Goal: Complete application form: Complete application form

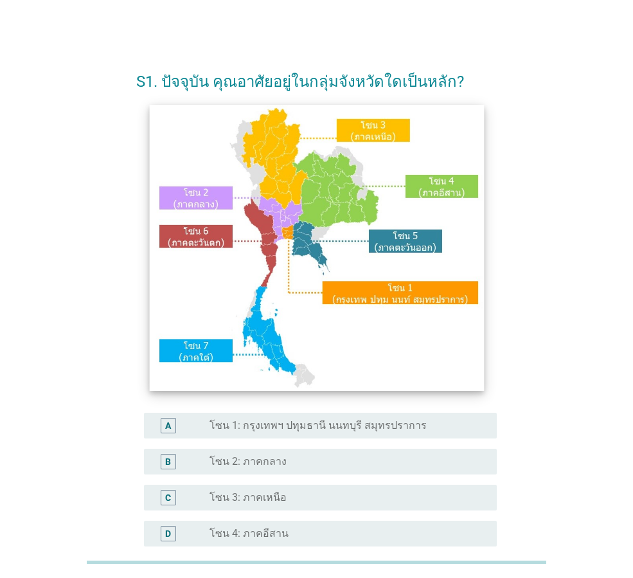
click at [305, 244] on img at bounding box center [316, 248] width 334 height 286
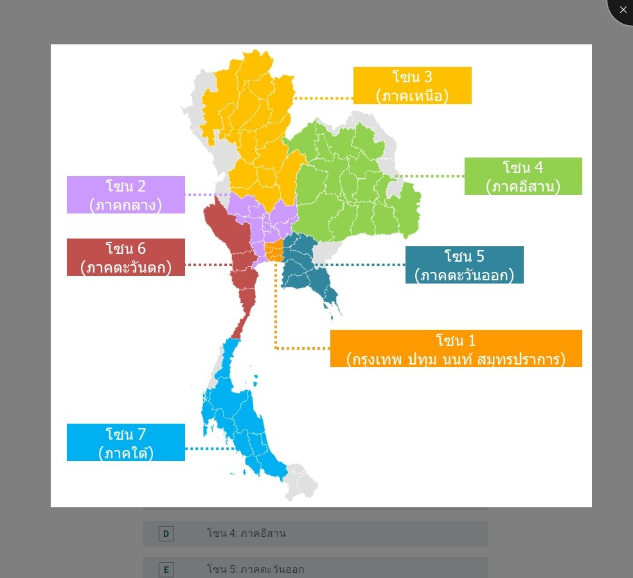
click at [628, 10] on div at bounding box center [632, -1] width 51 height 51
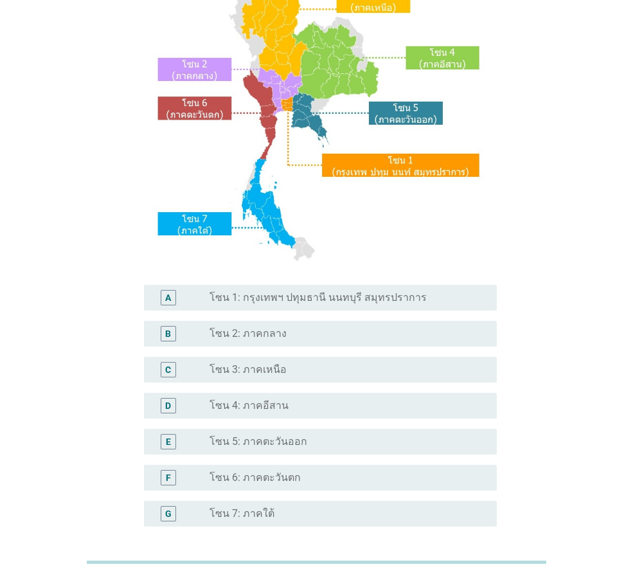
scroll to position [128, 0]
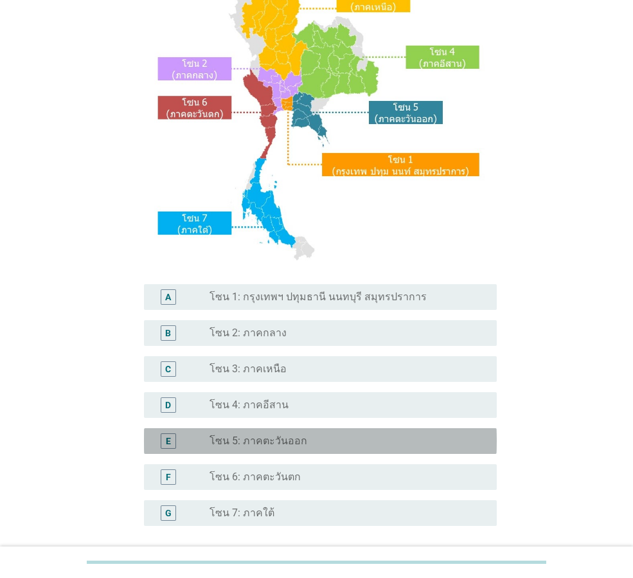
click at [294, 443] on label "โซน 5: ภาคตะวันออก" at bounding box center [258, 440] width 98 height 13
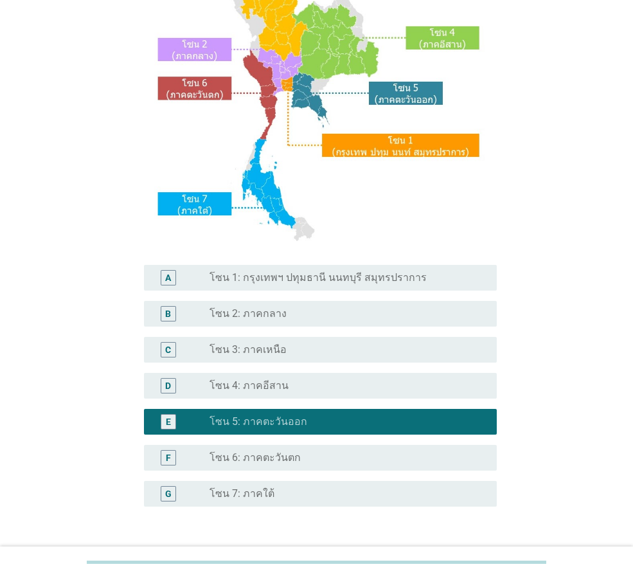
scroll to position [242, 0]
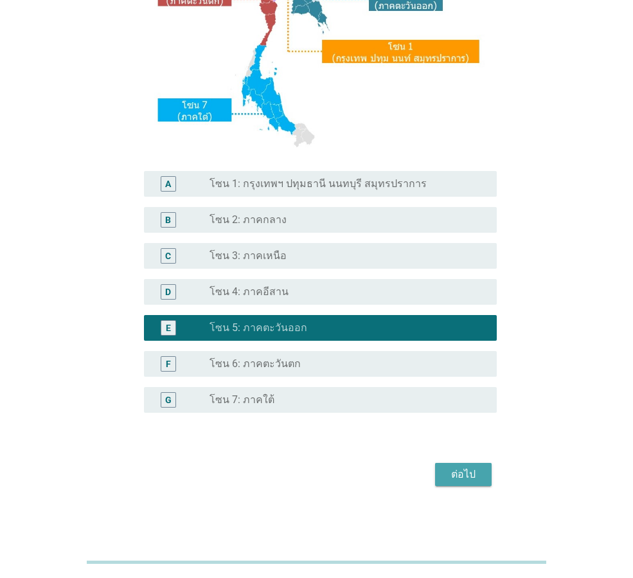
click at [439, 474] on button "ต่อไป" at bounding box center [463, 474] width 57 height 23
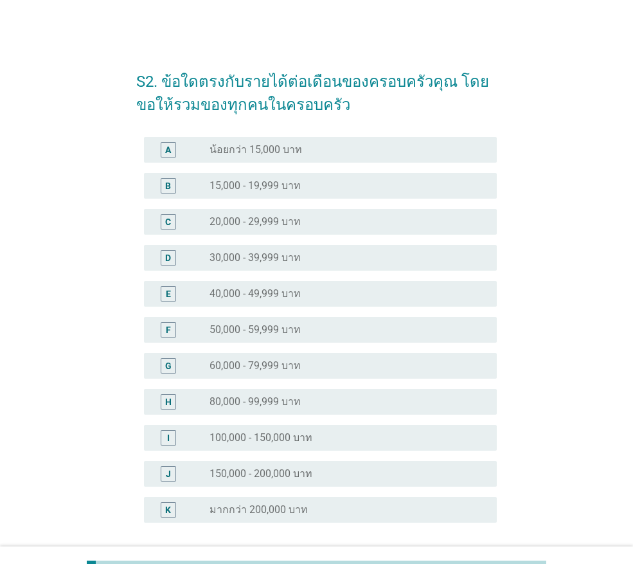
click at [356, 300] on div "radio_button_unchecked 40,000 - 49,999 บาท" at bounding box center [347, 293] width 277 height 15
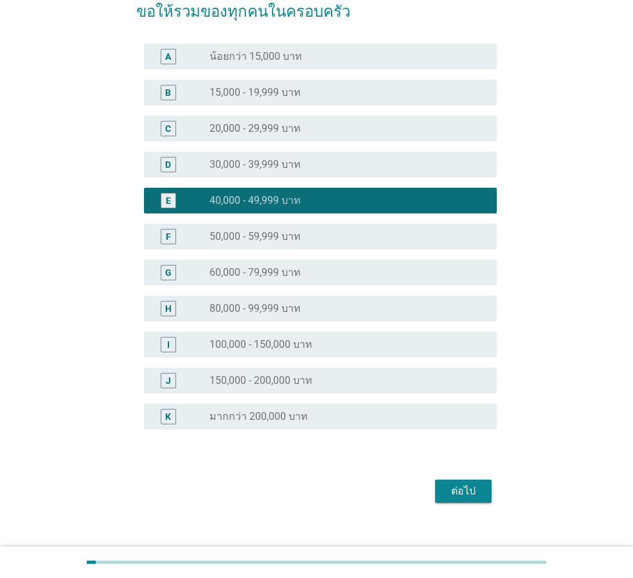
scroll to position [110, 0]
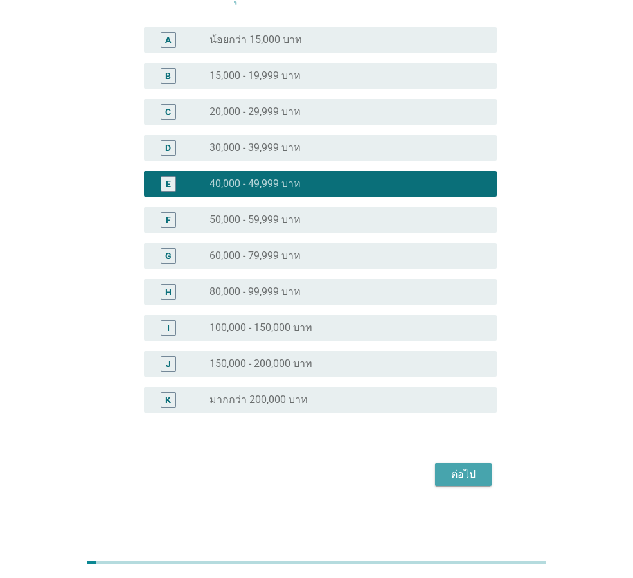
click at [456, 474] on div "ต่อไป" at bounding box center [463, 473] width 36 height 15
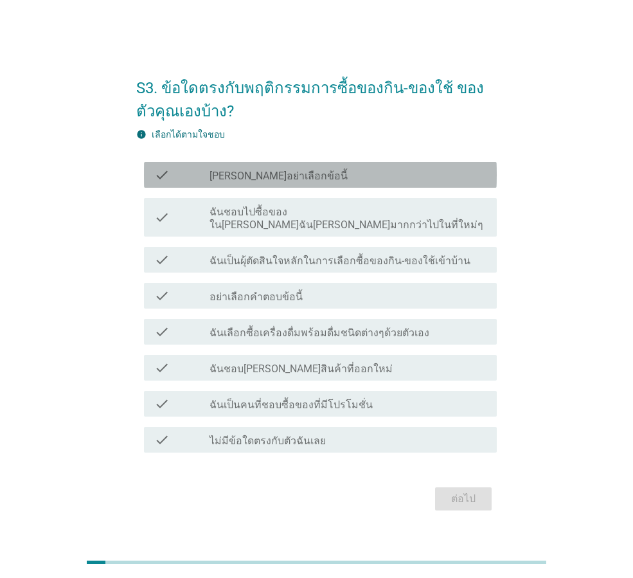
click at [305, 182] on div "check_box_outline_blank กรุณาอย่าเลือกข้อนี้" at bounding box center [347, 174] width 277 height 15
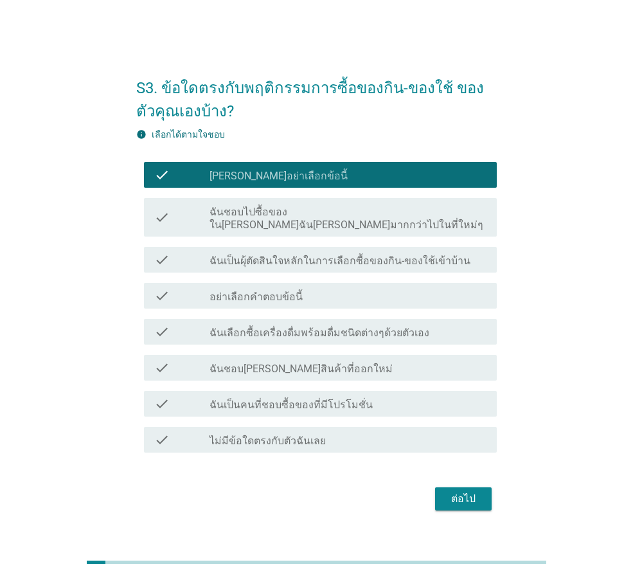
click at [305, 182] on div "check_box_outline_blank กรุณาอย่าเลือกข้อนี้" at bounding box center [347, 174] width 277 height 15
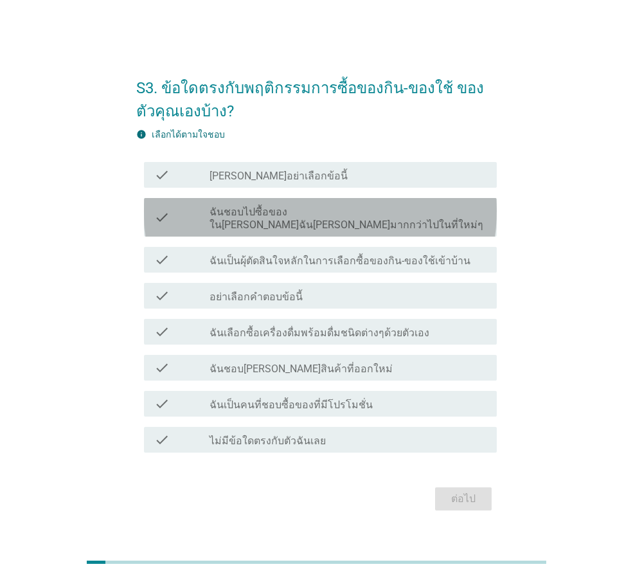
click at [299, 219] on label "ฉันชอบไปซื้อของใน[PERSON_NAME]ฉัน[PERSON_NAME]มากกว่าไปในที่ใหม่ๆ" at bounding box center [347, 219] width 277 height 26
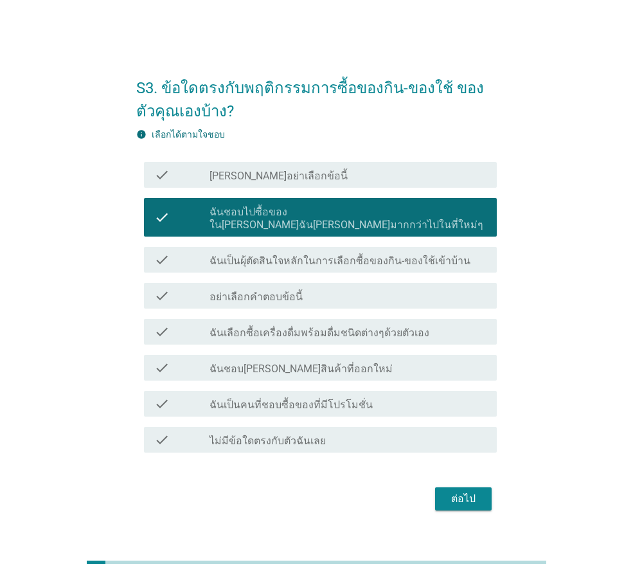
click at [337, 364] on div "check_box_outline_blank ฉันชอบ[PERSON_NAME]สินค้าที่ออกใหม่" at bounding box center [347, 367] width 277 height 15
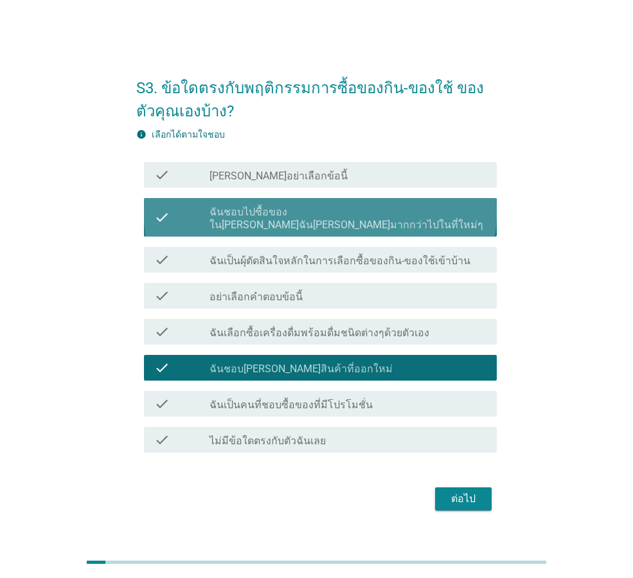
click at [407, 222] on label "ฉันชอบไปซื้อของใน[PERSON_NAME]ฉัน[PERSON_NAME]มากกว่าไปในที่ใหม่ๆ" at bounding box center [347, 219] width 277 height 26
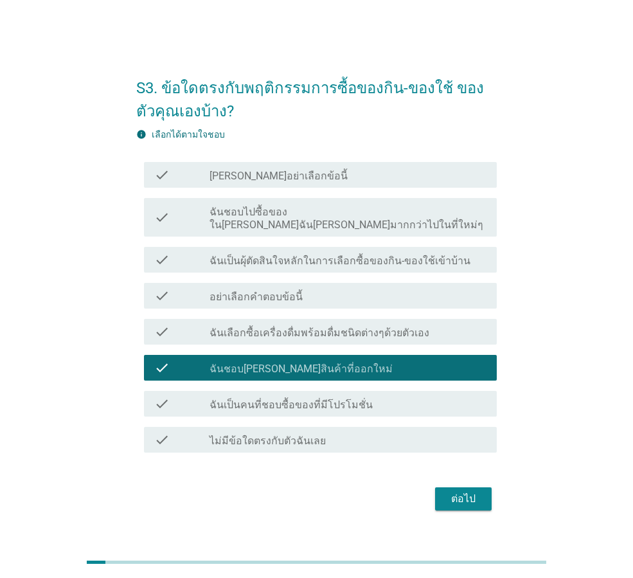
click at [385, 260] on label "ฉันเป็นผุ้ตัดสินใจหลักในการเลือกซื้อของกิน-ของใช้เข้าบ้าน" at bounding box center [339, 260] width 261 height 13
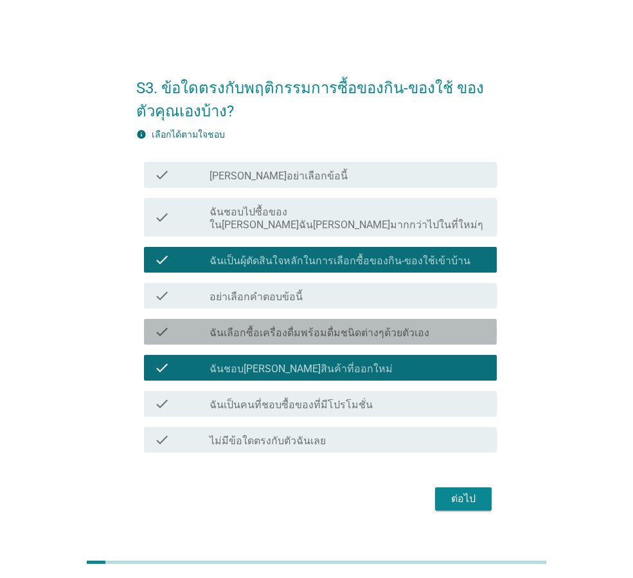
click at [408, 326] on label "ฉันเลือกซื้อเครื่องดื่มพร้อมดื่มชนิดต่างๆด้วยตัวเอง" at bounding box center [319, 332] width 220 height 13
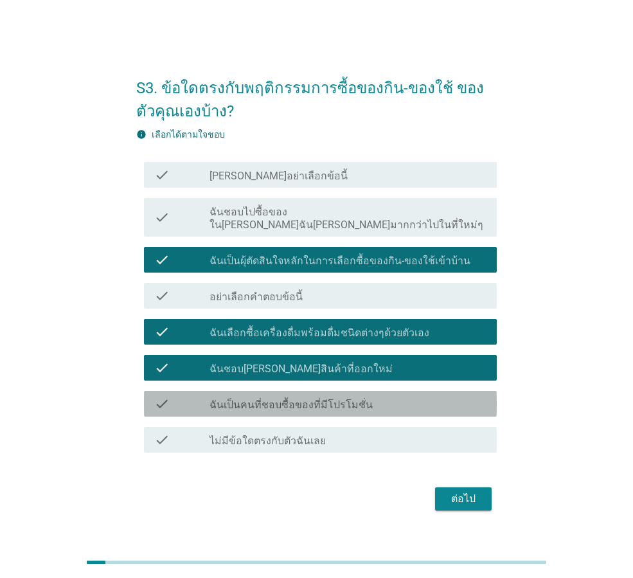
drag, startPoint x: 383, startPoint y: 396, endPoint x: 385, endPoint y: 410, distance: 14.4
click at [383, 397] on div "check_box_outline_blank ฉันเป็นคนที่ชอบซื้อของที่มีโปรโมชั่น" at bounding box center [347, 403] width 277 height 15
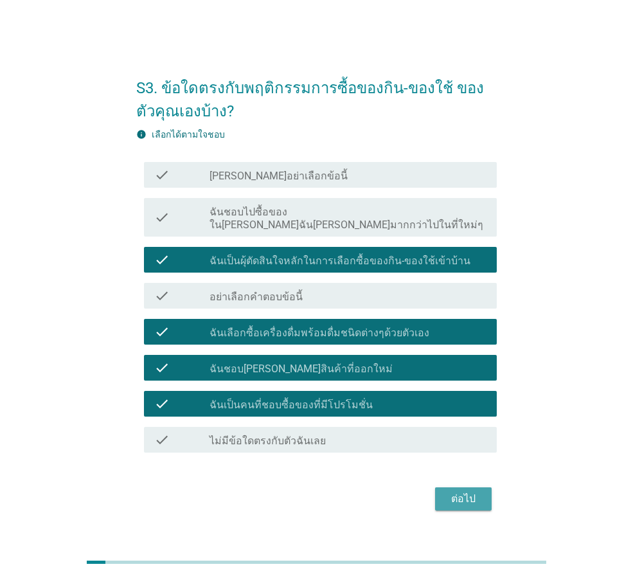
click at [460, 497] on div "ต่อไป" at bounding box center [463, 498] width 36 height 15
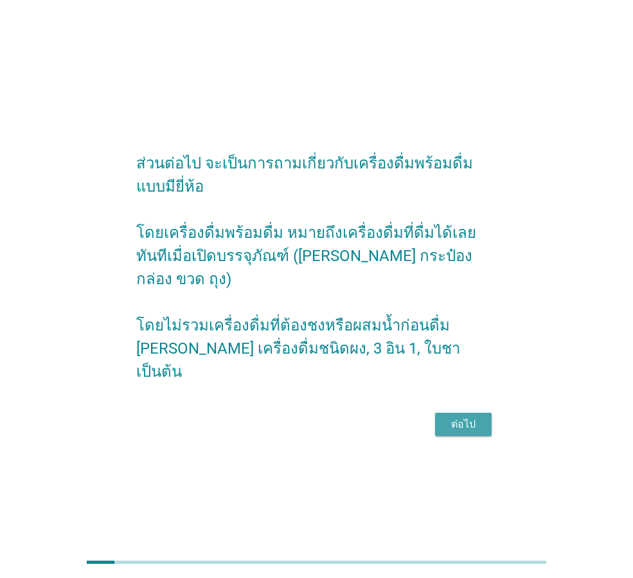
click at [471, 416] on div "ต่อไป" at bounding box center [463, 423] width 36 height 15
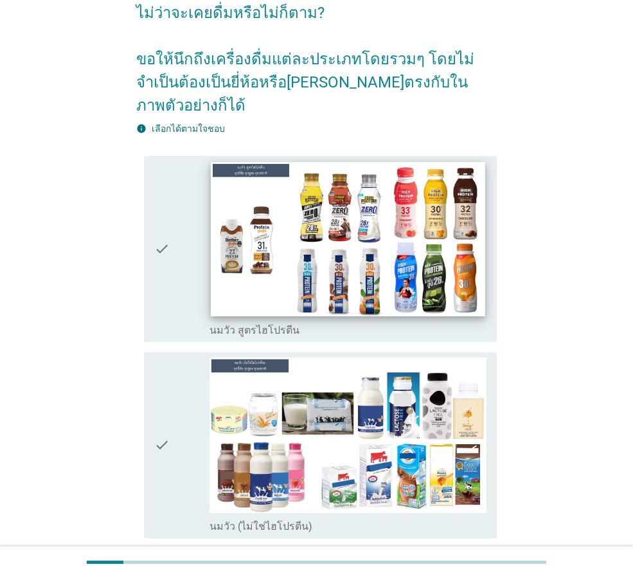
scroll to position [64, 0]
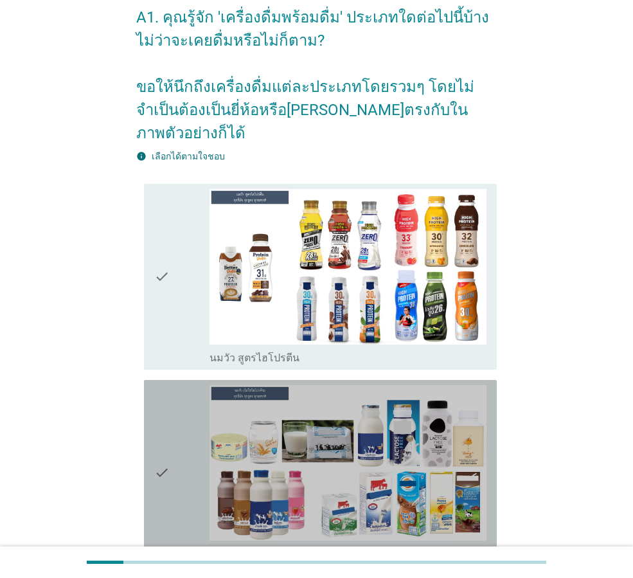
click at [179, 450] on div "check" at bounding box center [181, 472] width 55 height 175
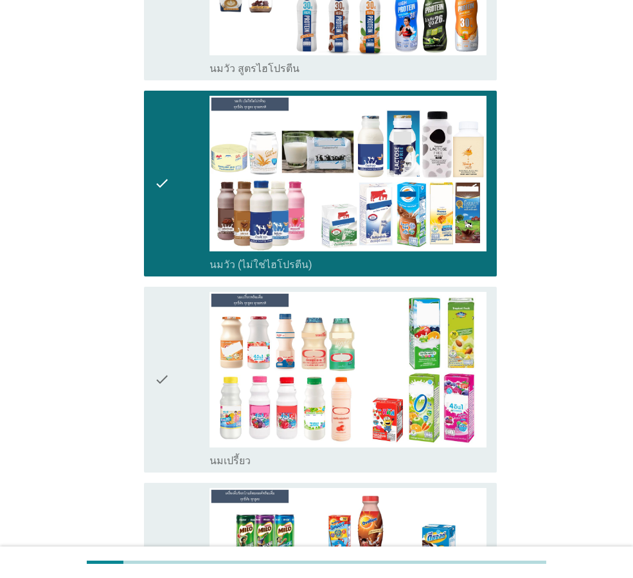
scroll to position [385, 0]
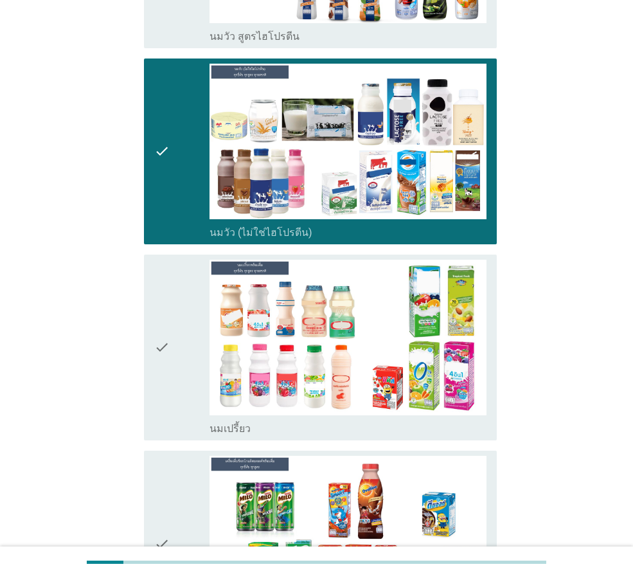
click at [158, 331] on icon "check" at bounding box center [161, 347] width 15 height 175
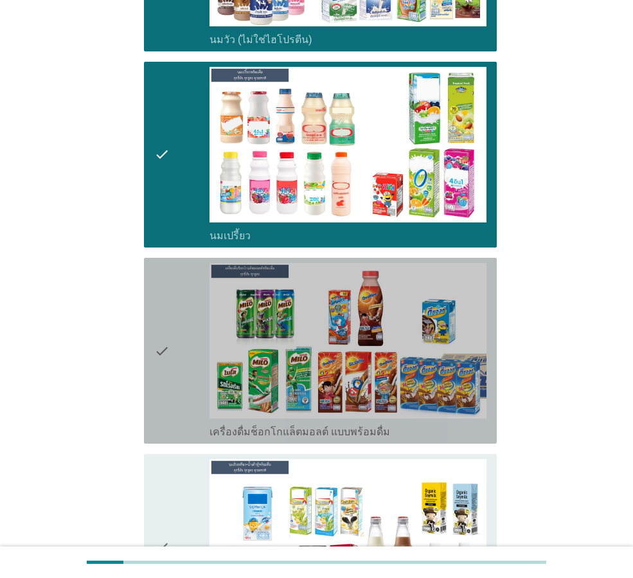
click at [168, 335] on icon "check" at bounding box center [161, 350] width 15 height 175
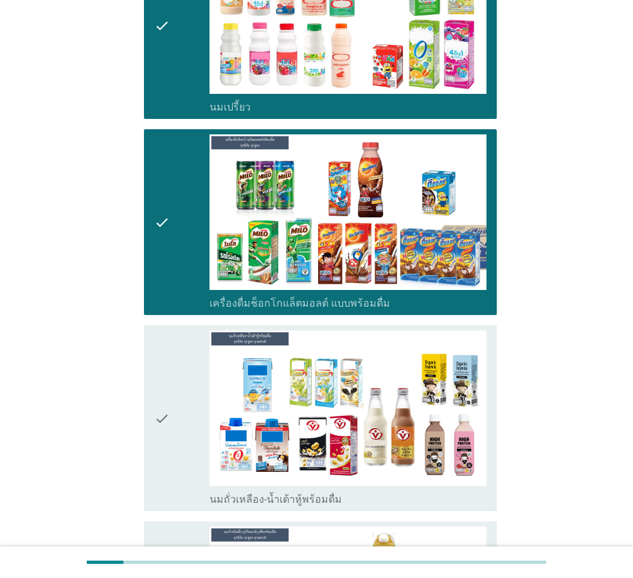
click at [174, 385] on div "check" at bounding box center [181, 417] width 55 height 175
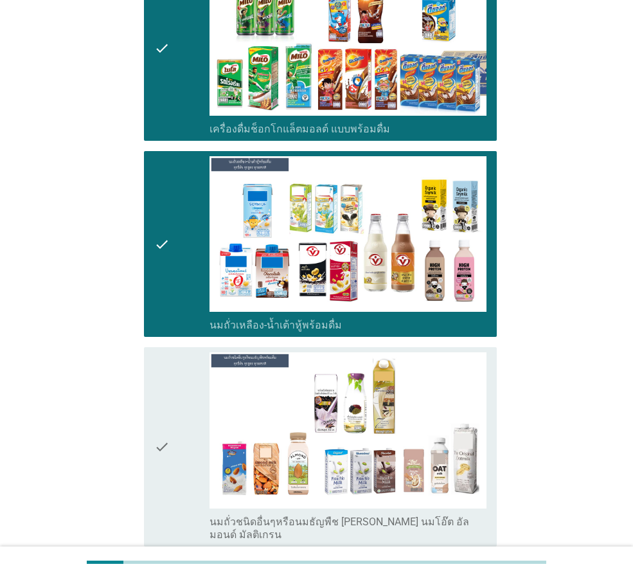
scroll to position [899, 0]
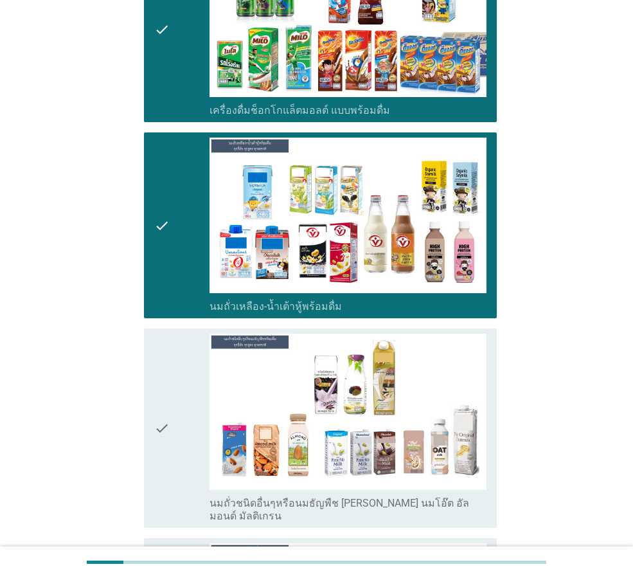
click at [177, 401] on div "check" at bounding box center [181, 427] width 55 height 188
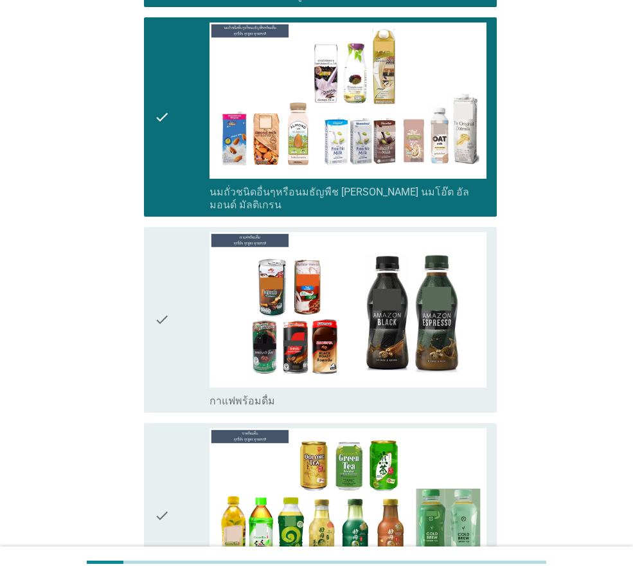
scroll to position [1285, 0]
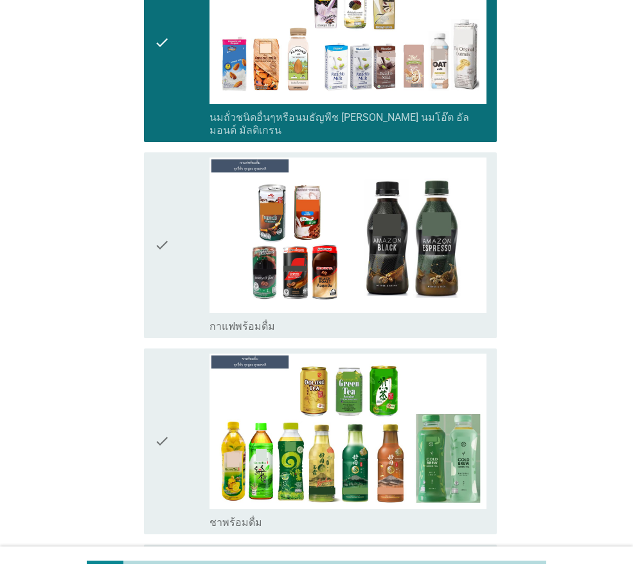
click at [159, 240] on icon "check" at bounding box center [161, 244] width 15 height 175
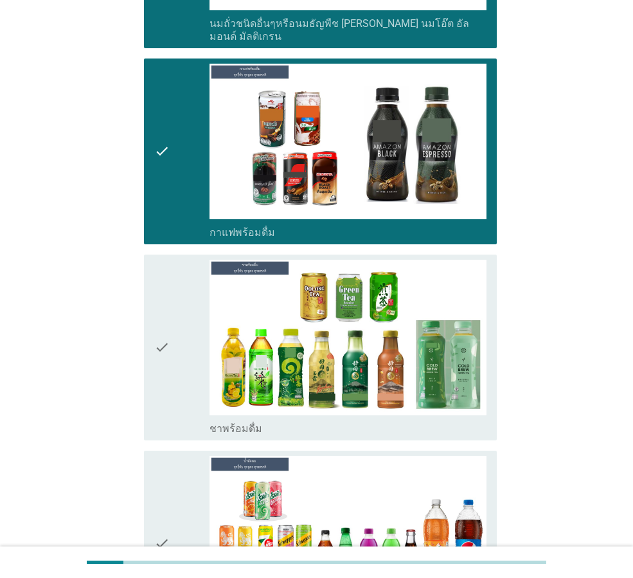
scroll to position [1413, 0]
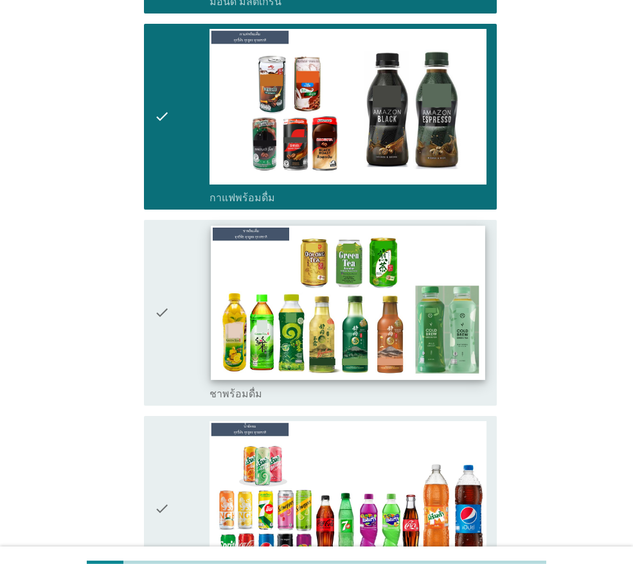
click at [216, 294] on img at bounding box center [348, 303] width 274 height 154
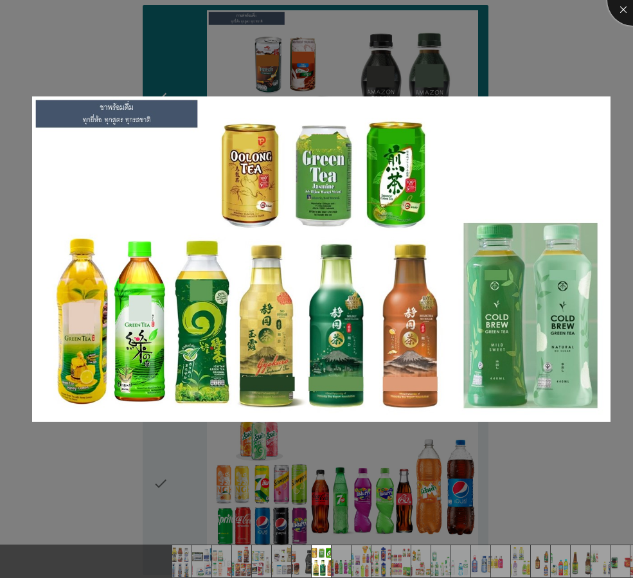
click at [621, 5] on div at bounding box center [632, -1] width 51 height 51
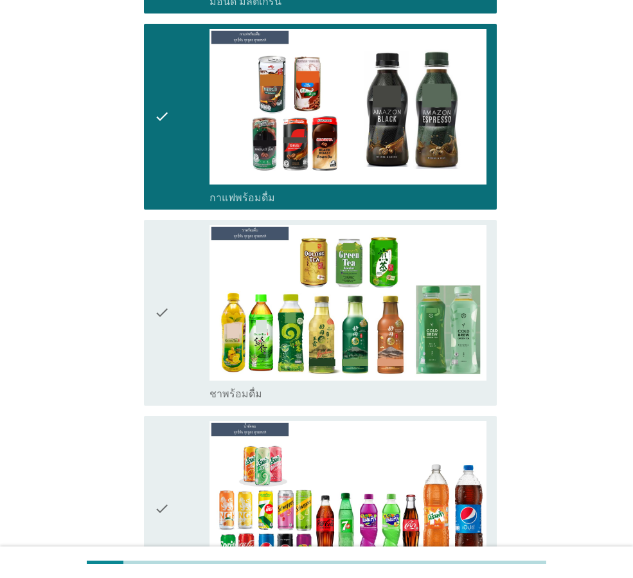
click at [164, 278] on icon "check" at bounding box center [161, 312] width 15 height 175
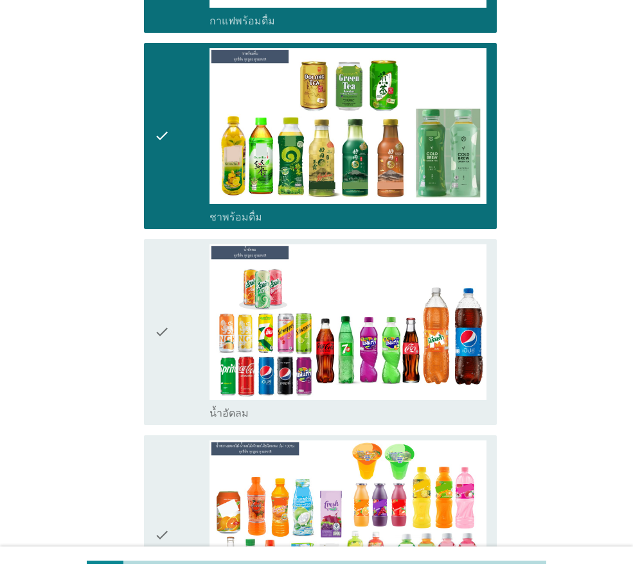
scroll to position [1606, 0]
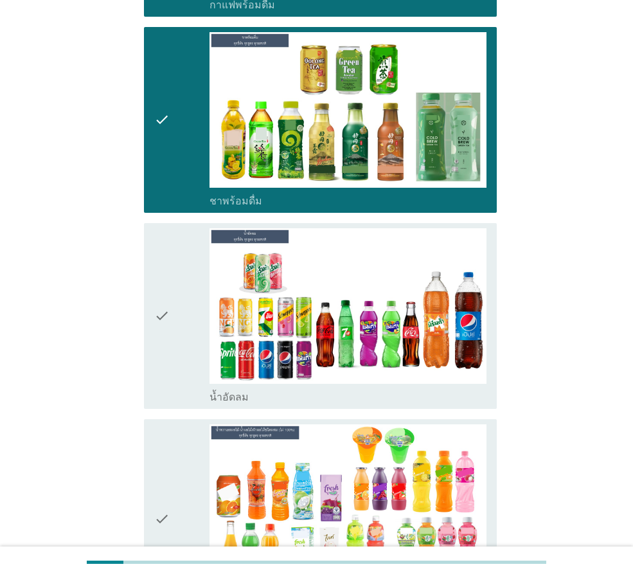
click at [190, 313] on div "check" at bounding box center [181, 315] width 55 height 175
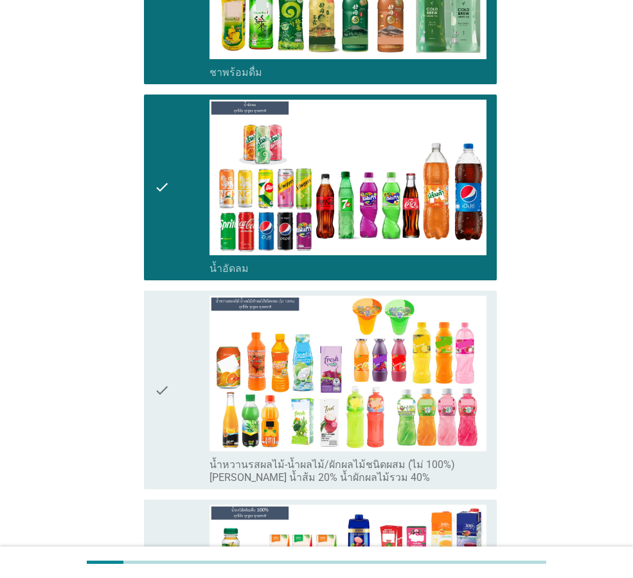
click at [187, 368] on div "check" at bounding box center [181, 390] width 55 height 188
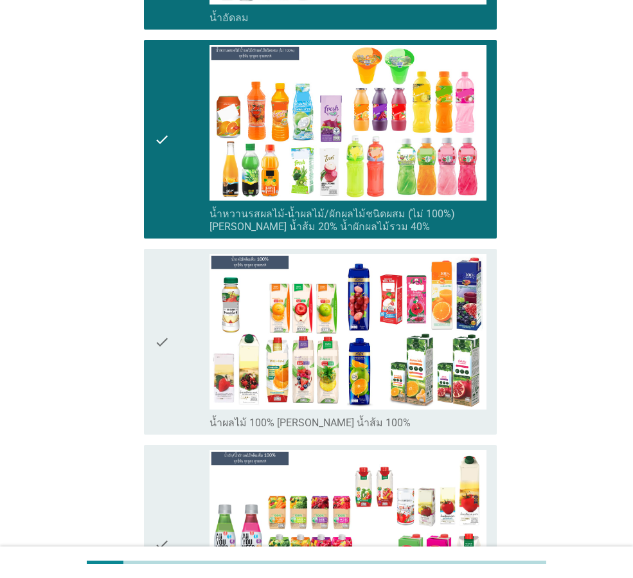
scroll to position [1992, 0]
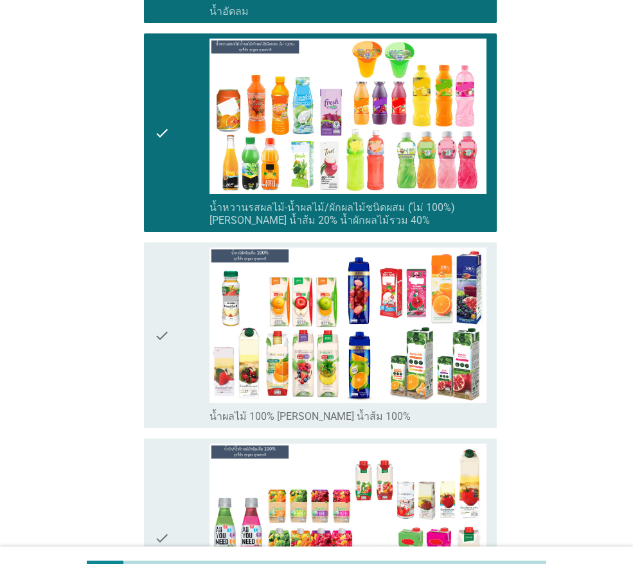
click at [168, 281] on icon "check" at bounding box center [161, 334] width 15 height 175
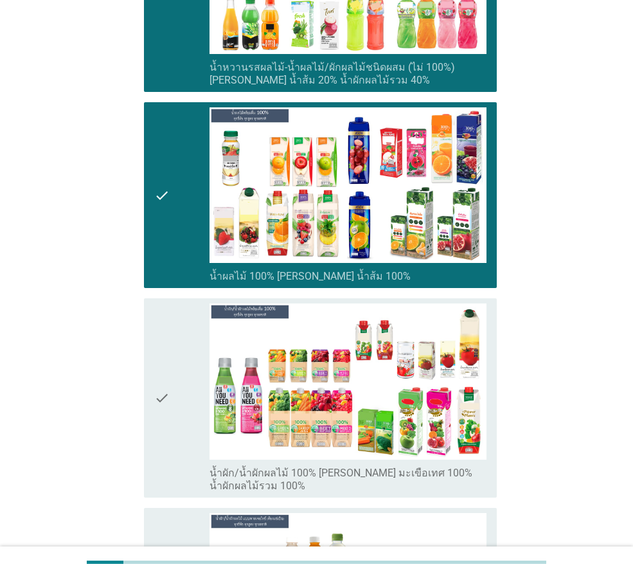
scroll to position [2184, 0]
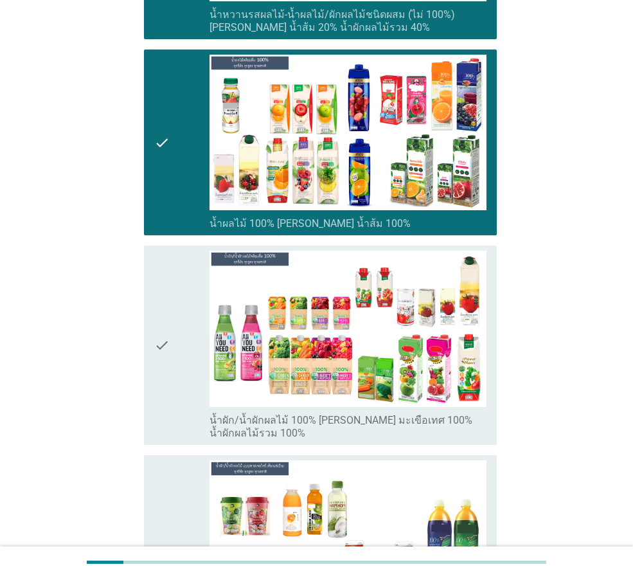
click at [180, 310] on div "check" at bounding box center [181, 345] width 55 height 188
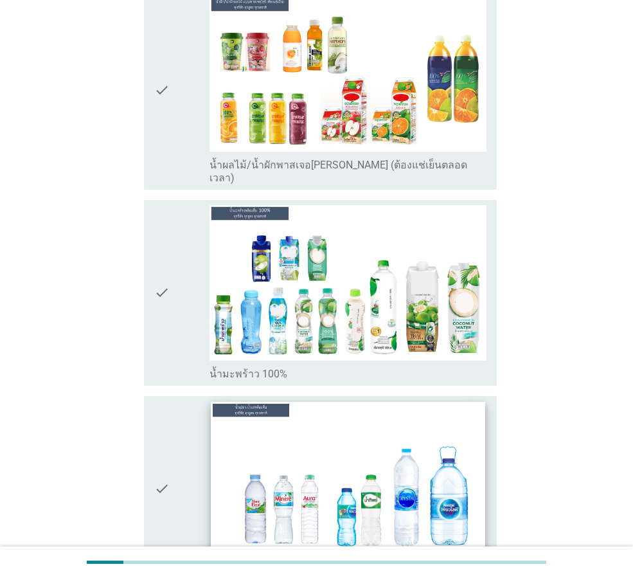
scroll to position [2698, 0]
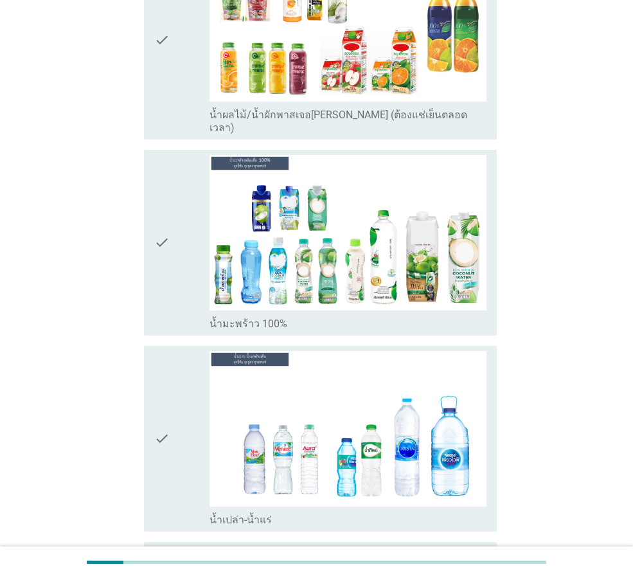
click at [171, 199] on div "check" at bounding box center [181, 242] width 55 height 175
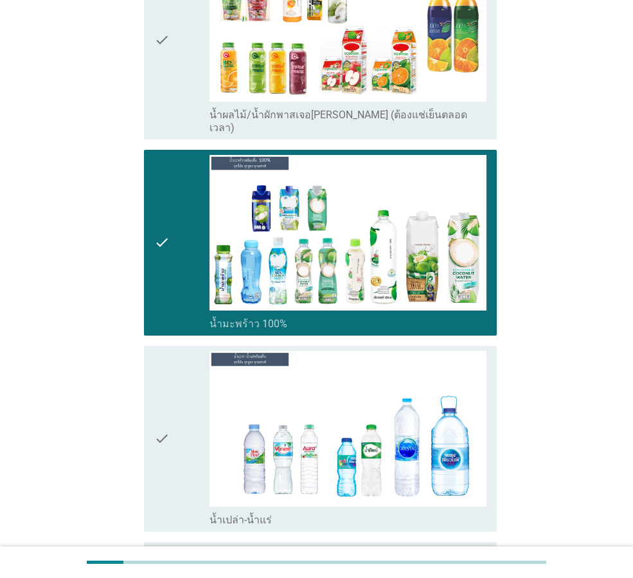
click at [151, 403] on div "check check_box_outline_blank น้ำเปล่า-น้ำแร่" at bounding box center [320, 439] width 353 height 186
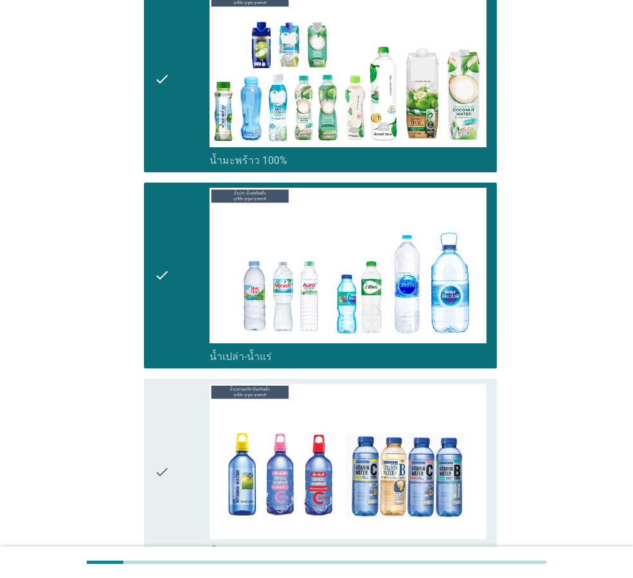
scroll to position [2891, 0]
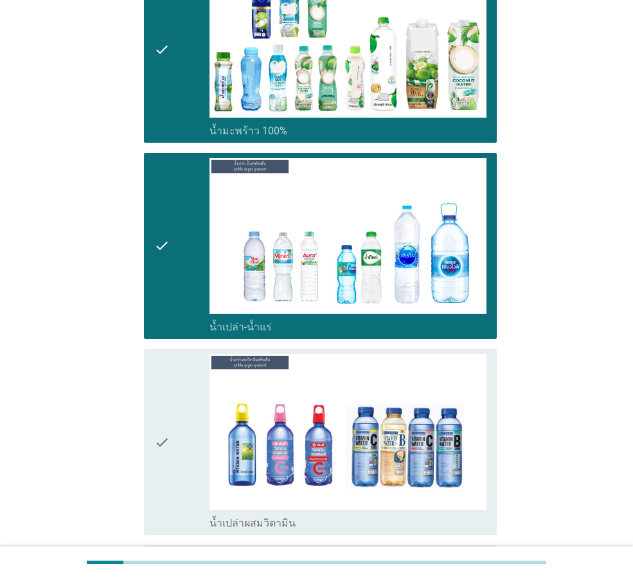
click at [192, 418] on div "check" at bounding box center [181, 441] width 55 height 175
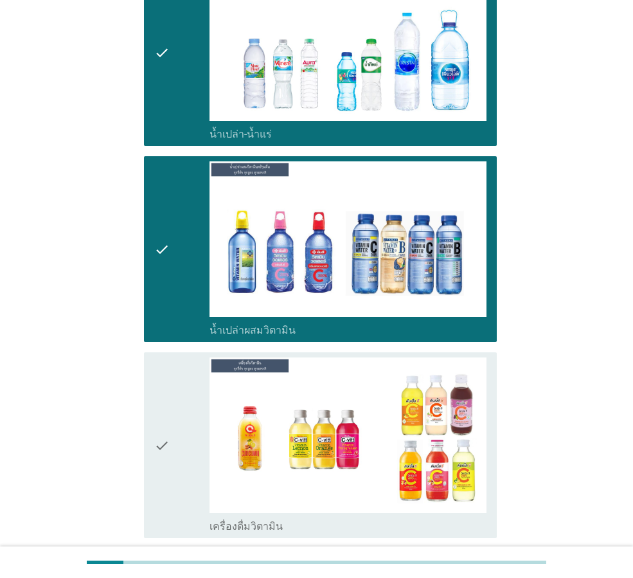
click at [192, 391] on div "check" at bounding box center [181, 444] width 55 height 175
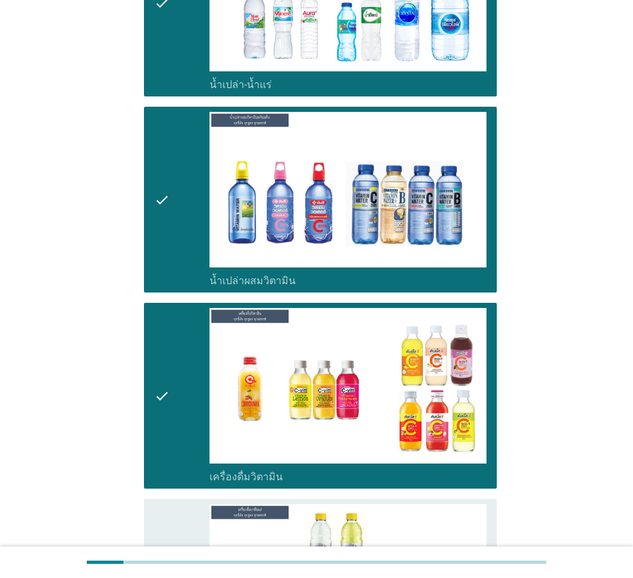
scroll to position [3277, 0]
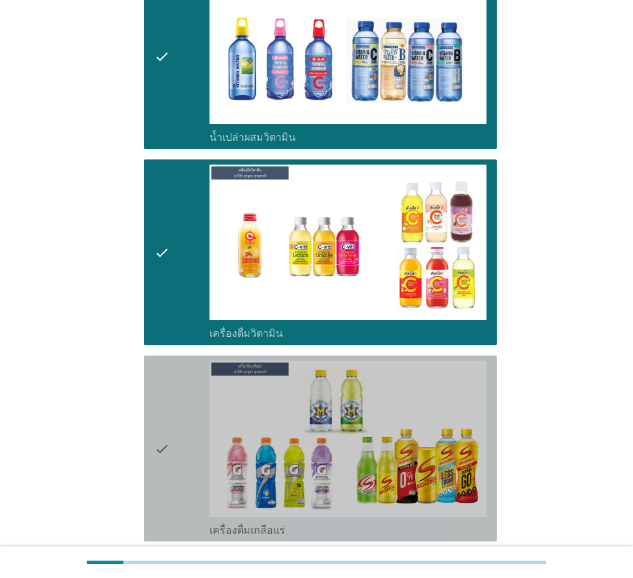
click at [195, 393] on div "check" at bounding box center [181, 447] width 55 height 175
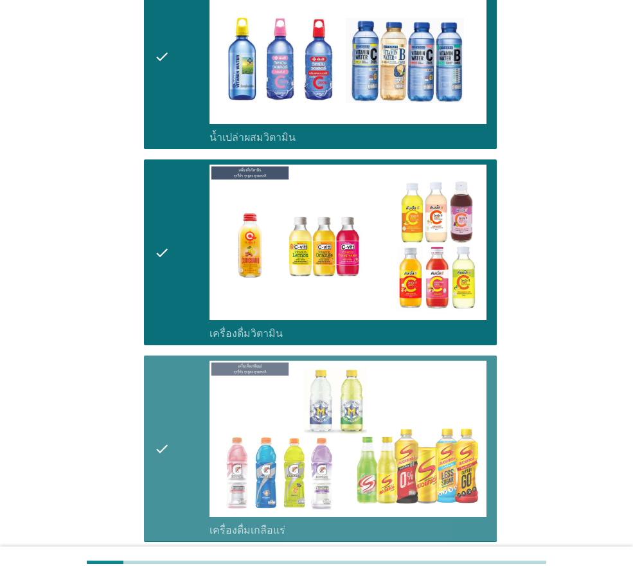
click at [197, 393] on div "check" at bounding box center [181, 447] width 55 height 175
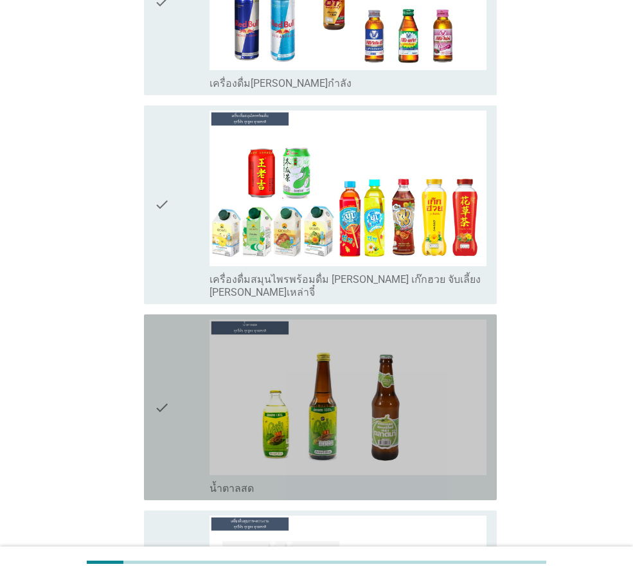
click at [182, 333] on div "check" at bounding box center [181, 406] width 55 height 175
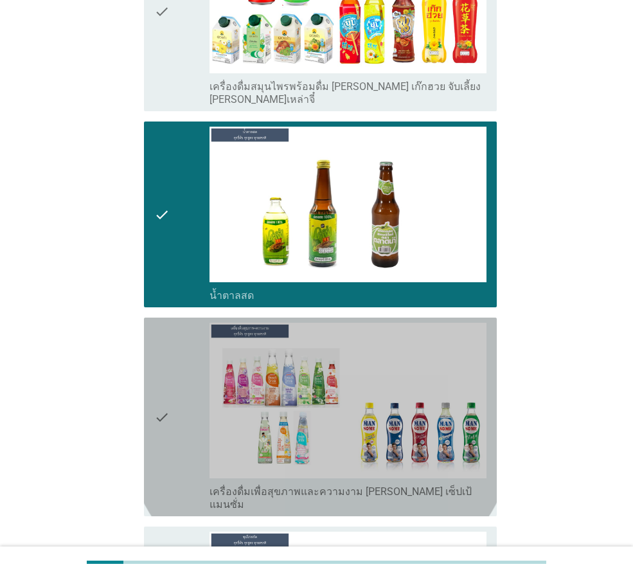
click at [190, 363] on div "check" at bounding box center [181, 417] width 55 height 188
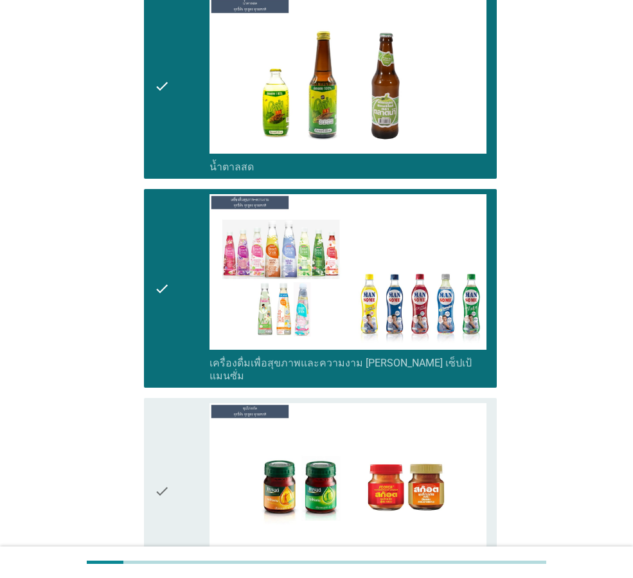
click at [182, 403] on div "check" at bounding box center [181, 490] width 55 height 175
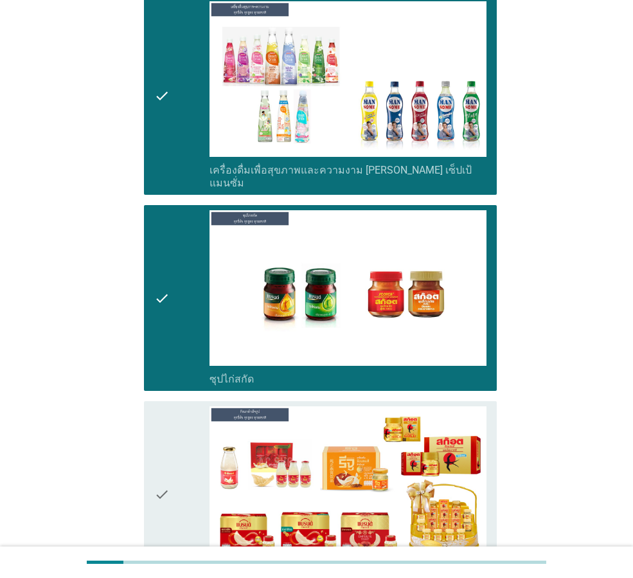
click at [170, 406] on icon "check" at bounding box center [161, 493] width 15 height 175
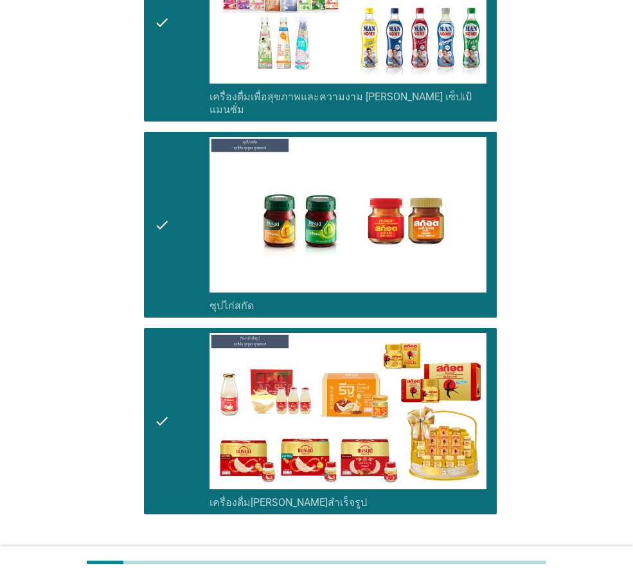
scroll to position [4518, 0]
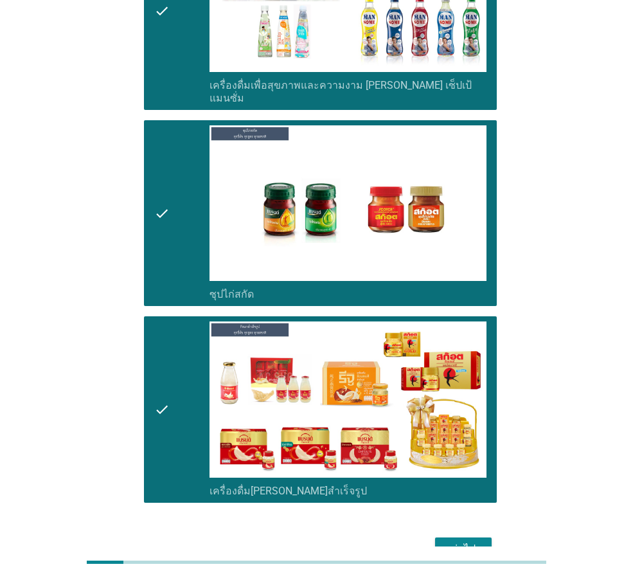
click at [482, 537] on button "ต่อไป" at bounding box center [463, 548] width 57 height 23
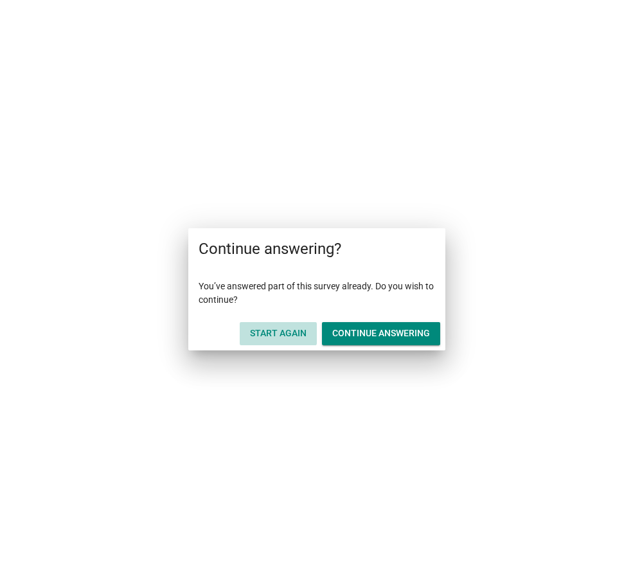
click at [283, 332] on div "Start Again" at bounding box center [278, 332] width 57 height 13
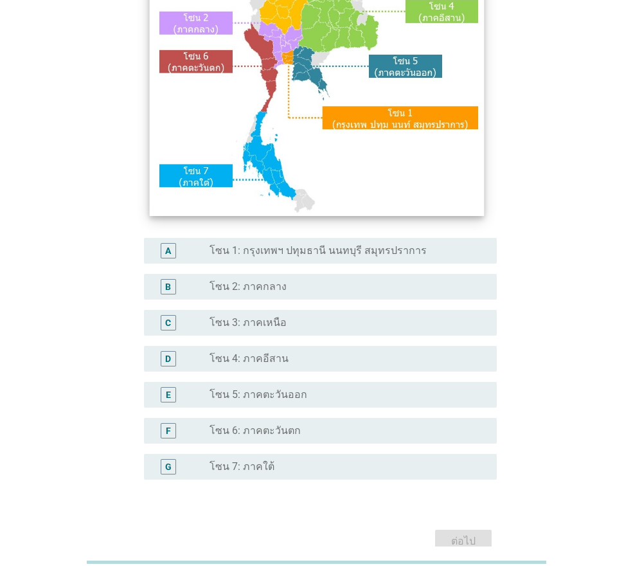
scroll to position [193, 0]
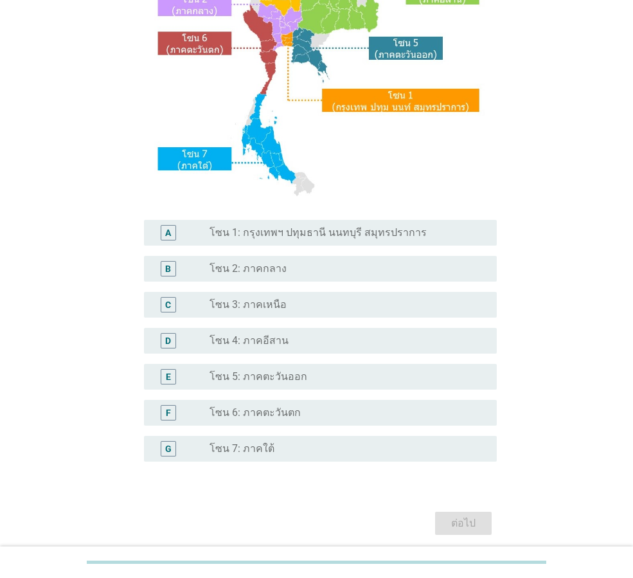
click at [296, 378] on label "โซน 5: ภาคตะวันออก" at bounding box center [258, 376] width 98 height 13
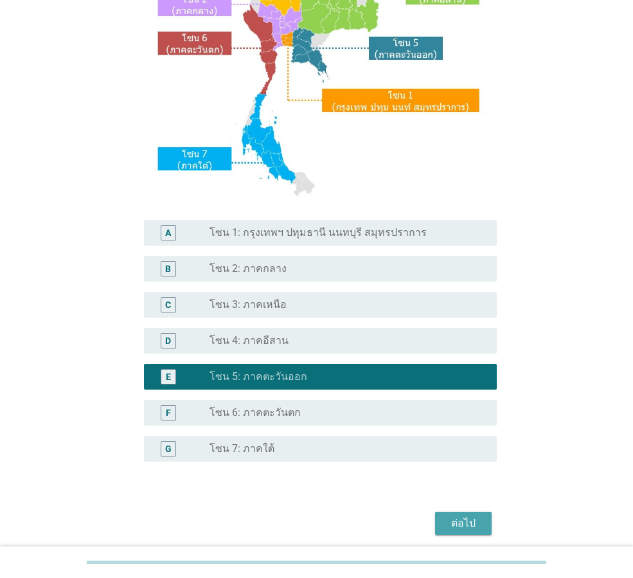
click at [473, 517] on div "ต่อไป" at bounding box center [463, 522] width 36 height 15
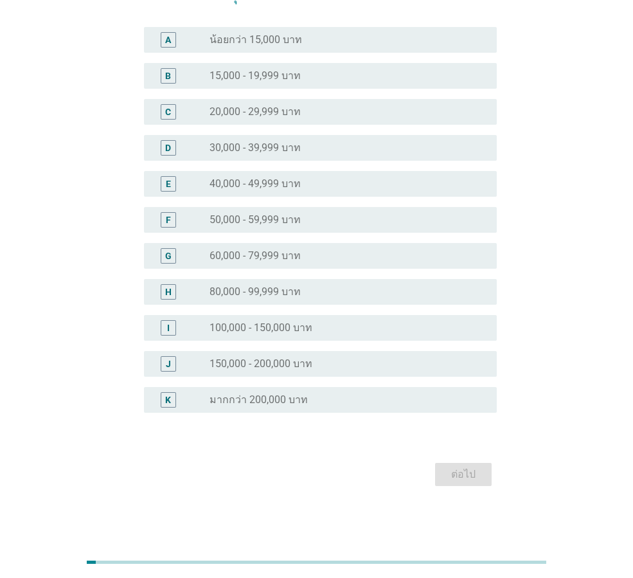
scroll to position [0, 0]
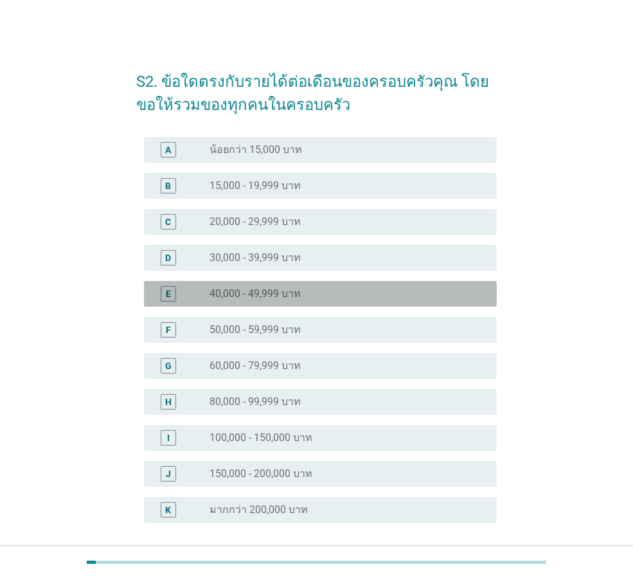
click at [272, 294] on label "40,000 - 49,999 บาท" at bounding box center [254, 293] width 91 height 13
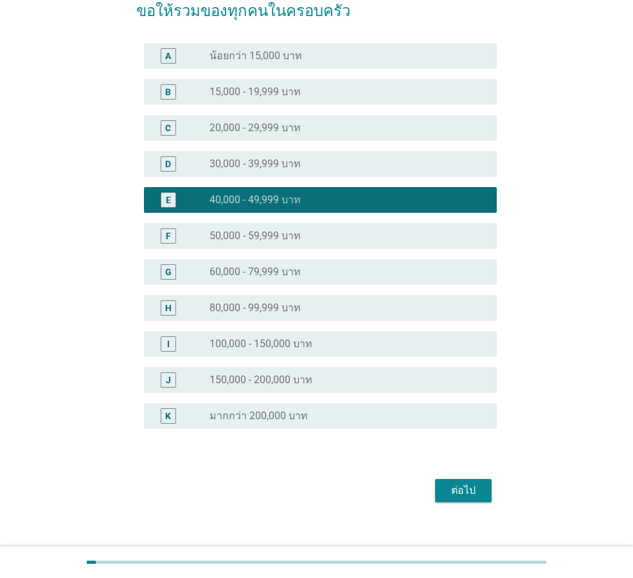
scroll to position [110, 0]
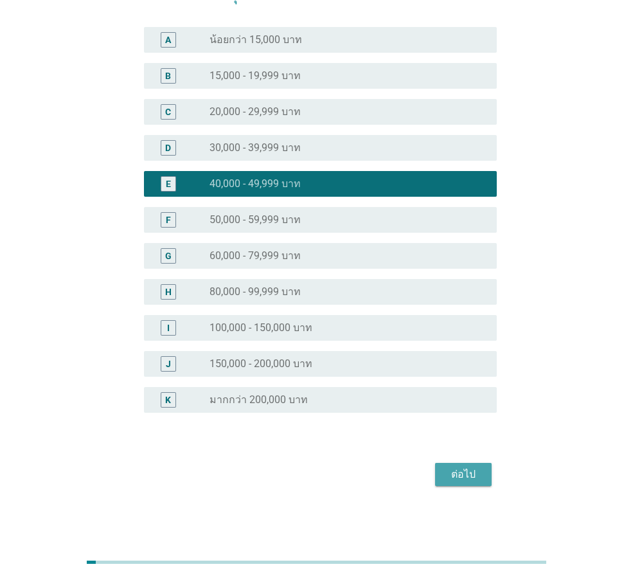
click at [461, 475] on div "ต่อไป" at bounding box center [463, 473] width 36 height 15
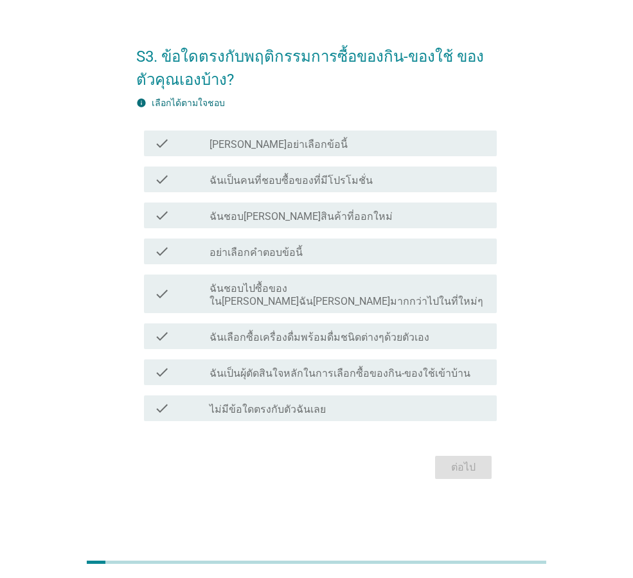
scroll to position [0, 0]
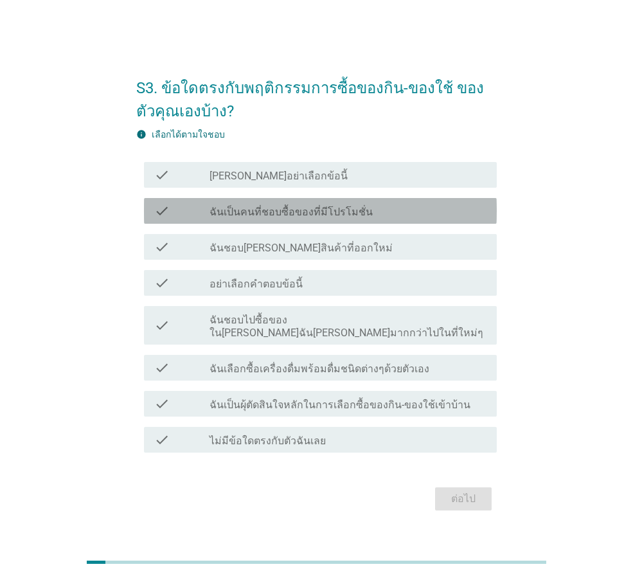
click at [341, 215] on label "ฉันเป็นคนที่ชอบซื้อของที่มีโปรโมชั่น" at bounding box center [290, 212] width 163 height 13
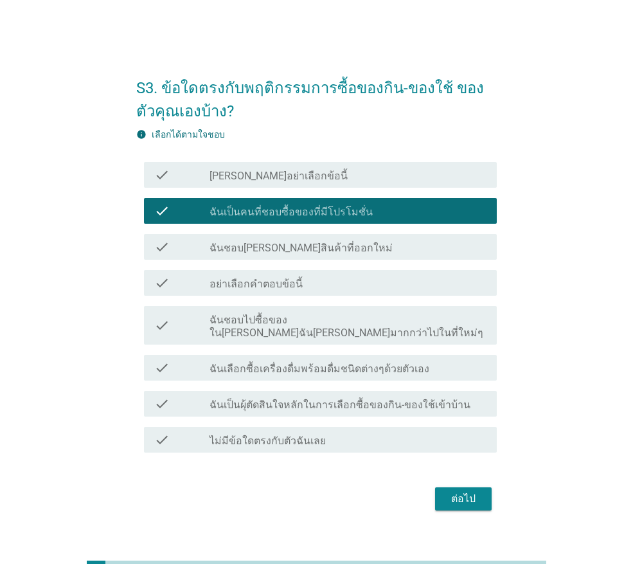
click at [330, 253] on div "check_box_outline_blank ฉันชอบ[PERSON_NAME]สินค้าที่ออกใหม่" at bounding box center [347, 246] width 277 height 15
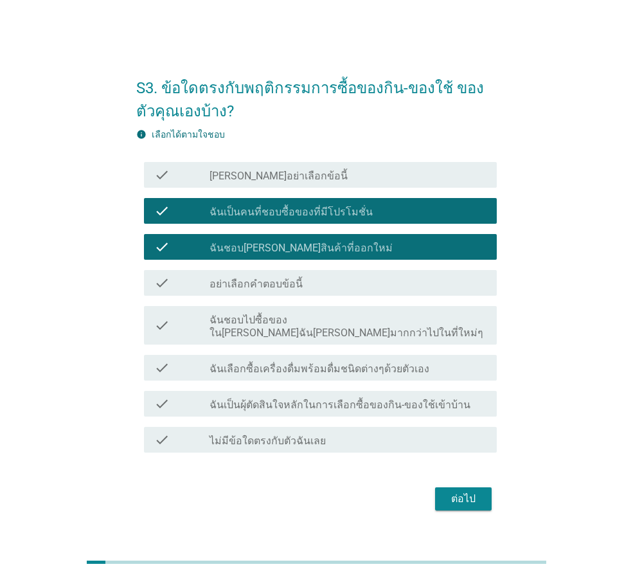
click at [348, 324] on label "ฉันชอบไปซื้อของใน[PERSON_NAME]ฉัน[PERSON_NAME]มากกว่าไปในที่ใหม่ๆ" at bounding box center [347, 327] width 277 height 26
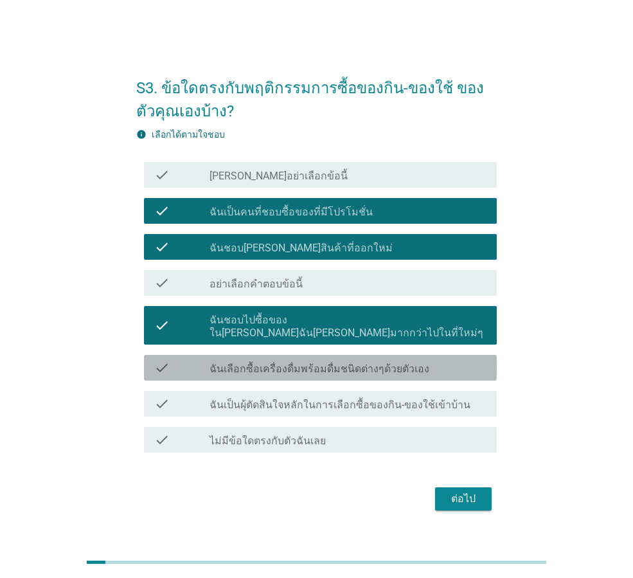
drag, startPoint x: 344, startPoint y: 357, endPoint x: 314, endPoint y: 391, distance: 45.9
click at [344, 362] on label "ฉันเลือกซื้อเครื่องดื่มพร้อมดื่มชนิดต่างๆด้วยตัวเอง" at bounding box center [319, 368] width 220 height 13
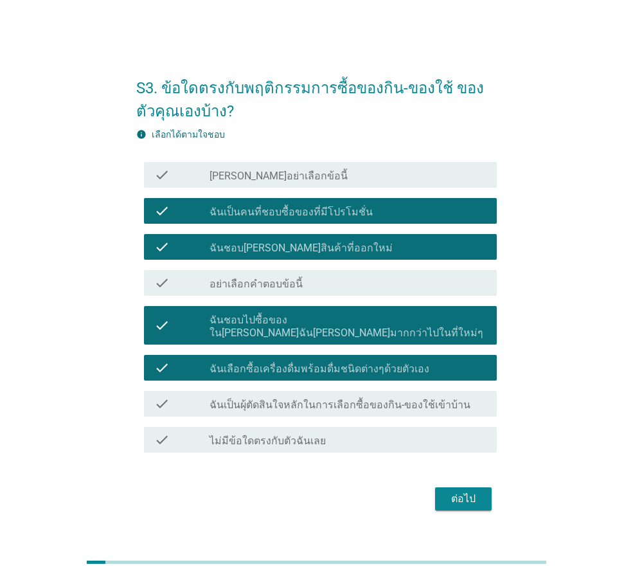
click at [314, 398] on label "ฉันเป็นผุ้ตัดสินใจหลักในการเลือกซื้อของกิน-ของใช้เข้าบ้าน" at bounding box center [339, 404] width 261 height 13
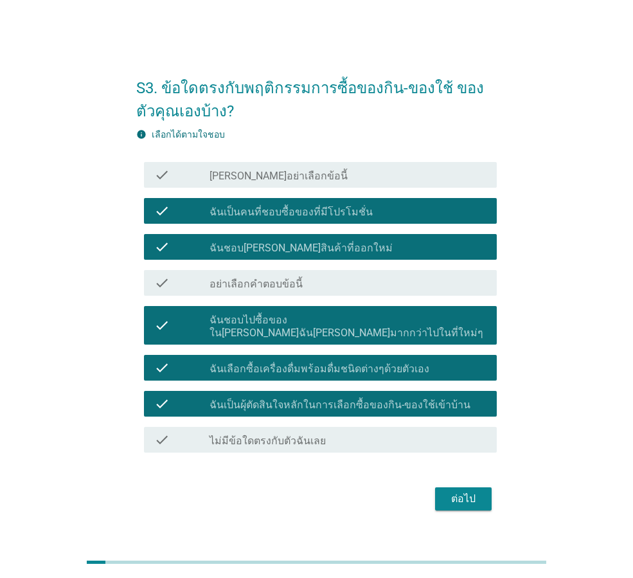
click at [349, 322] on label "ฉันชอบไปซื้อของใน[PERSON_NAME]ฉัน[PERSON_NAME]มากกว่าไปในที่ใหม่ๆ" at bounding box center [347, 327] width 277 height 26
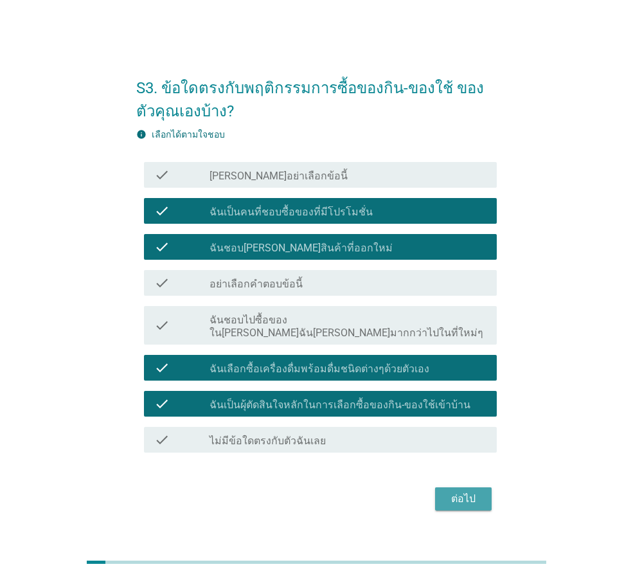
click at [457, 499] on div "ต่อไป" at bounding box center [463, 498] width 36 height 15
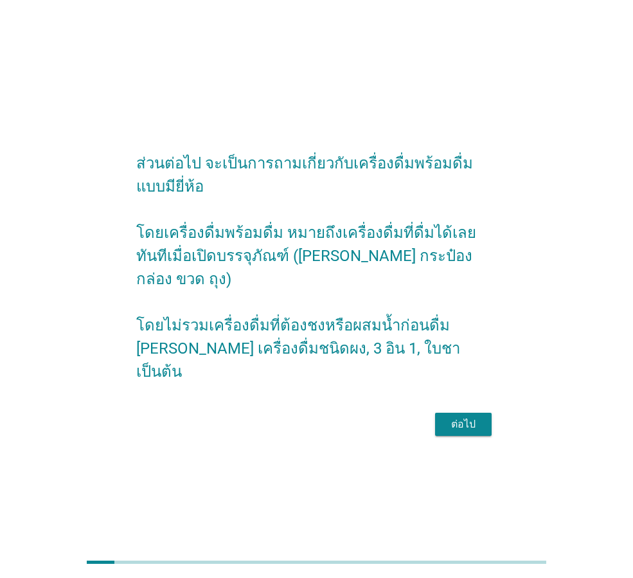
click at [452, 419] on div "ต่อไป" at bounding box center [463, 423] width 36 height 15
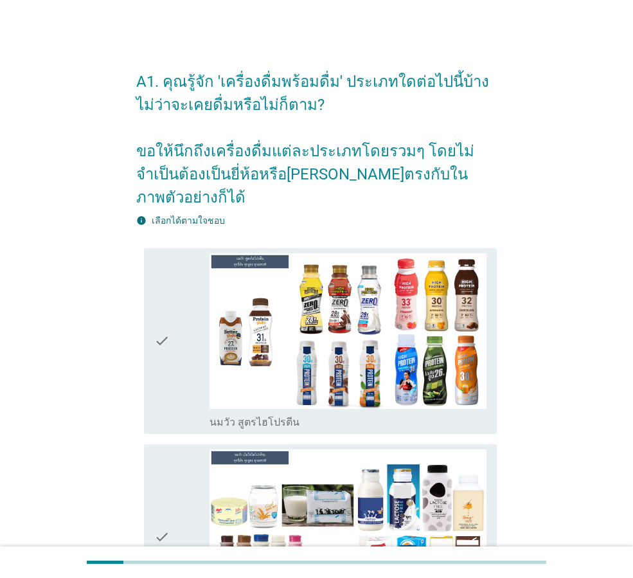
click at [166, 317] on icon "check" at bounding box center [161, 340] width 15 height 175
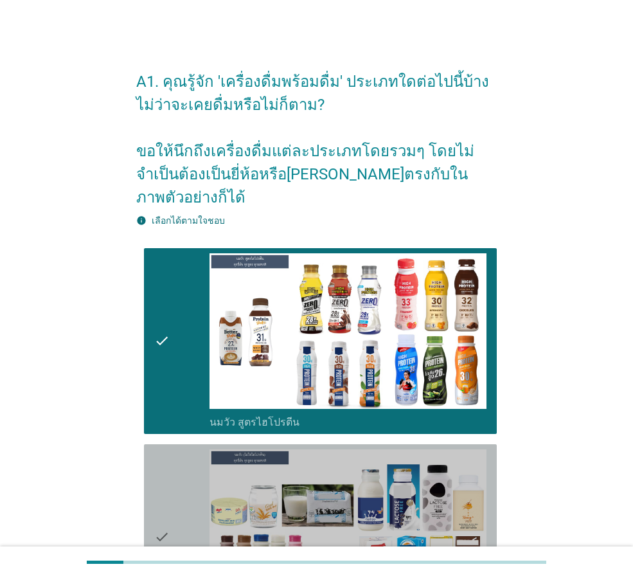
click at [173, 511] on div "check" at bounding box center [181, 536] width 55 height 175
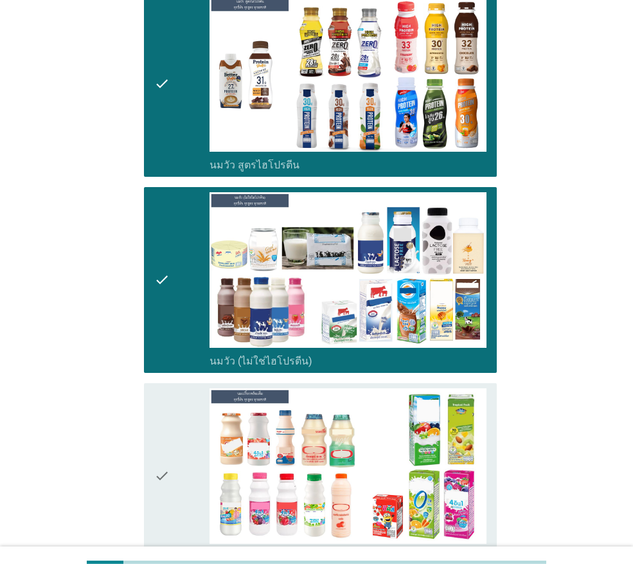
click at [175, 476] on div "check" at bounding box center [181, 475] width 55 height 175
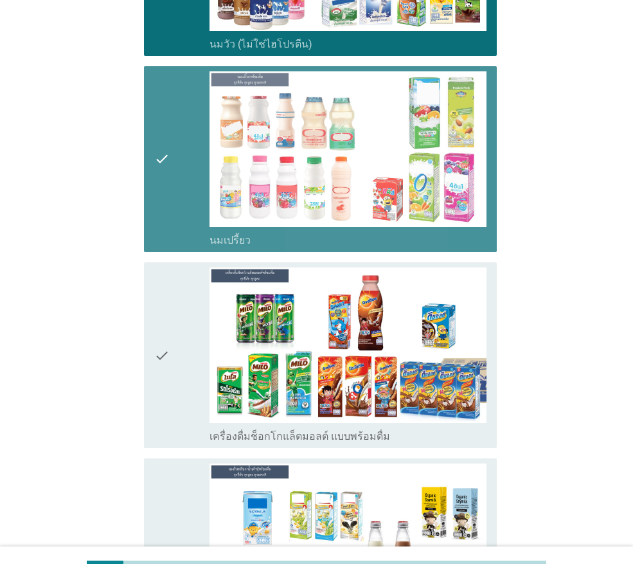
scroll to position [578, 0]
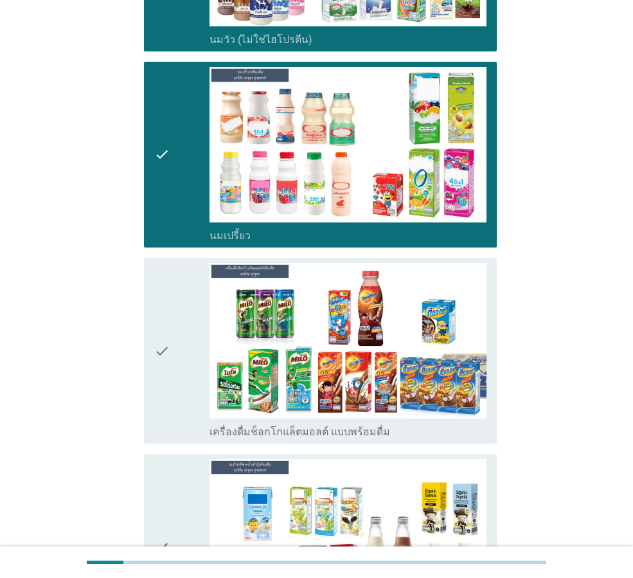
click at [179, 324] on div "check" at bounding box center [181, 350] width 55 height 175
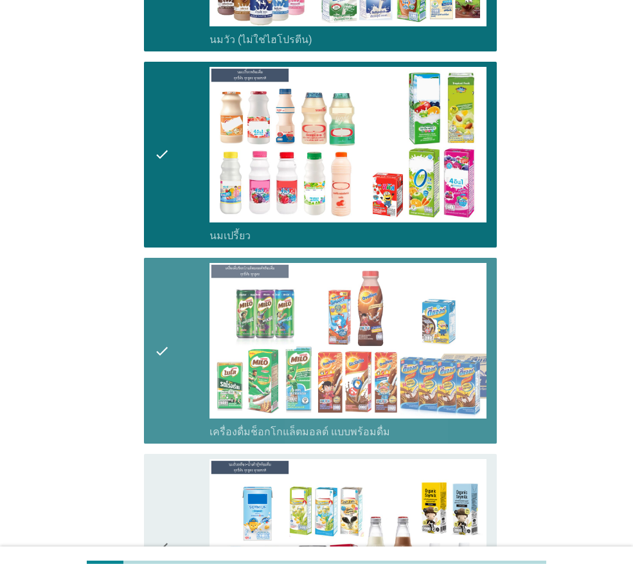
click at [186, 463] on div "check" at bounding box center [181, 546] width 55 height 175
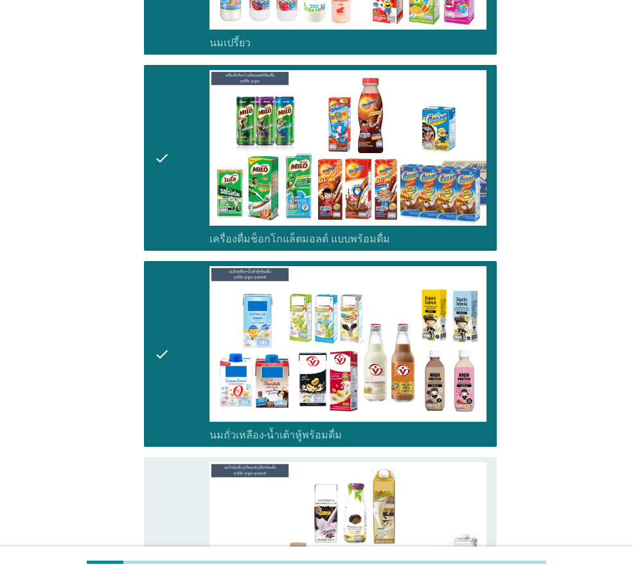
click at [184, 462] on div "check" at bounding box center [181, 556] width 55 height 188
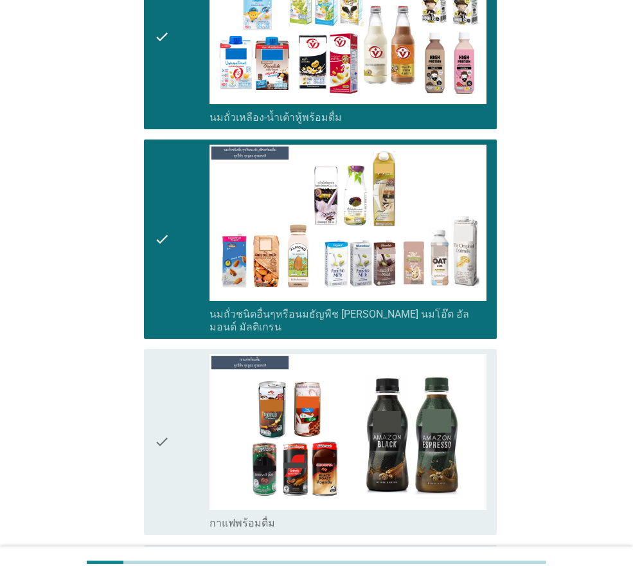
scroll to position [1092, 0]
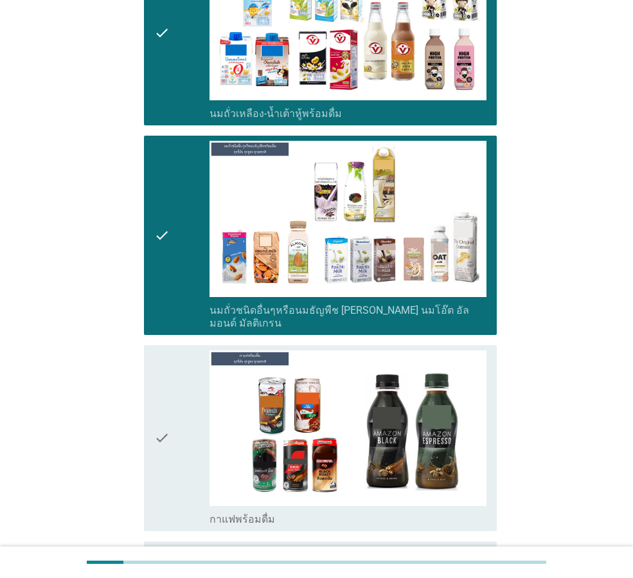
click at [202, 405] on div "check" at bounding box center [181, 437] width 55 height 175
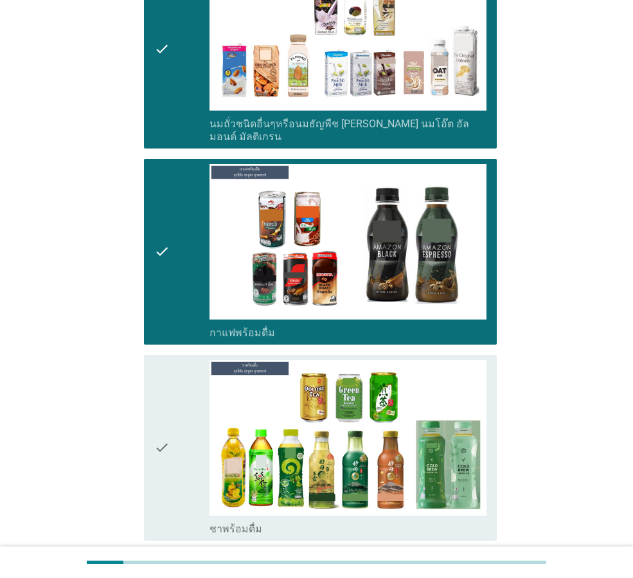
scroll to position [1285, 0]
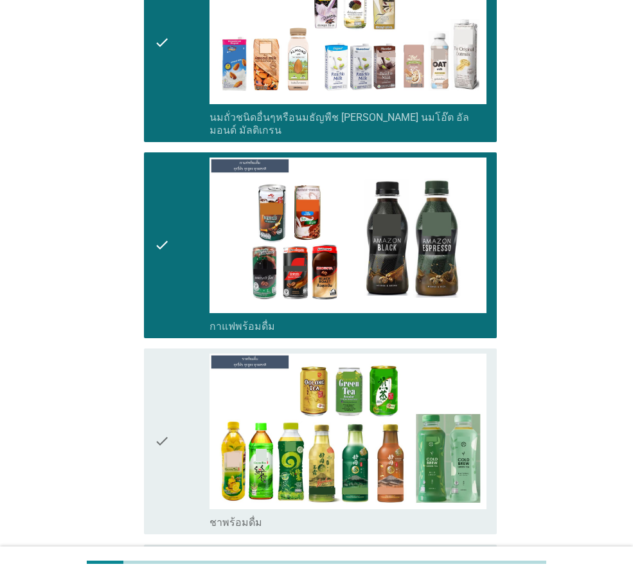
click at [202, 417] on div "check" at bounding box center [181, 440] width 55 height 175
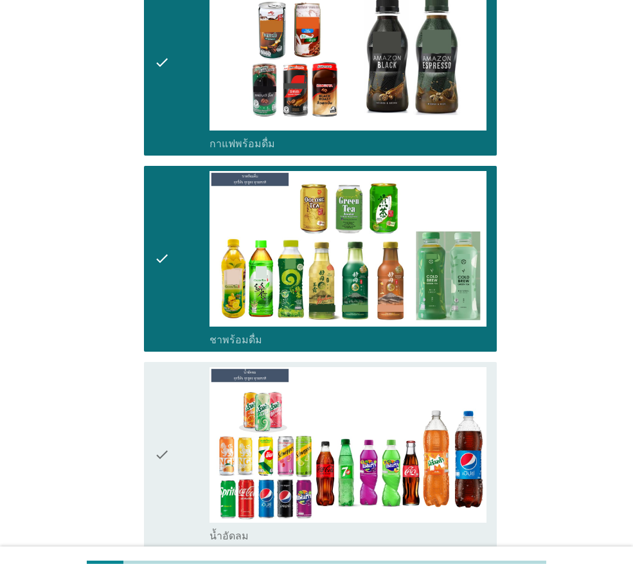
scroll to position [1478, 0]
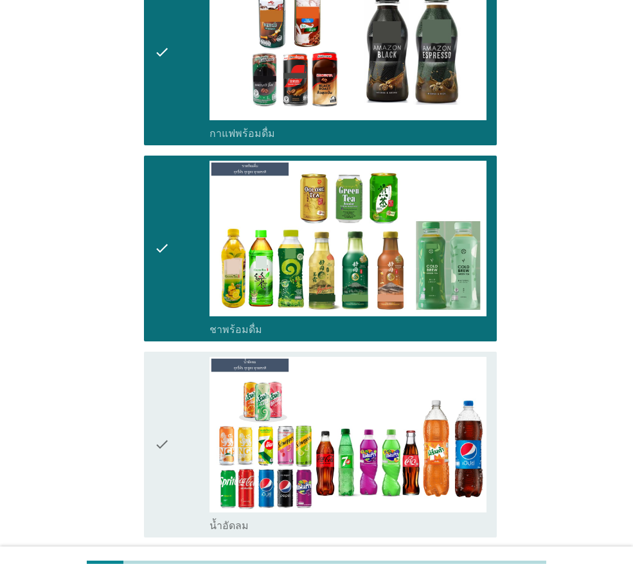
click at [195, 427] on div "check" at bounding box center [181, 444] width 55 height 175
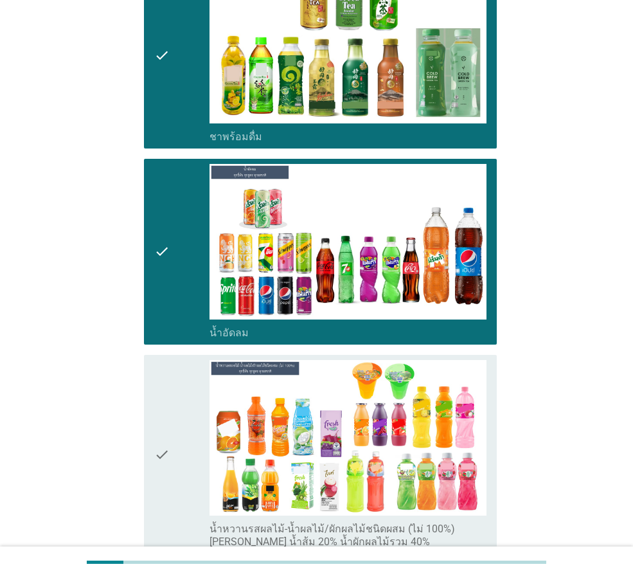
click at [195, 424] on div "check" at bounding box center [181, 454] width 55 height 188
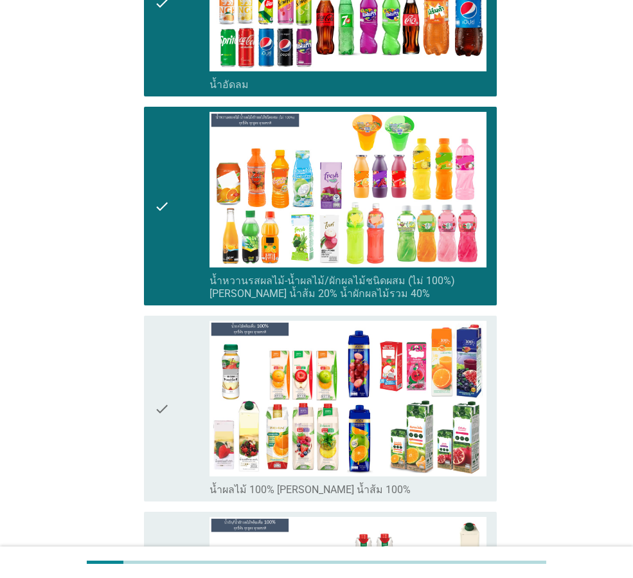
scroll to position [1927, 0]
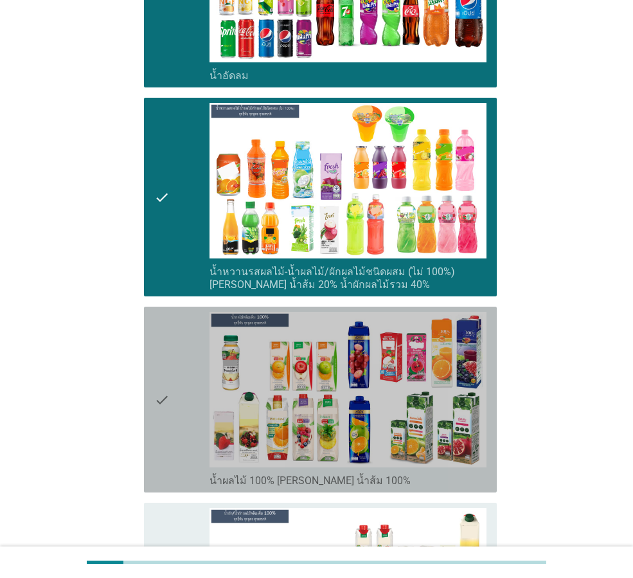
click at [203, 396] on div "check" at bounding box center [181, 399] width 55 height 175
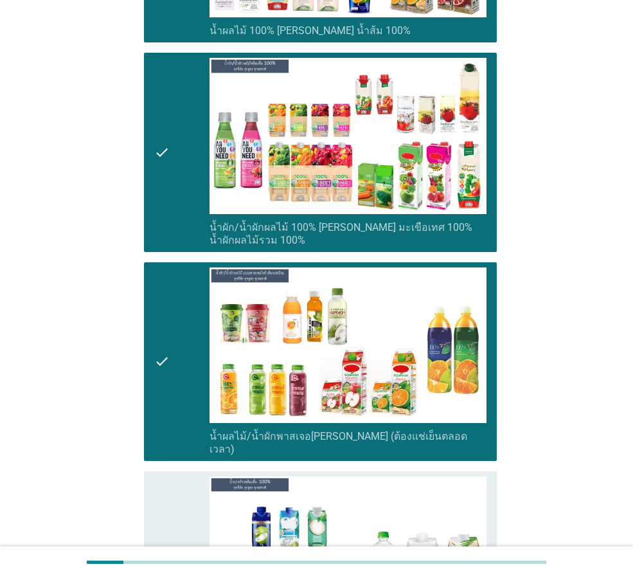
click at [191, 493] on div "check" at bounding box center [181, 563] width 55 height 175
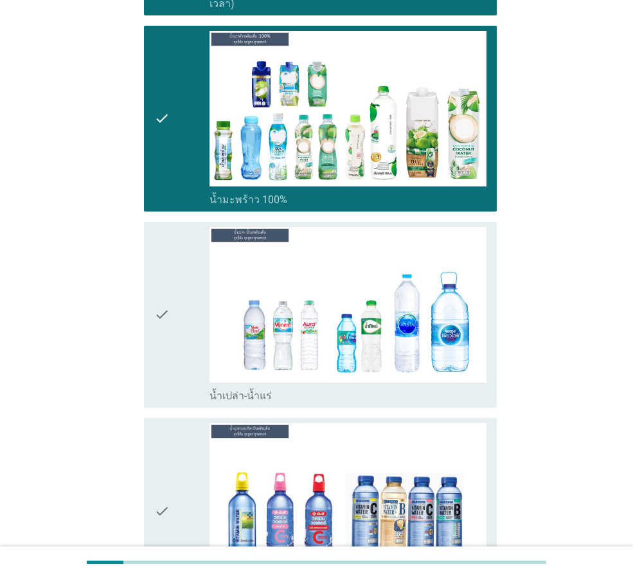
scroll to position [2827, 0]
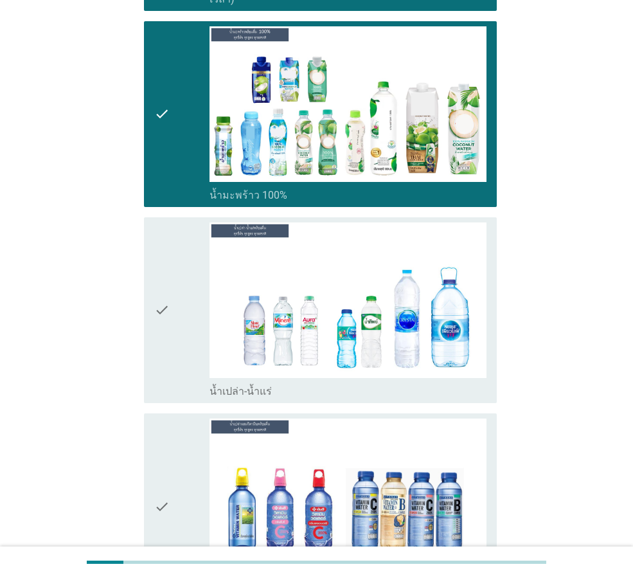
click at [176, 298] on div "check" at bounding box center [181, 309] width 55 height 175
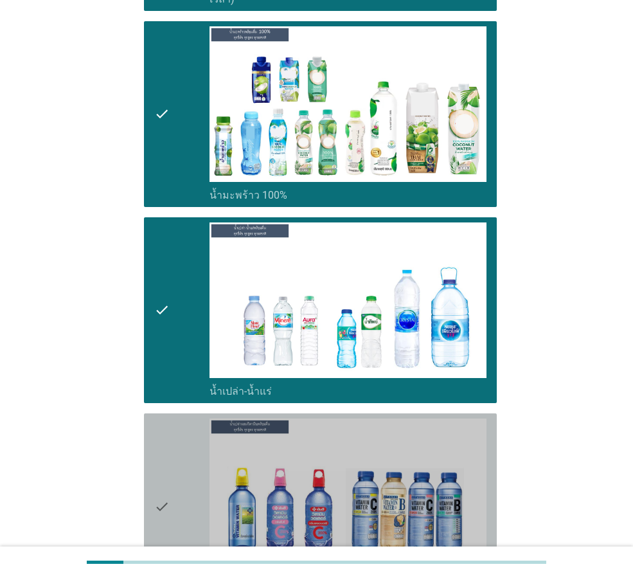
click at [193, 460] on div "check" at bounding box center [181, 505] width 55 height 175
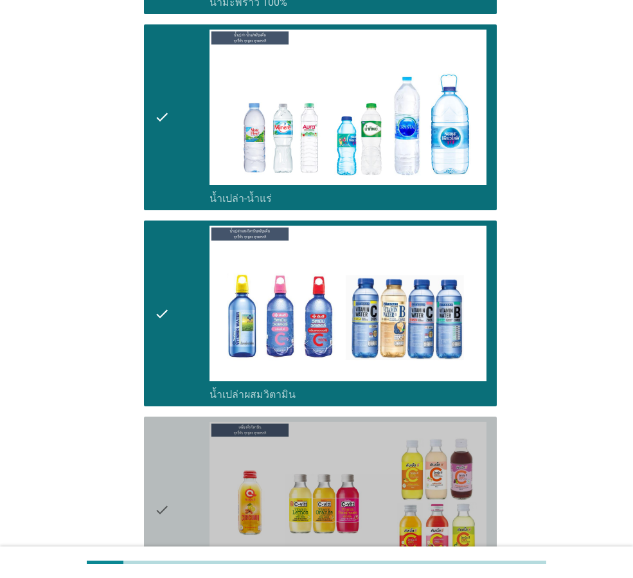
click at [197, 463] on div "check" at bounding box center [181, 508] width 55 height 175
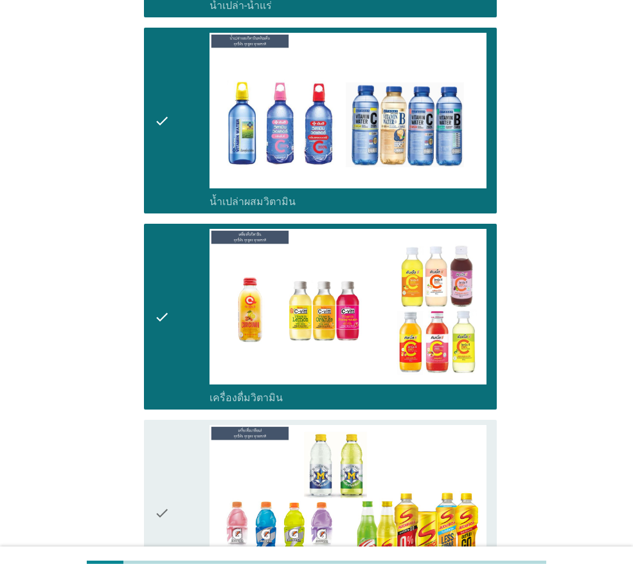
click at [197, 463] on div "check" at bounding box center [181, 512] width 55 height 175
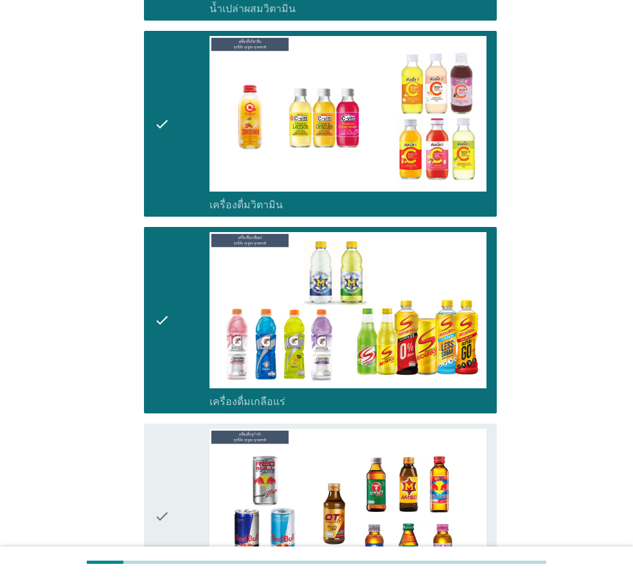
click at [197, 461] on div "check" at bounding box center [181, 516] width 55 height 175
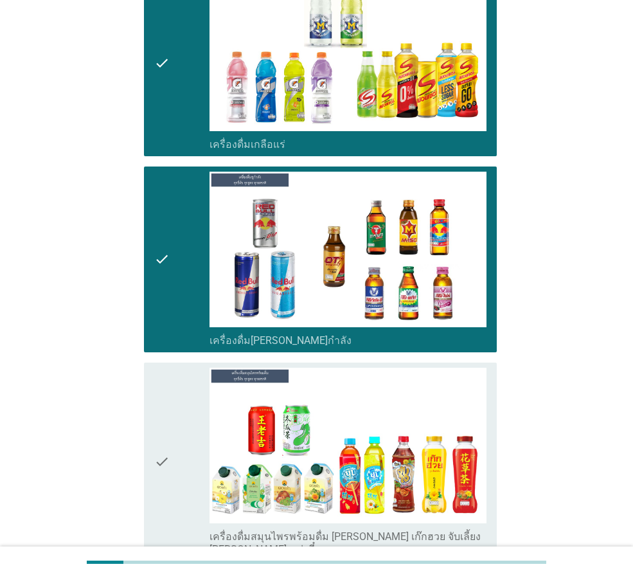
click at [198, 461] on div "check" at bounding box center [181, 462] width 55 height 188
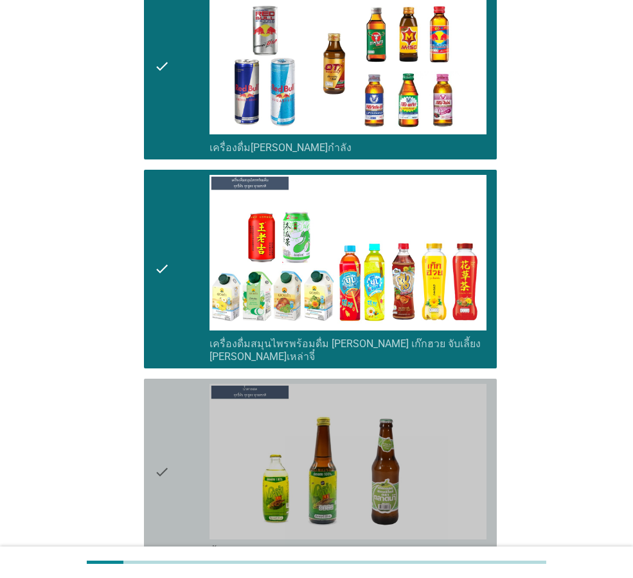
click at [182, 398] on div "check" at bounding box center [181, 471] width 55 height 175
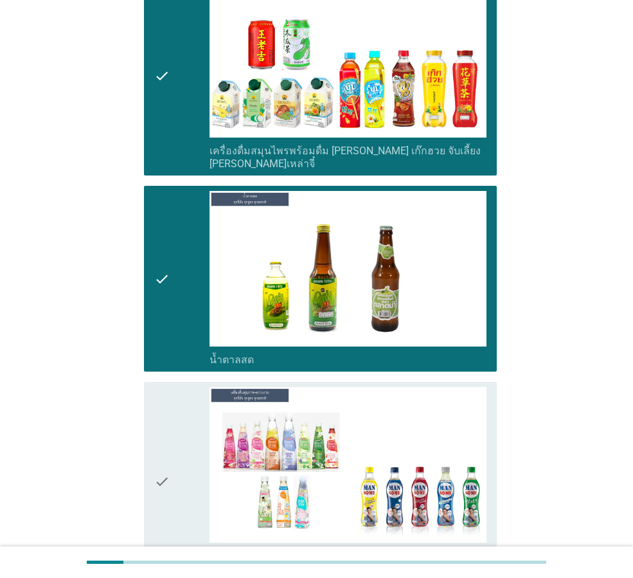
click at [182, 398] on div "check" at bounding box center [181, 481] width 55 height 188
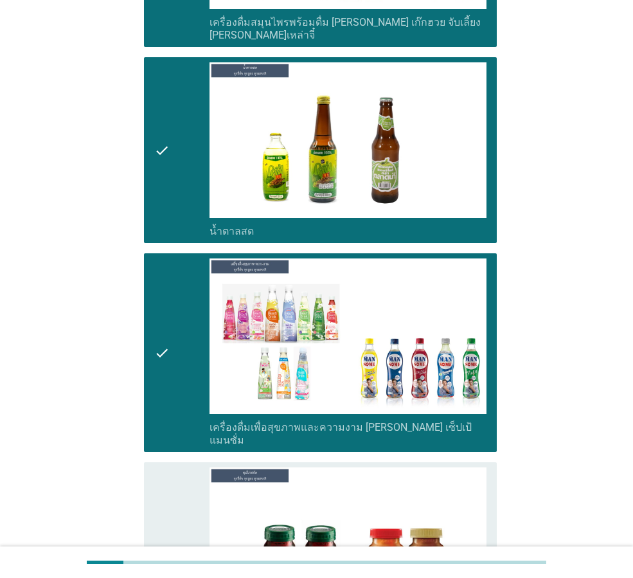
click at [208, 467] on div "check" at bounding box center [181, 554] width 55 height 175
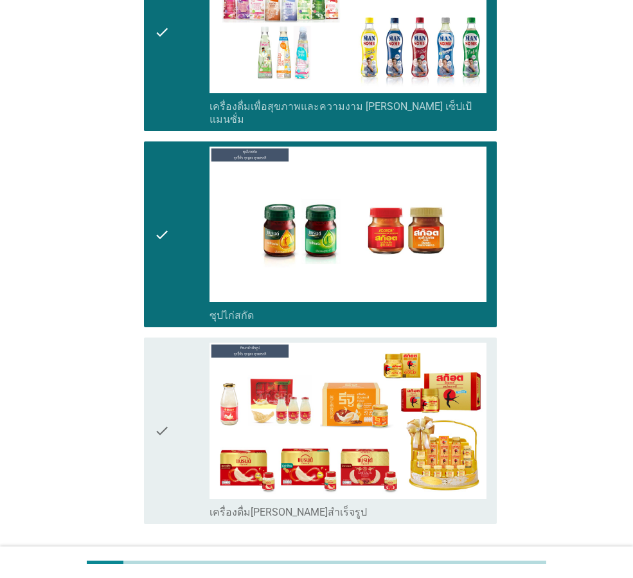
scroll to position [4497, 0]
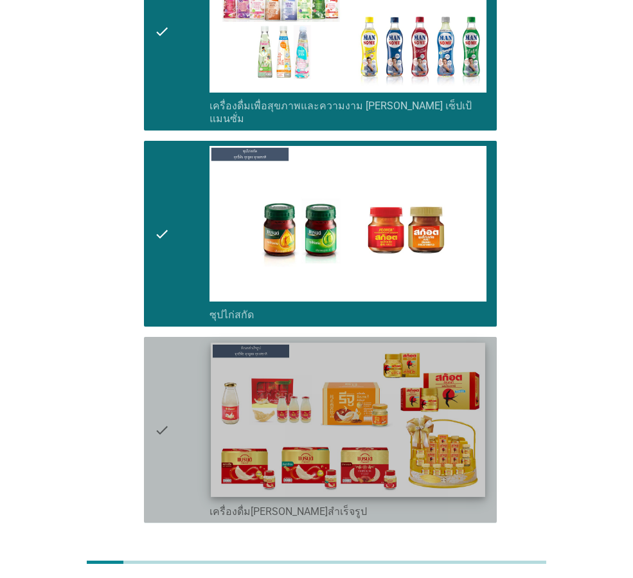
click at [221, 343] on img at bounding box center [348, 420] width 274 height 154
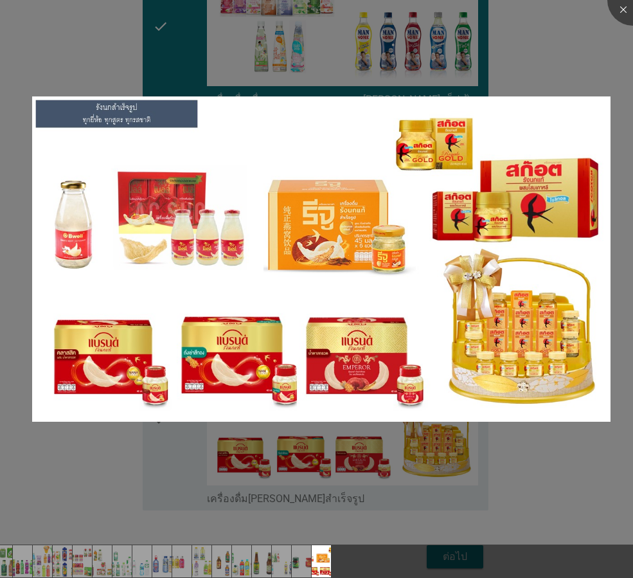
click at [460, 505] on div at bounding box center [316, 289] width 633 height 578
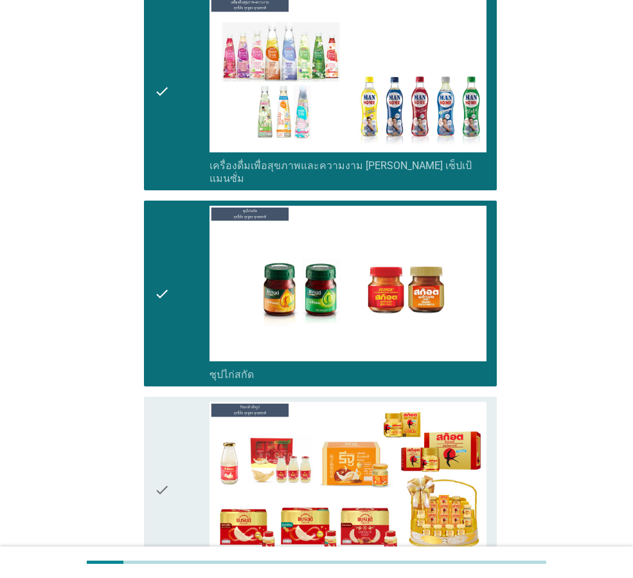
click at [173, 402] on div "check" at bounding box center [181, 489] width 55 height 175
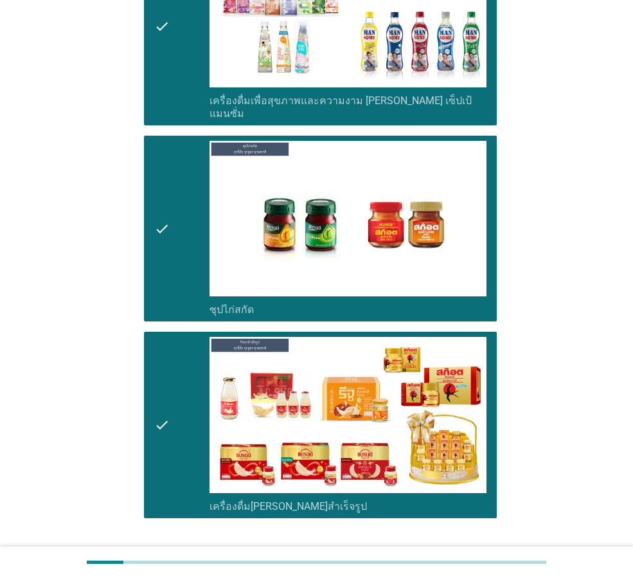
scroll to position [4518, 0]
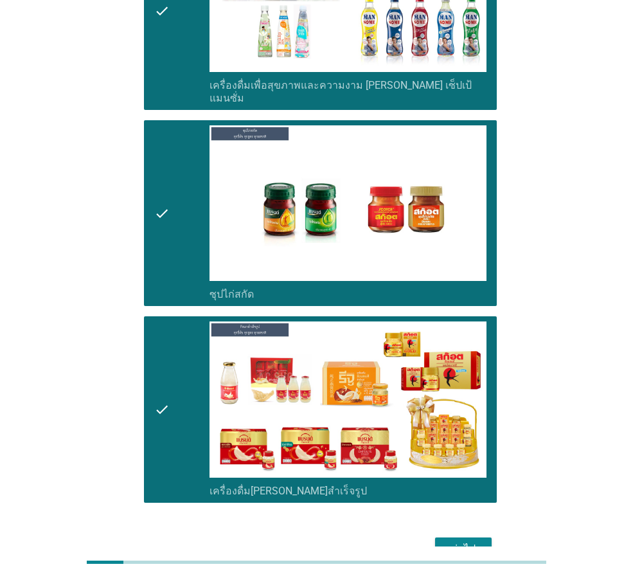
click at [466, 541] on div "ต่อไป" at bounding box center [463, 548] width 36 height 15
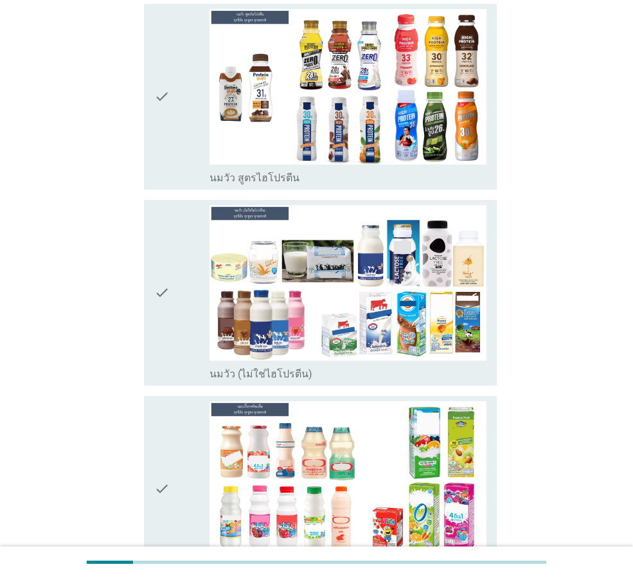
click at [193, 328] on div "check" at bounding box center [181, 292] width 55 height 175
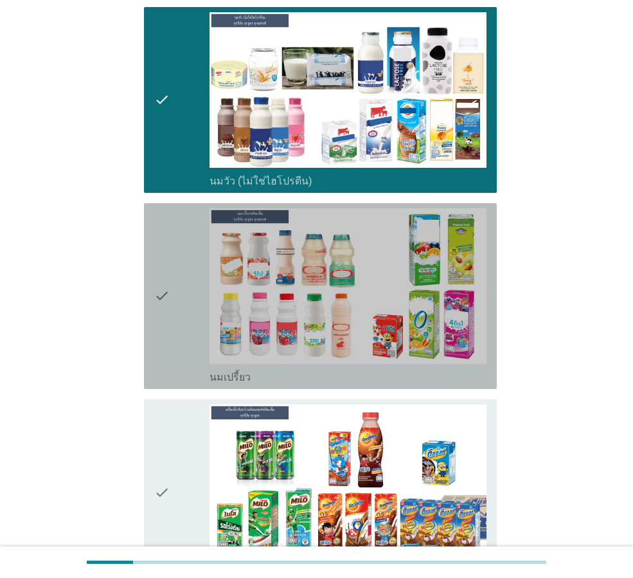
click at [166, 297] on icon "check" at bounding box center [161, 295] width 15 height 175
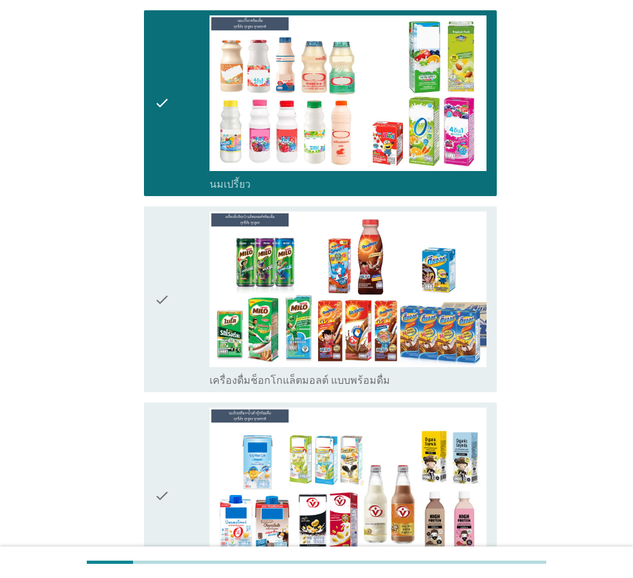
click at [178, 309] on div "check" at bounding box center [181, 298] width 55 height 175
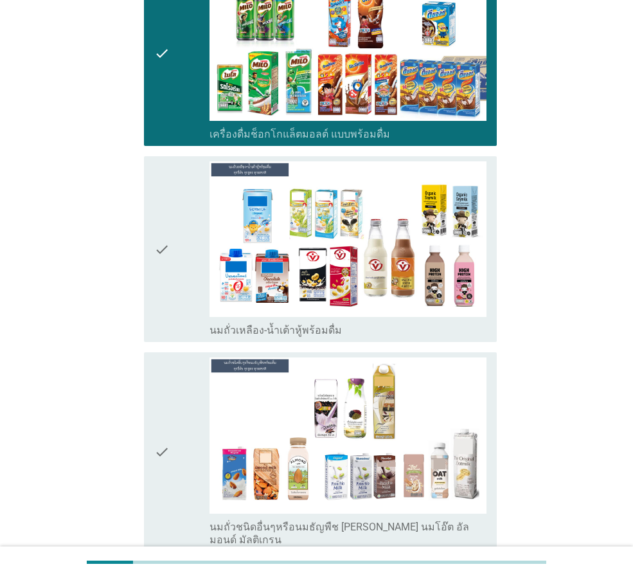
scroll to position [771, 0]
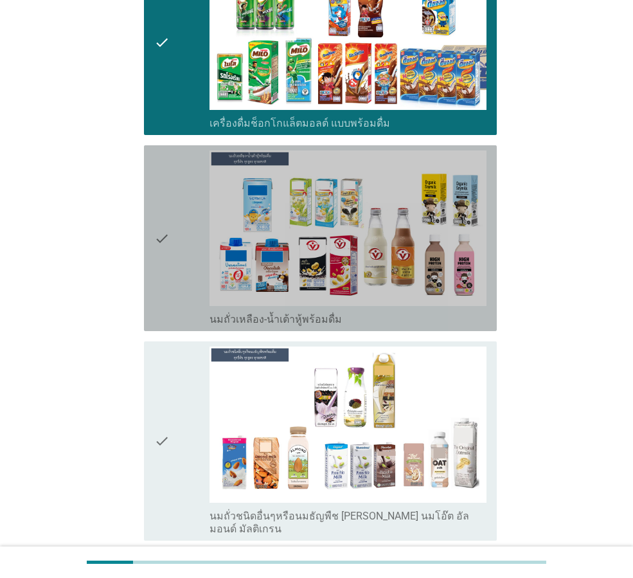
click at [175, 248] on div "check" at bounding box center [181, 237] width 55 height 175
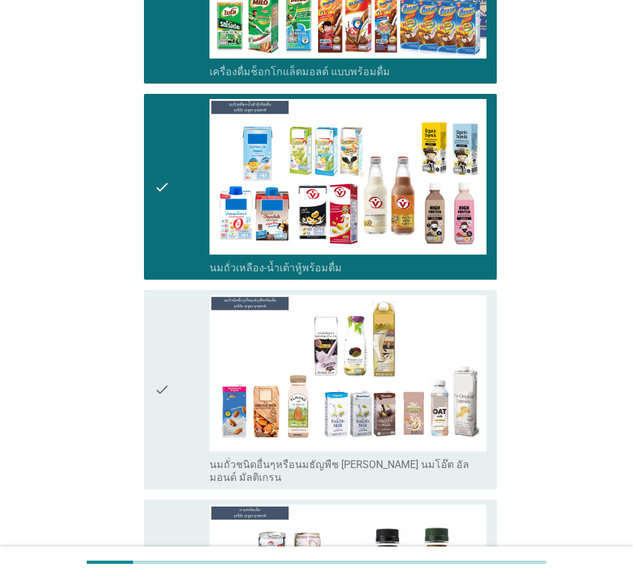
scroll to position [964, 0]
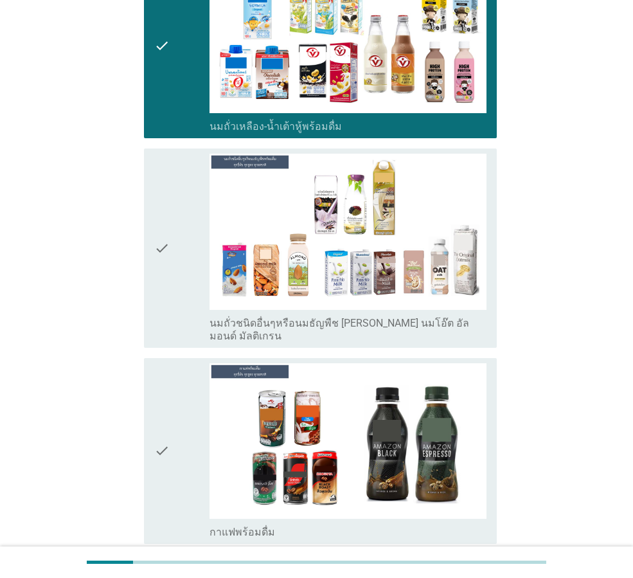
click at [148, 249] on div "check check_box_outline_blank นมถั่วชนิดอื่นๆหรือนมธัญพืช [PERSON_NAME] นมโอ๊ต …" at bounding box center [320, 247] width 353 height 199
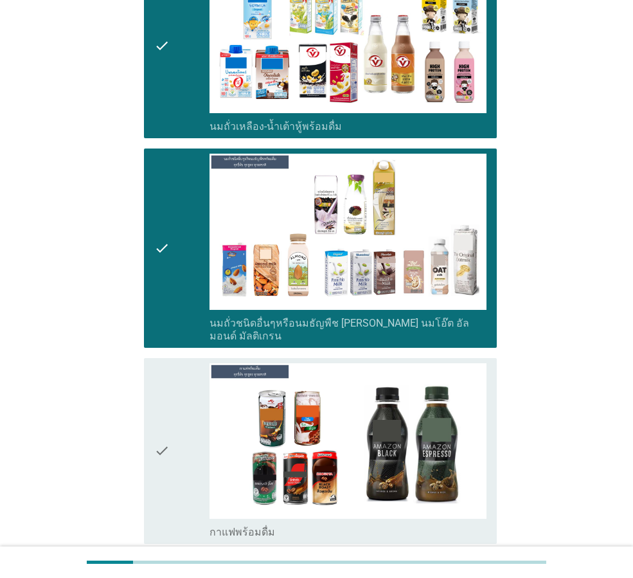
click at [183, 438] on div "check" at bounding box center [181, 450] width 55 height 175
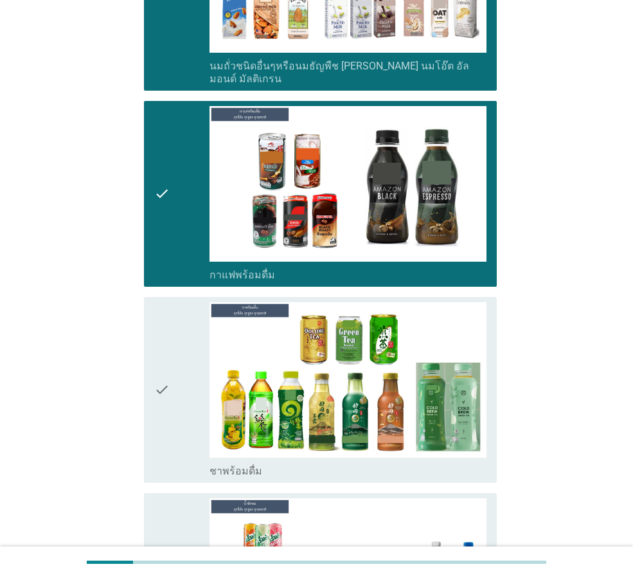
click at [172, 378] on div "check" at bounding box center [181, 389] width 55 height 175
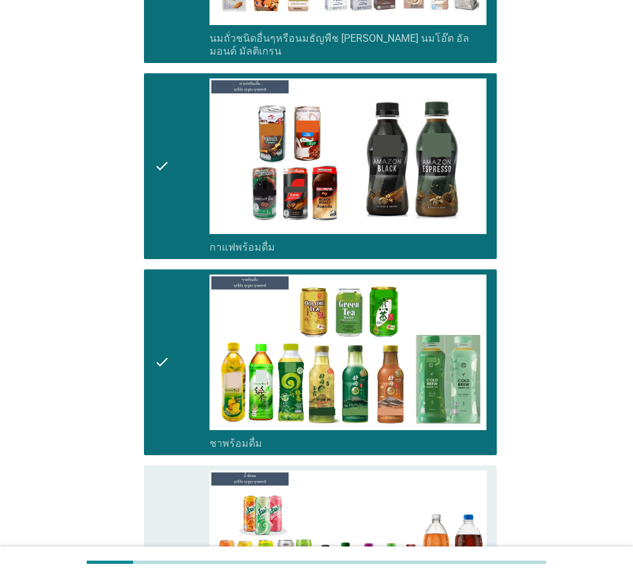
scroll to position [1413, 0]
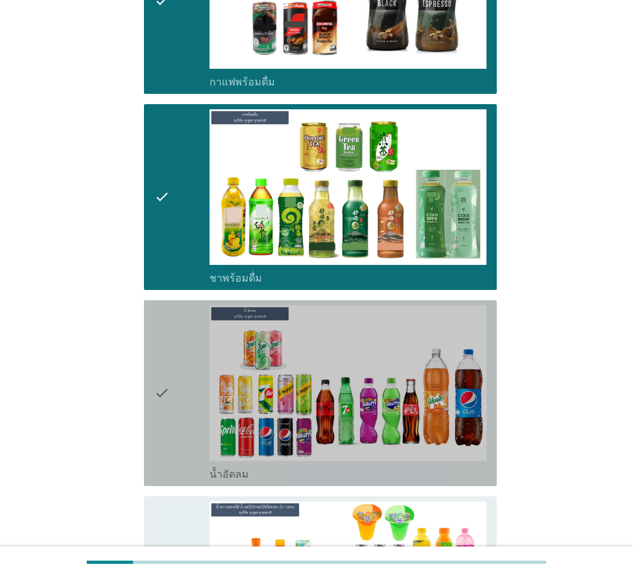
click at [180, 336] on div "check" at bounding box center [181, 392] width 55 height 175
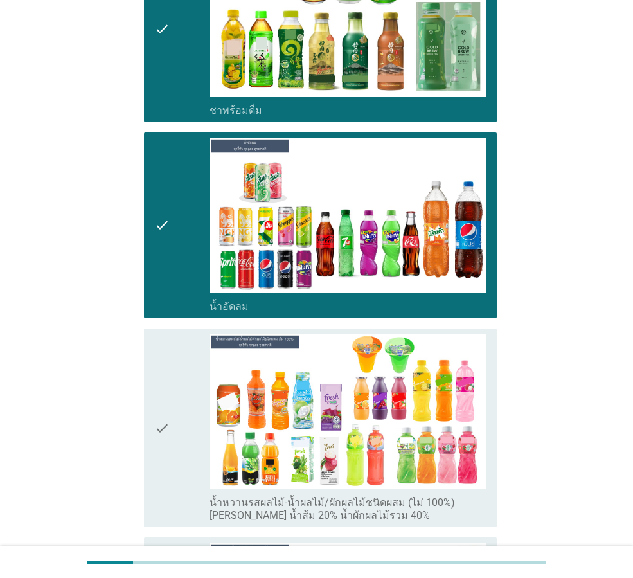
scroll to position [1606, 0]
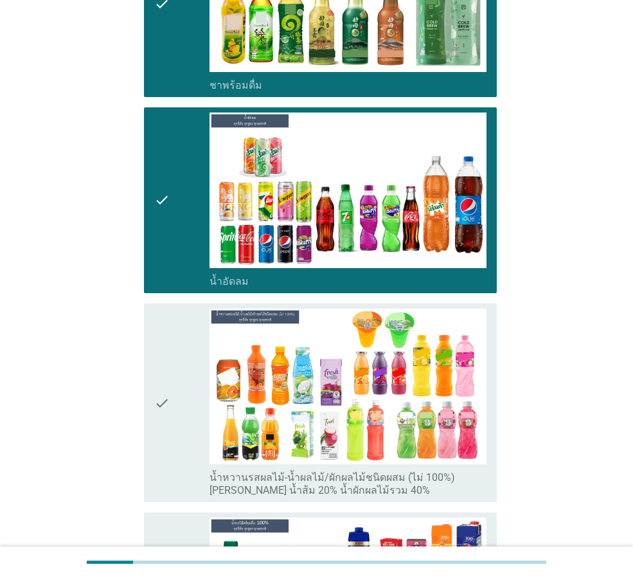
click at [172, 389] on div "check" at bounding box center [181, 402] width 55 height 188
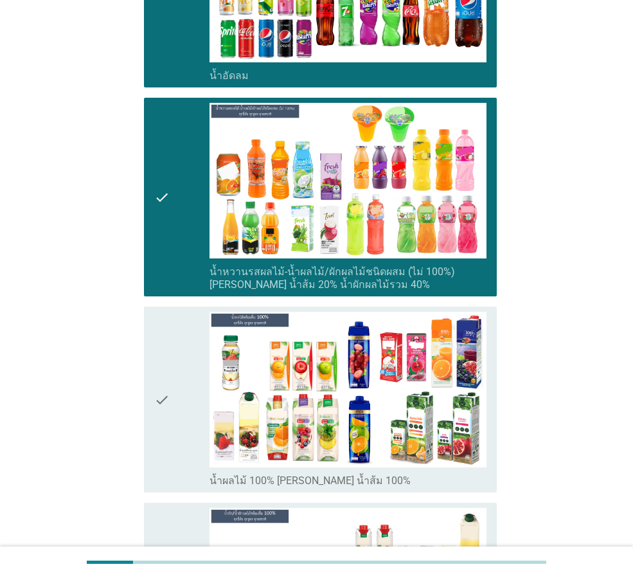
scroll to position [1863, 0]
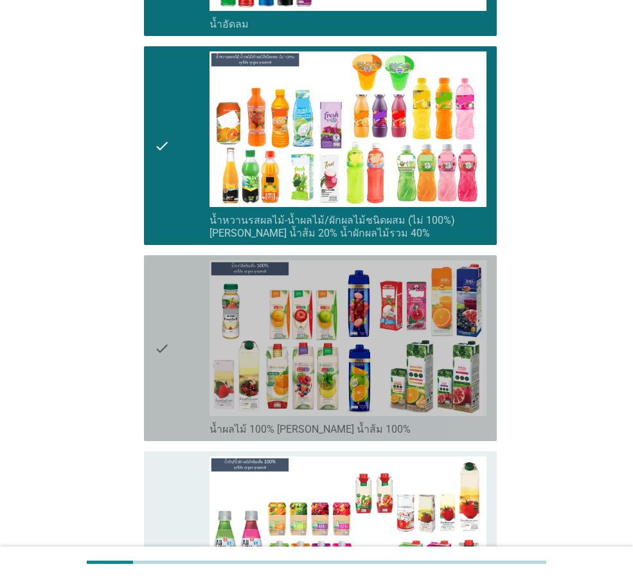
click at [169, 346] on icon "check" at bounding box center [161, 347] width 15 height 175
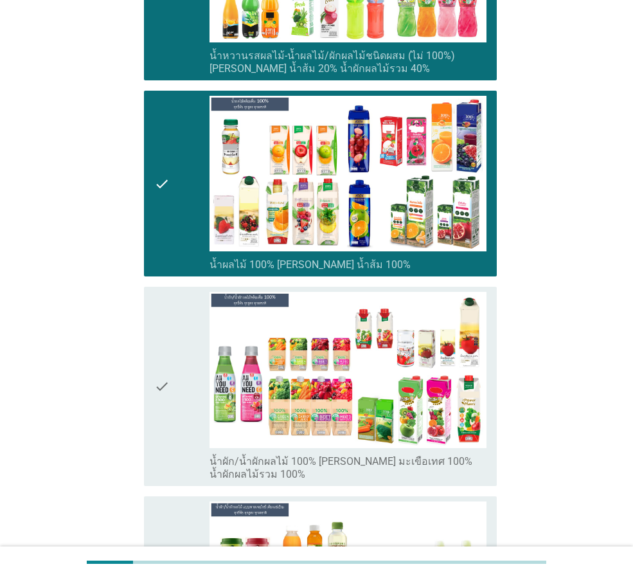
scroll to position [2056, 0]
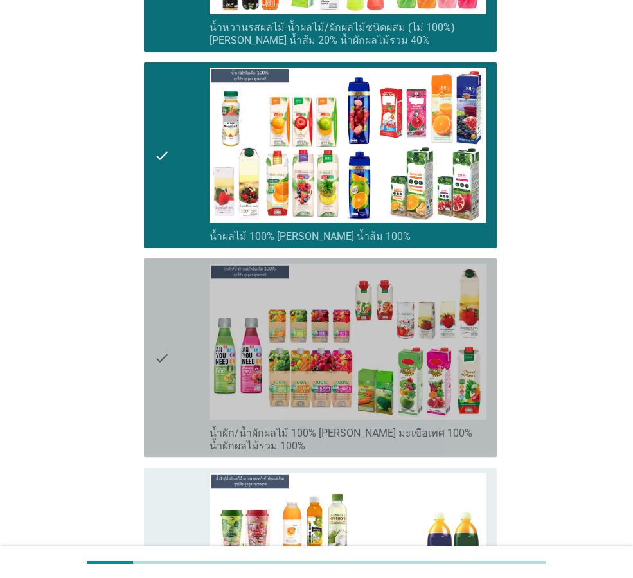
click at [169, 346] on icon "check" at bounding box center [161, 357] width 15 height 188
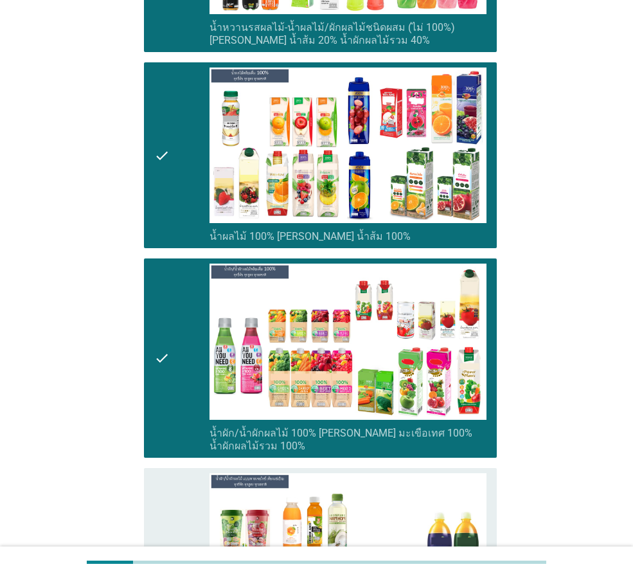
click at [169, 346] on icon "check" at bounding box center [161, 357] width 15 height 188
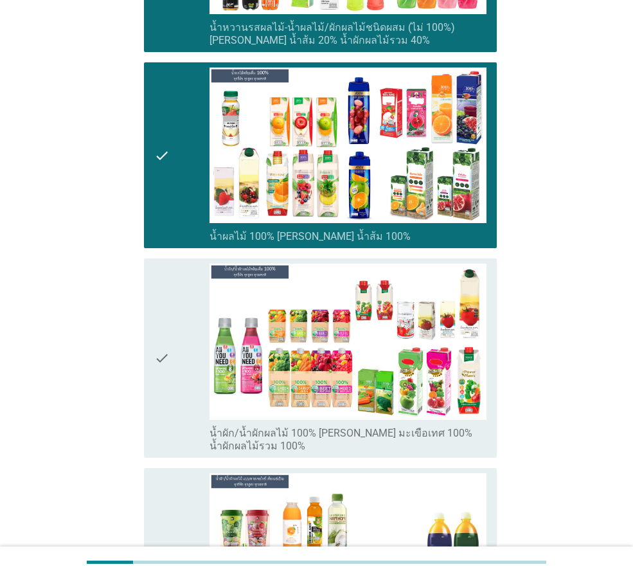
click at [169, 346] on icon "check" at bounding box center [161, 357] width 15 height 188
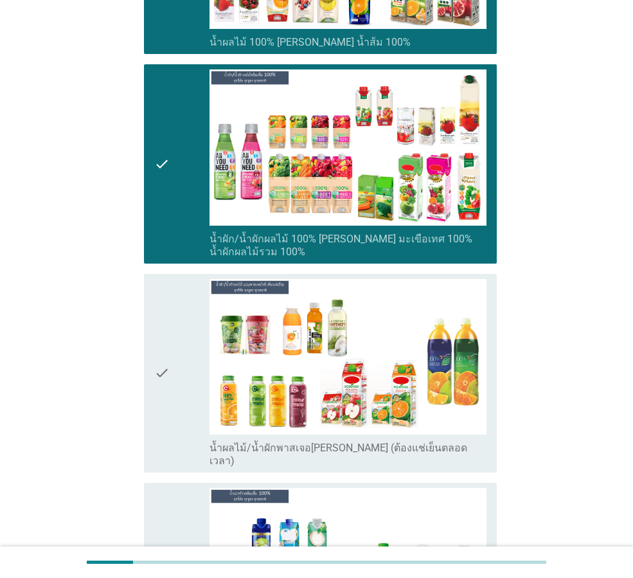
scroll to position [2313, 0]
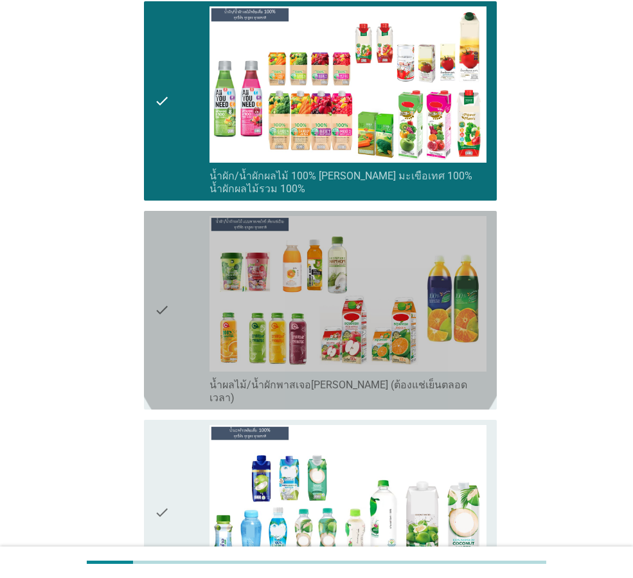
click at [169, 346] on icon "check" at bounding box center [161, 310] width 15 height 188
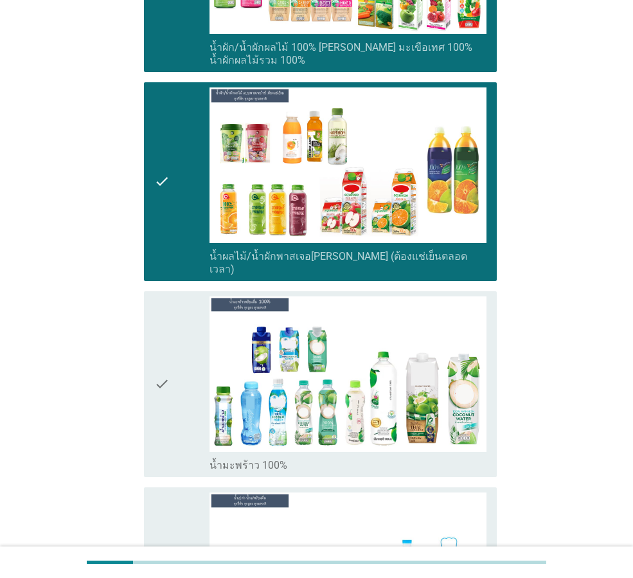
click at [183, 373] on div "check" at bounding box center [181, 383] width 55 height 175
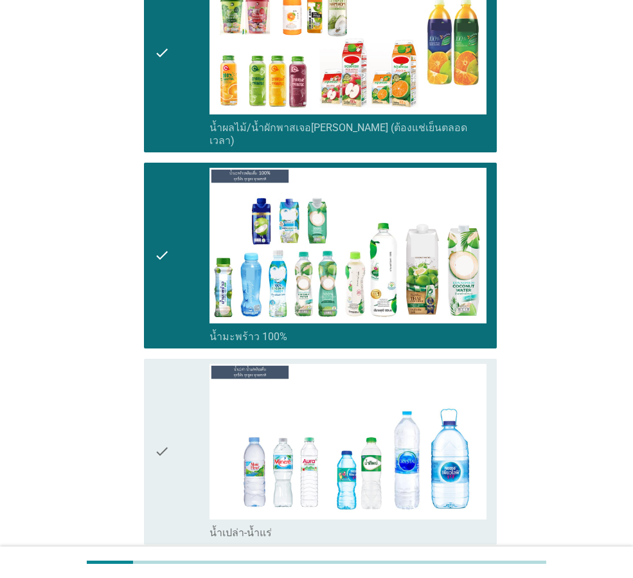
click at [182, 441] on div "check" at bounding box center [181, 451] width 55 height 175
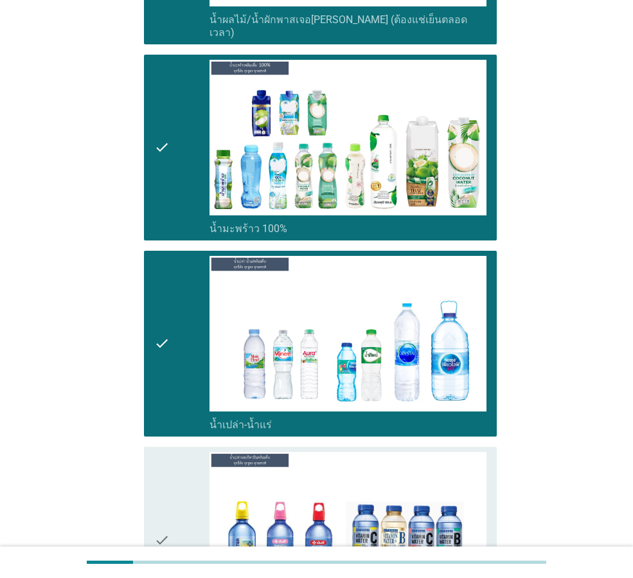
scroll to position [2698, 0]
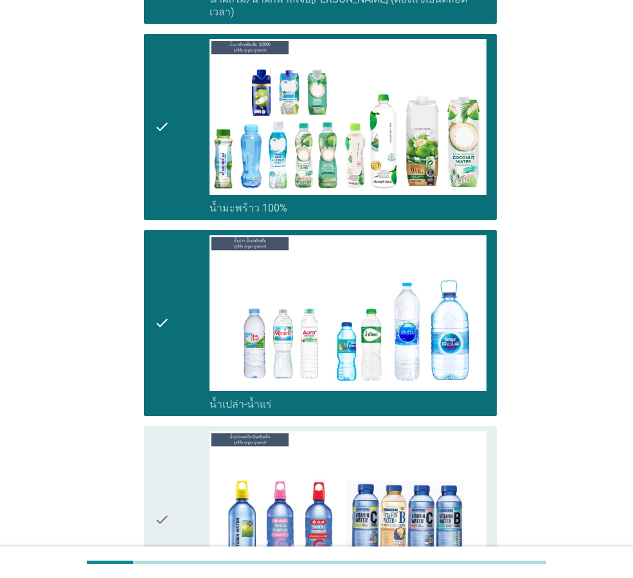
click at [161, 466] on icon "check" at bounding box center [161, 518] width 15 height 175
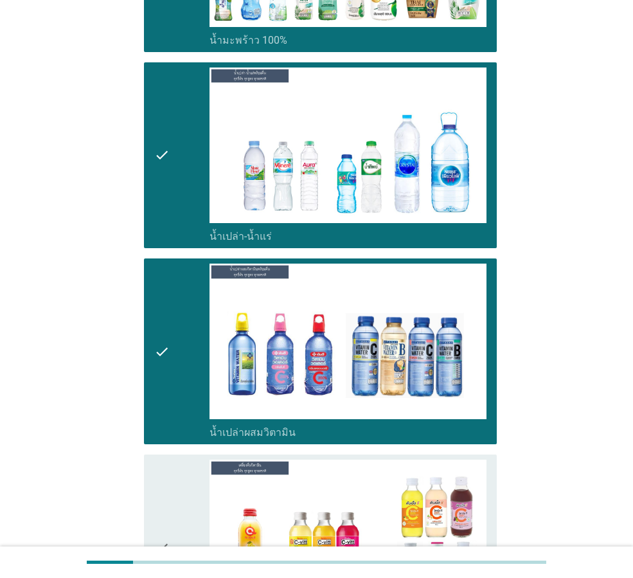
scroll to position [2955, 0]
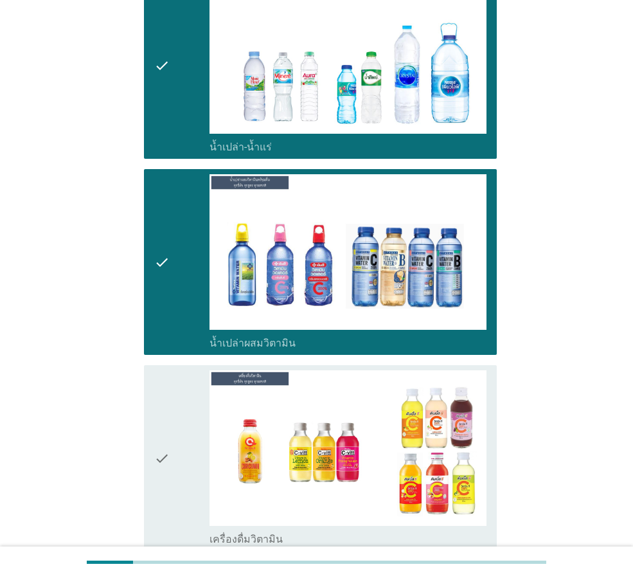
click at [182, 448] on div "check" at bounding box center [181, 457] width 55 height 175
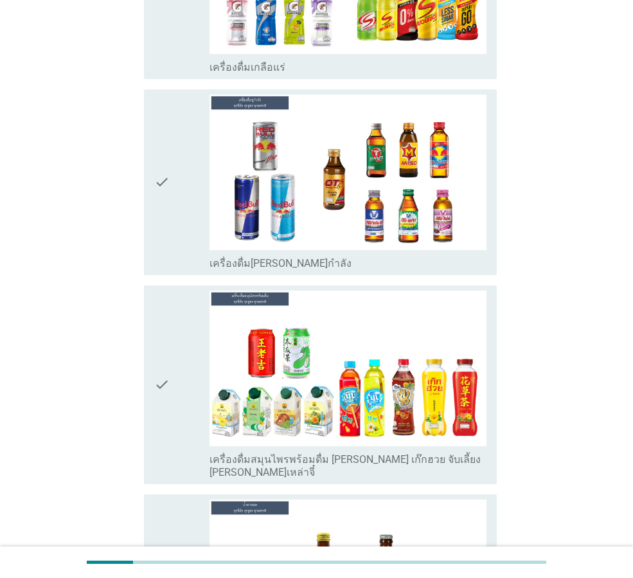
scroll to position [3662, 0]
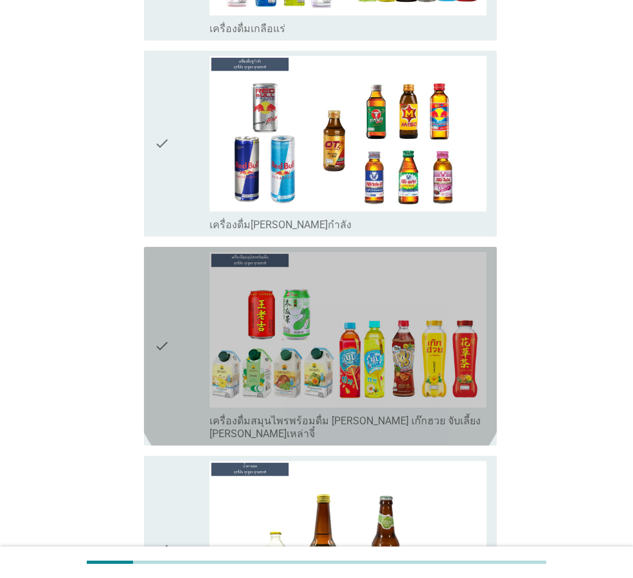
click at [184, 314] on div "check" at bounding box center [181, 346] width 55 height 188
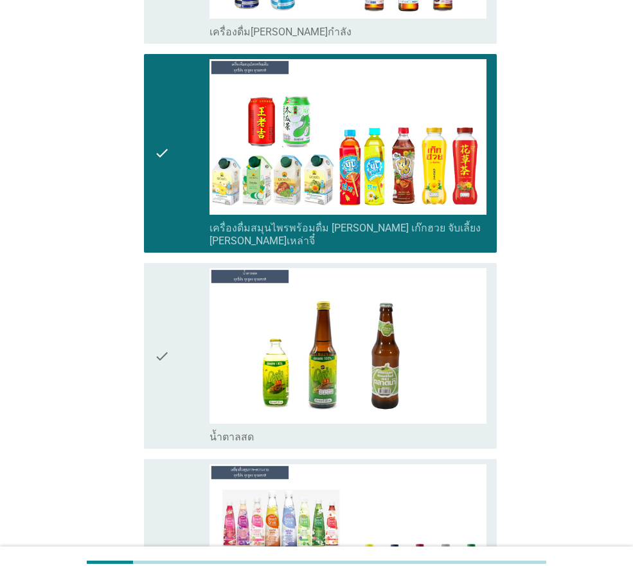
click at [168, 329] on icon "check" at bounding box center [161, 355] width 15 height 175
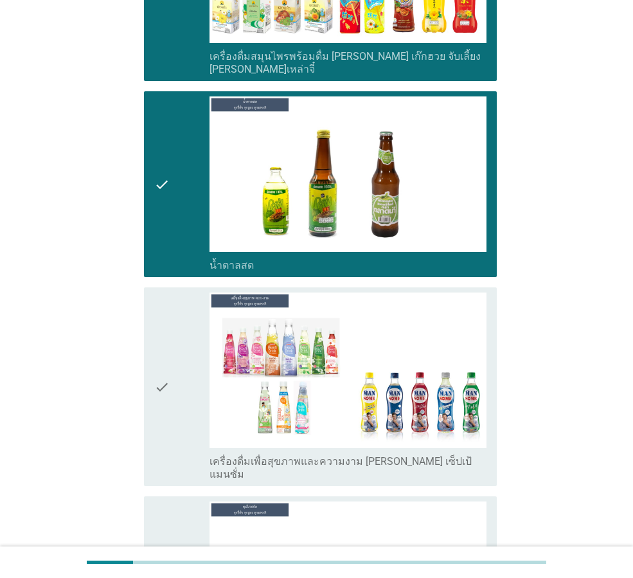
scroll to position [4048, 0]
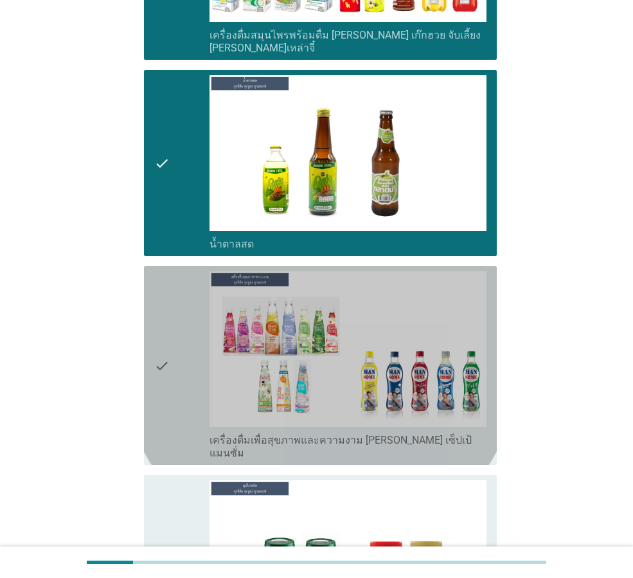
click at [172, 332] on div "check" at bounding box center [181, 365] width 55 height 188
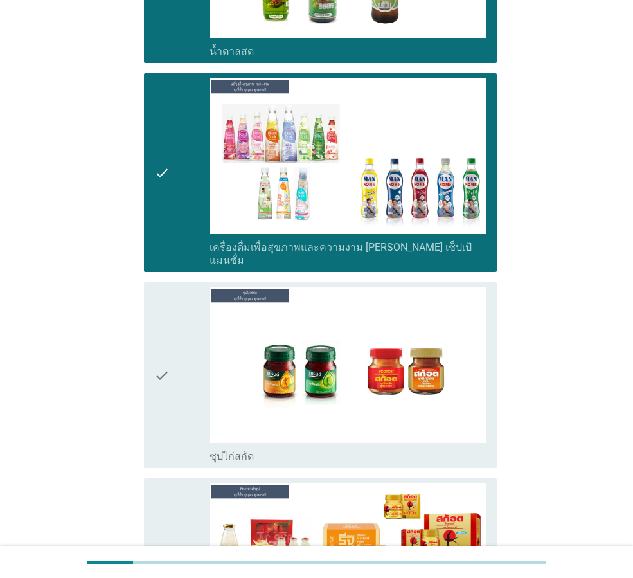
click at [168, 342] on icon "check" at bounding box center [161, 374] width 15 height 175
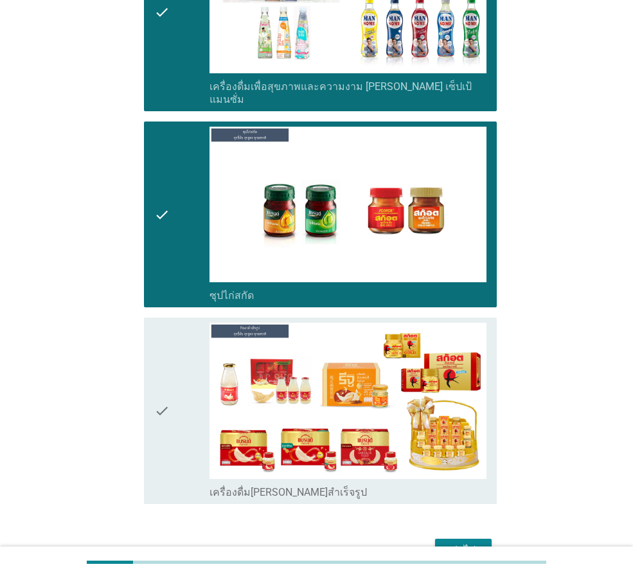
scroll to position [4426, 0]
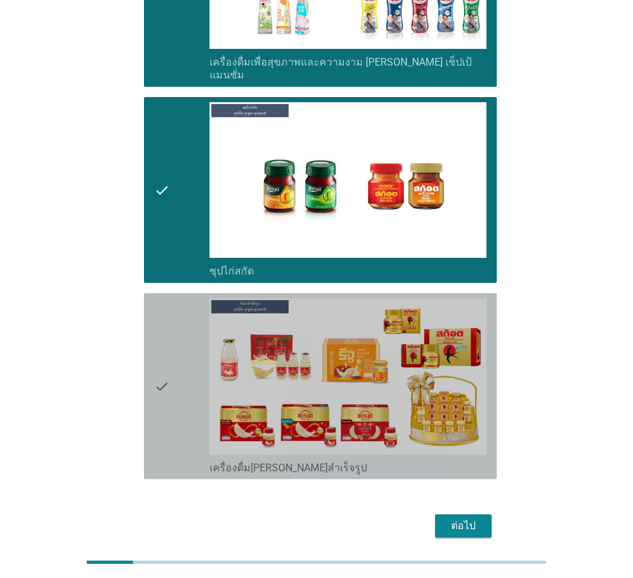
click at [168, 342] on icon "check" at bounding box center [161, 385] width 15 height 175
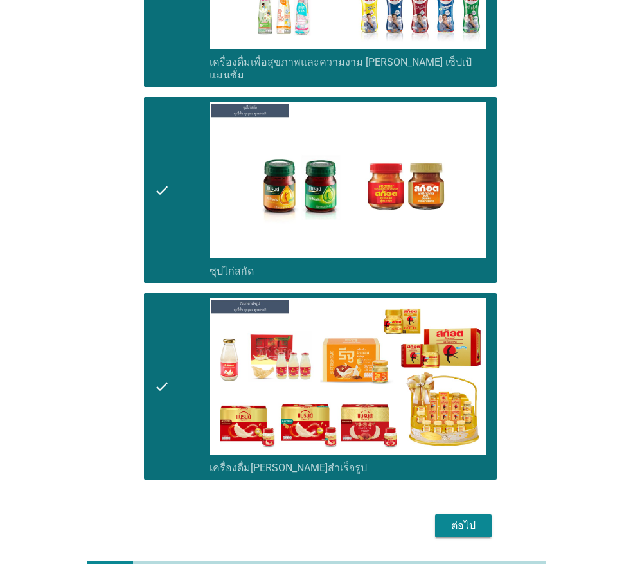
click at [464, 518] on div "ต่อไป" at bounding box center [463, 525] width 36 height 15
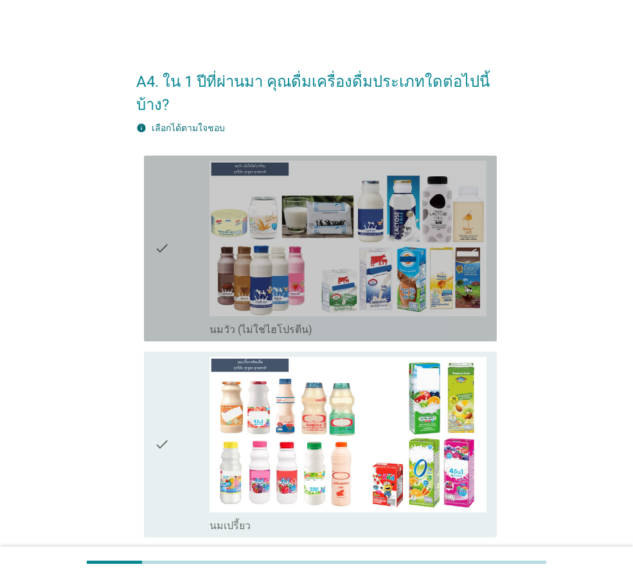
click at [175, 258] on div "check" at bounding box center [181, 248] width 55 height 175
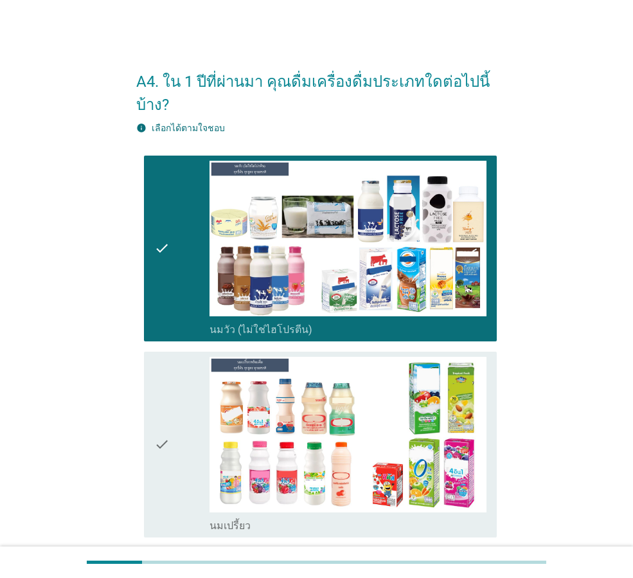
click at [161, 468] on icon "check" at bounding box center [161, 444] width 15 height 175
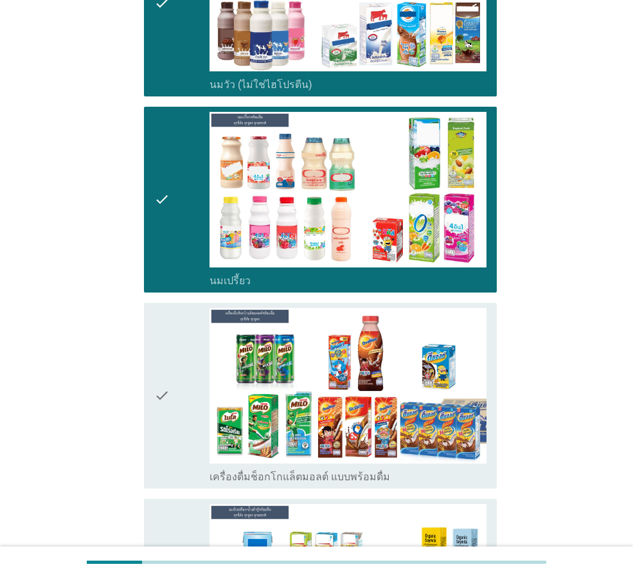
scroll to position [257, 0]
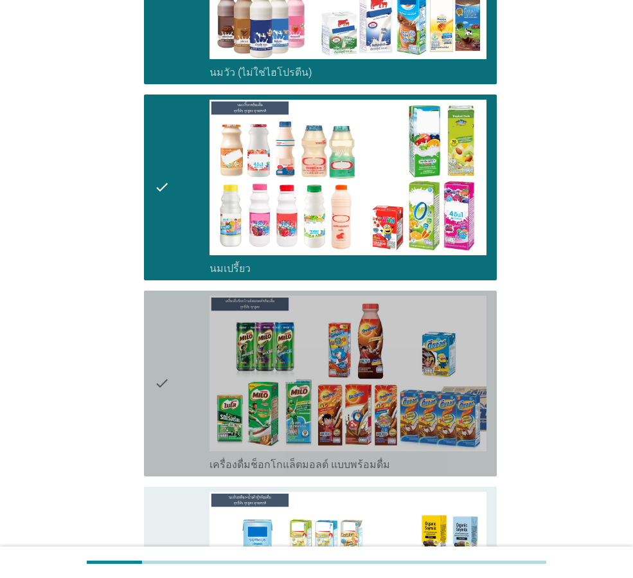
click at [163, 396] on icon "check" at bounding box center [161, 383] width 15 height 175
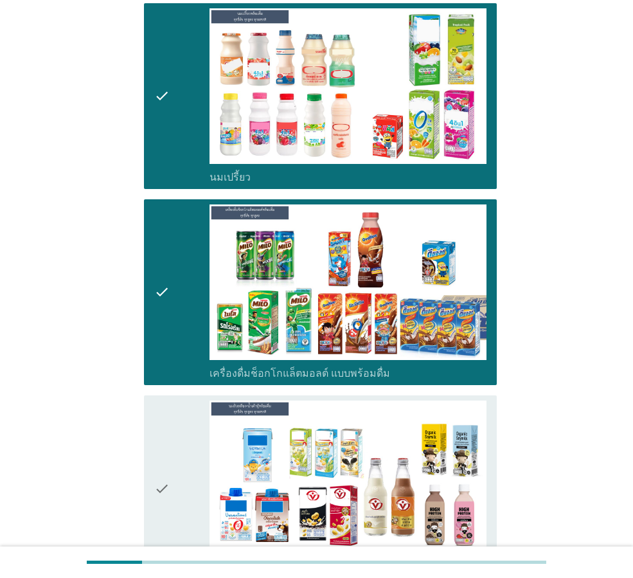
scroll to position [385, 0]
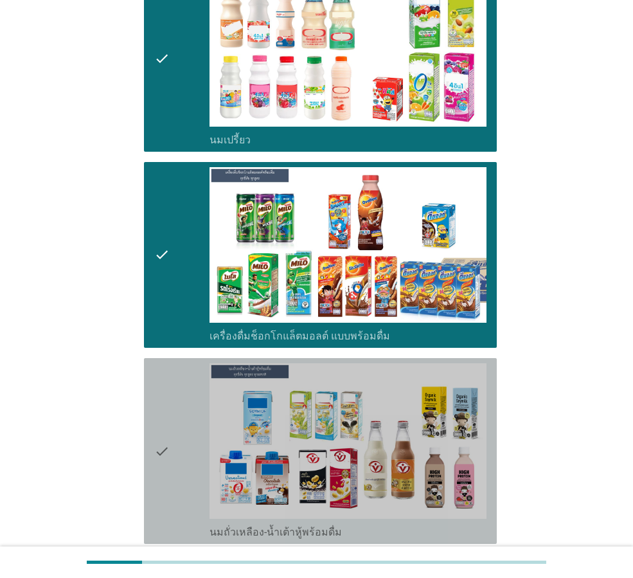
click at [170, 463] on div "check" at bounding box center [181, 450] width 55 height 175
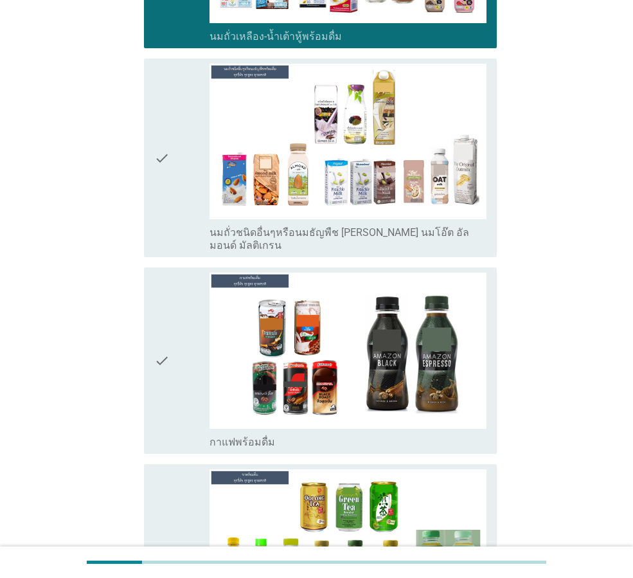
scroll to position [899, 0]
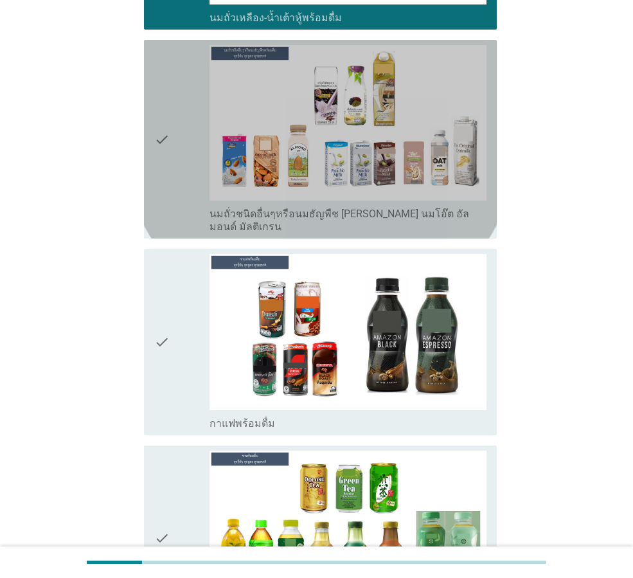
click at [173, 164] on div "check" at bounding box center [181, 139] width 55 height 188
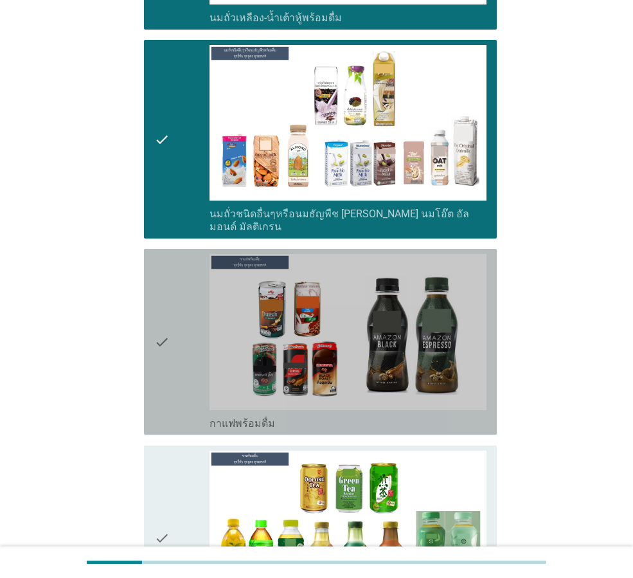
click at [170, 339] on div "check" at bounding box center [181, 341] width 55 height 175
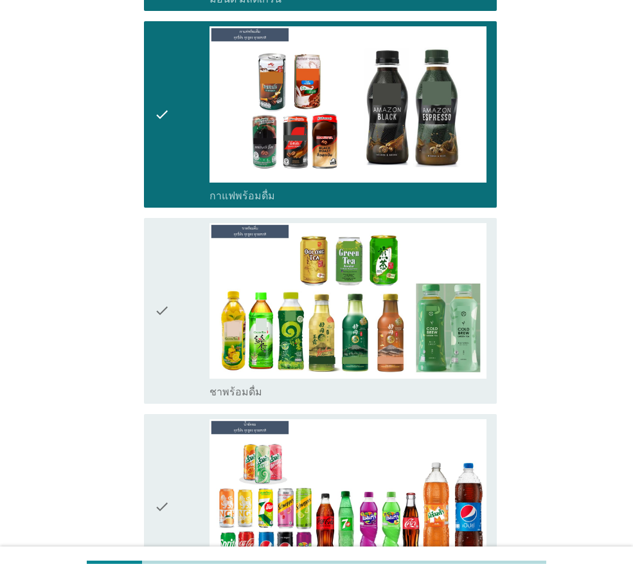
scroll to position [1156, 0]
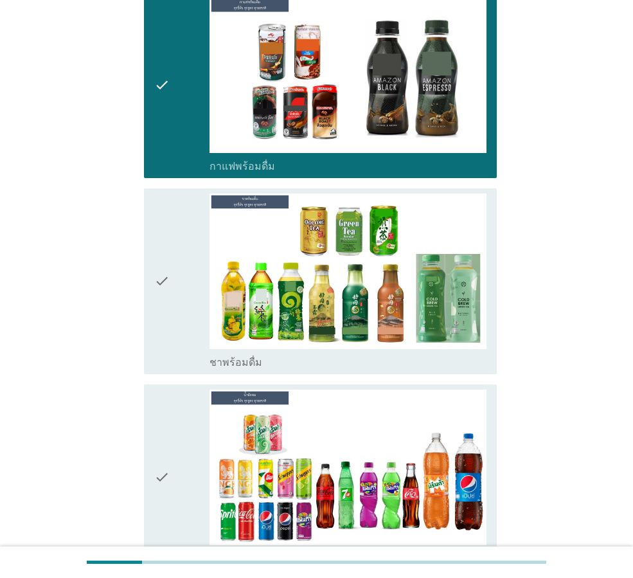
click at [186, 314] on div "check" at bounding box center [181, 280] width 55 height 175
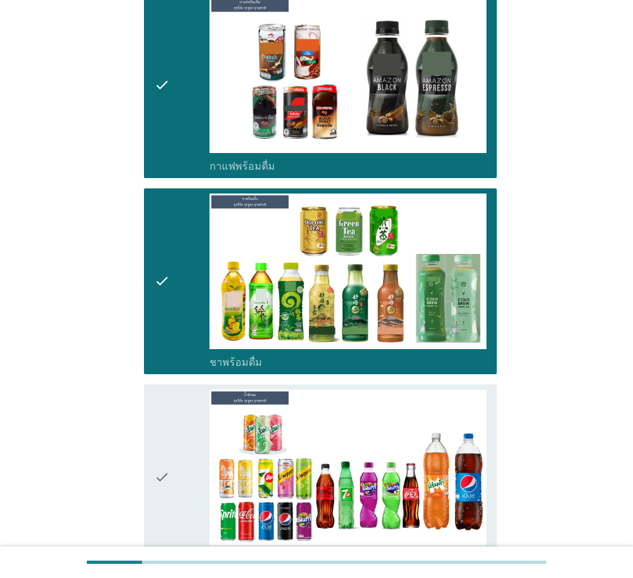
click at [170, 483] on div "check" at bounding box center [181, 476] width 55 height 175
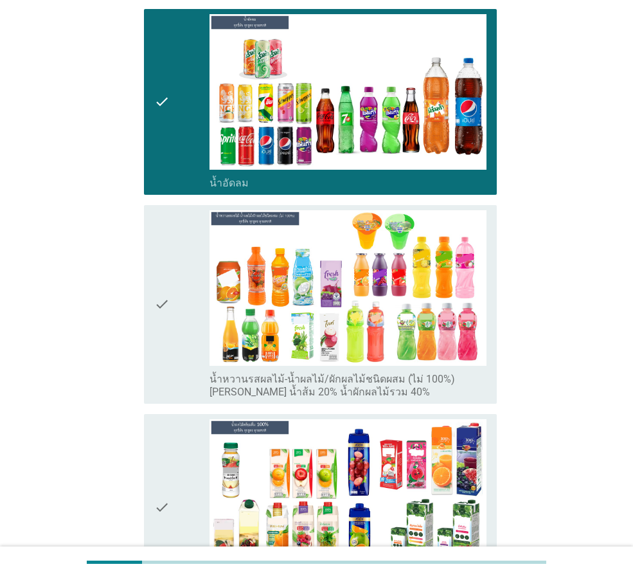
scroll to position [1542, 0]
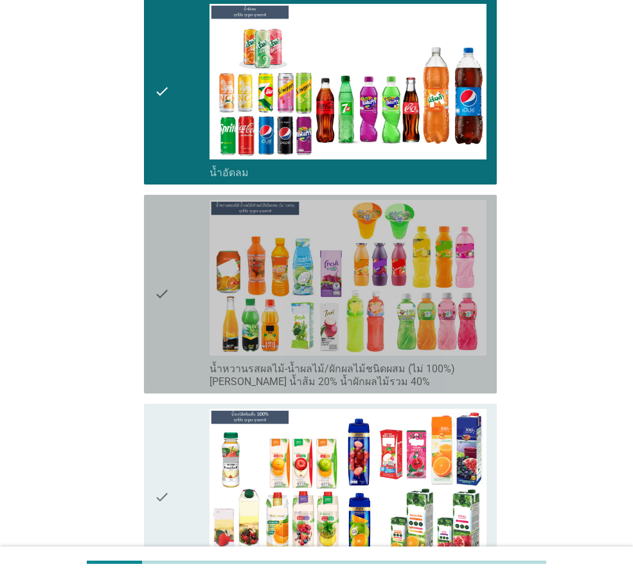
drag, startPoint x: 174, startPoint y: 285, endPoint x: 178, endPoint y: 294, distance: 10.4
click at [174, 285] on div "check" at bounding box center [181, 294] width 55 height 188
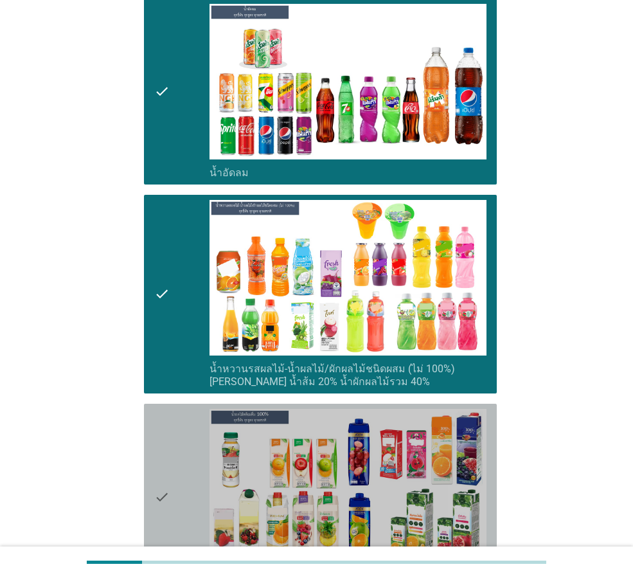
click at [173, 483] on div "check" at bounding box center [181, 496] width 55 height 175
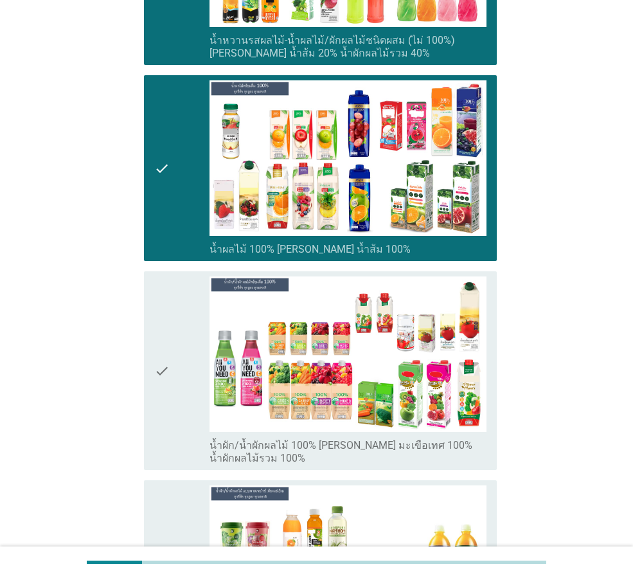
scroll to position [2056, 0]
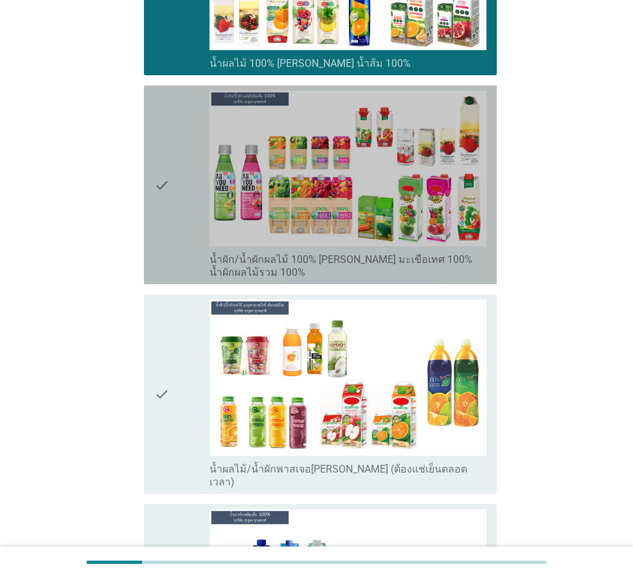
click at [174, 190] on div "check" at bounding box center [181, 185] width 55 height 188
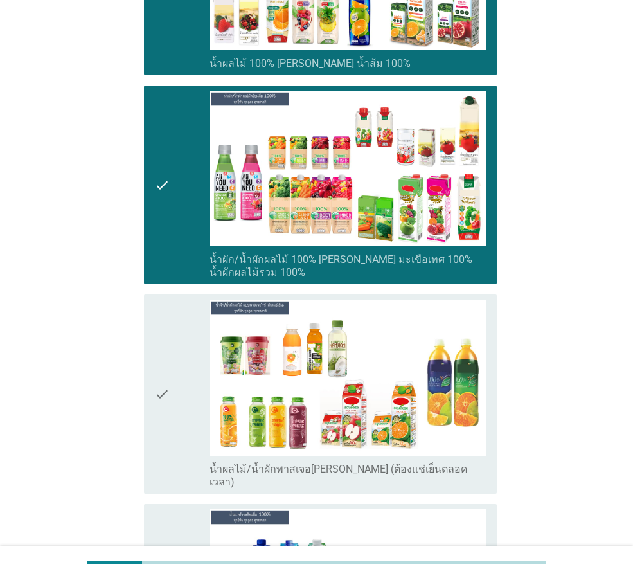
click at [173, 393] on div "check" at bounding box center [181, 393] width 55 height 188
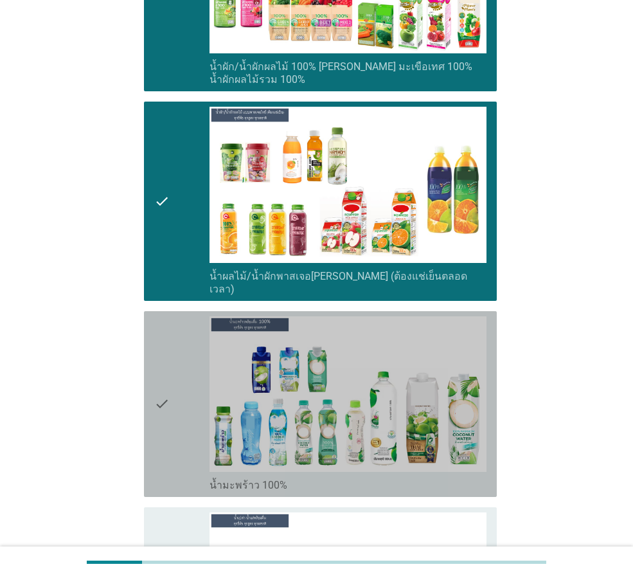
click at [173, 405] on div "check" at bounding box center [181, 403] width 55 height 175
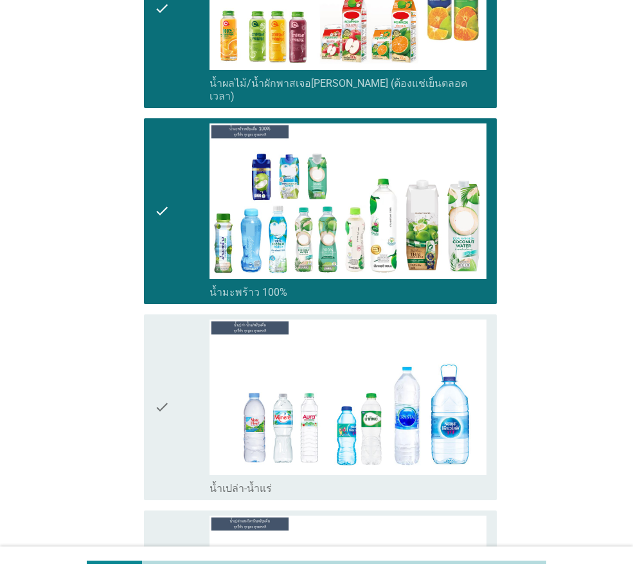
click at [177, 400] on div "check" at bounding box center [181, 406] width 55 height 175
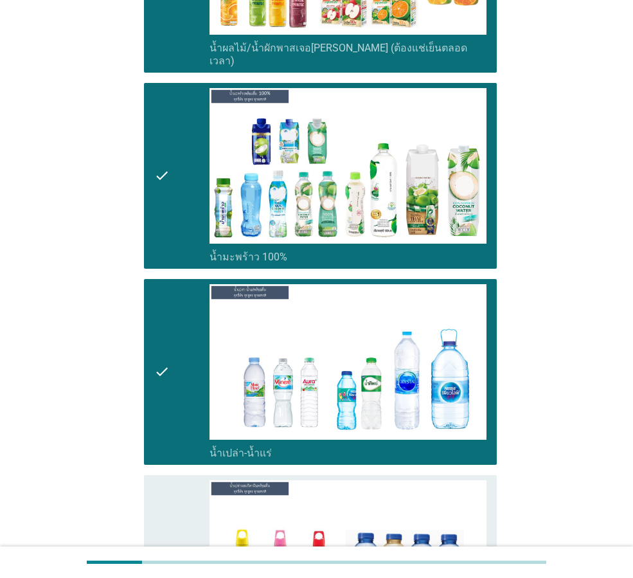
scroll to position [2634, 0]
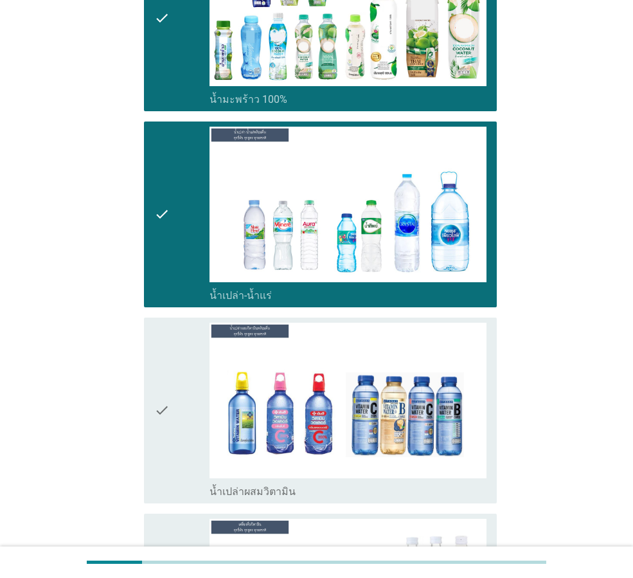
click at [179, 400] on div "check" at bounding box center [181, 410] width 55 height 175
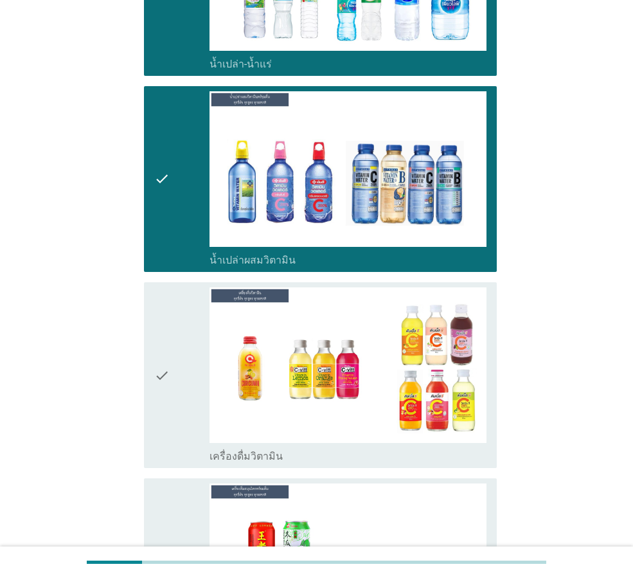
scroll to position [2891, 0]
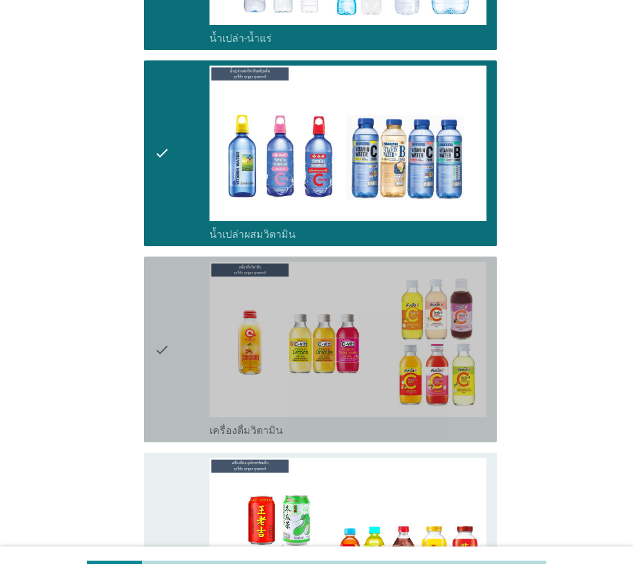
click at [170, 334] on div "check" at bounding box center [181, 348] width 55 height 175
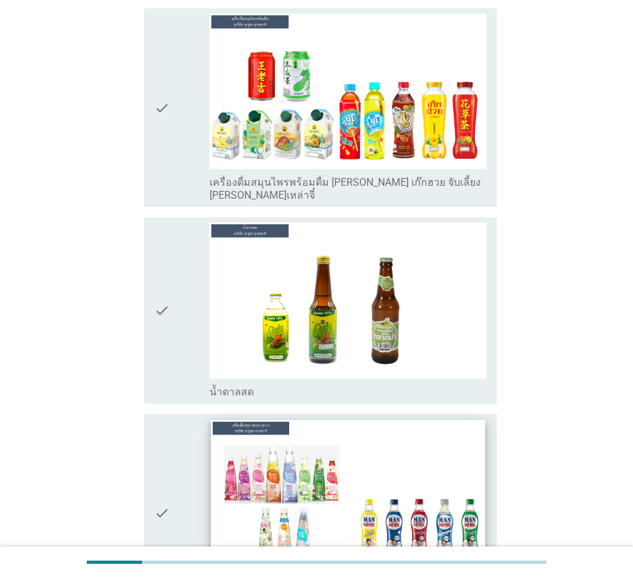
scroll to position [3341, 0]
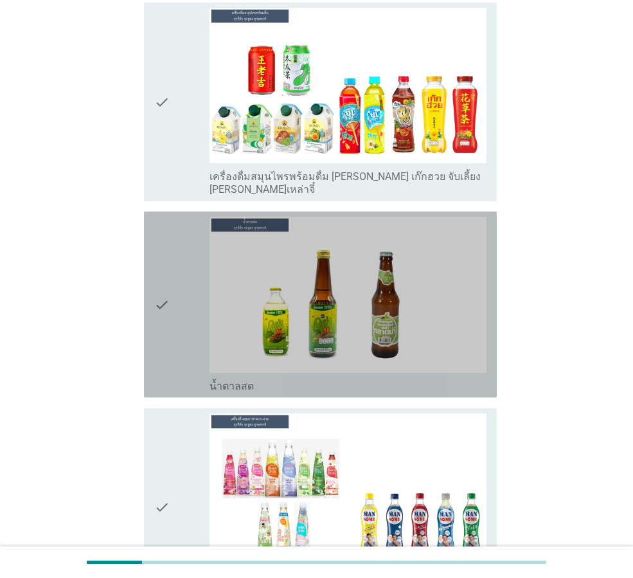
click at [154, 272] on icon "check" at bounding box center [161, 304] width 15 height 175
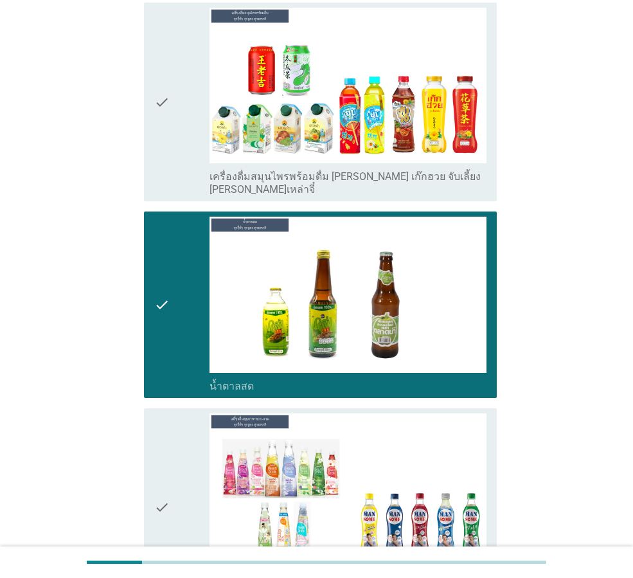
click at [162, 468] on icon "check" at bounding box center [161, 507] width 15 height 188
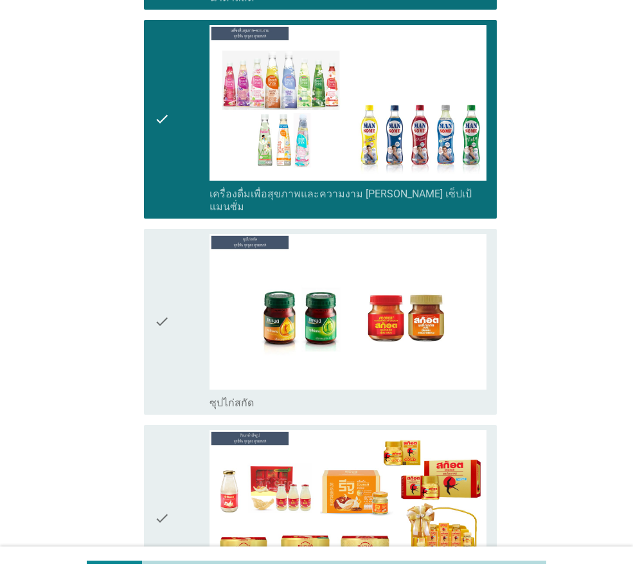
scroll to position [3791, 0]
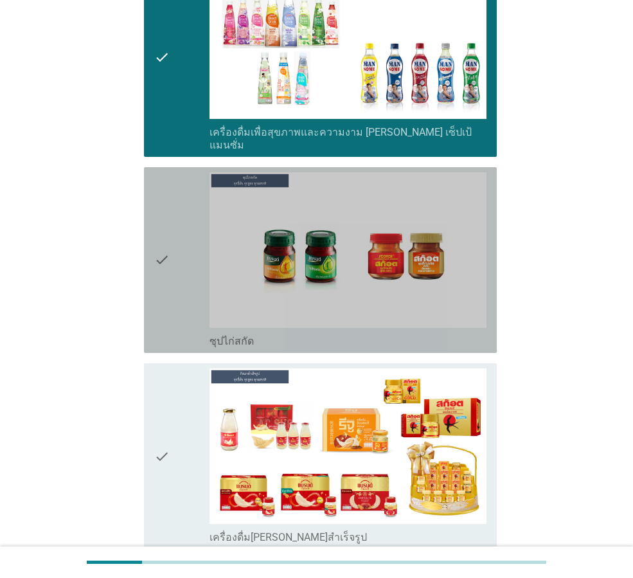
click at [174, 202] on div "check" at bounding box center [181, 259] width 55 height 175
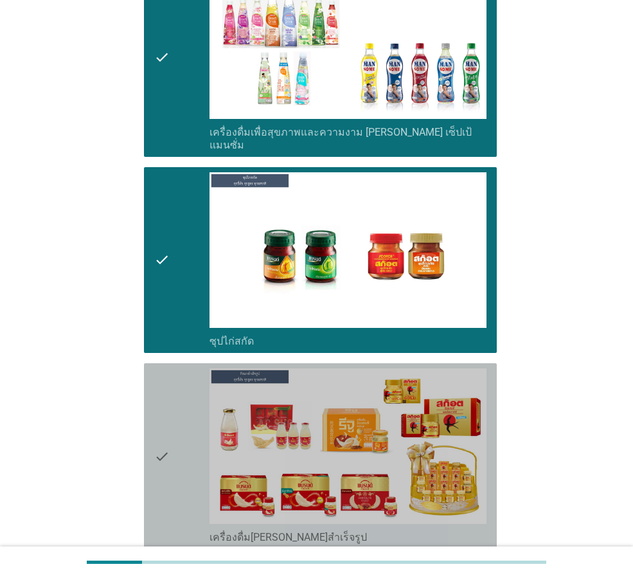
click at [155, 409] on icon "check" at bounding box center [161, 455] width 15 height 175
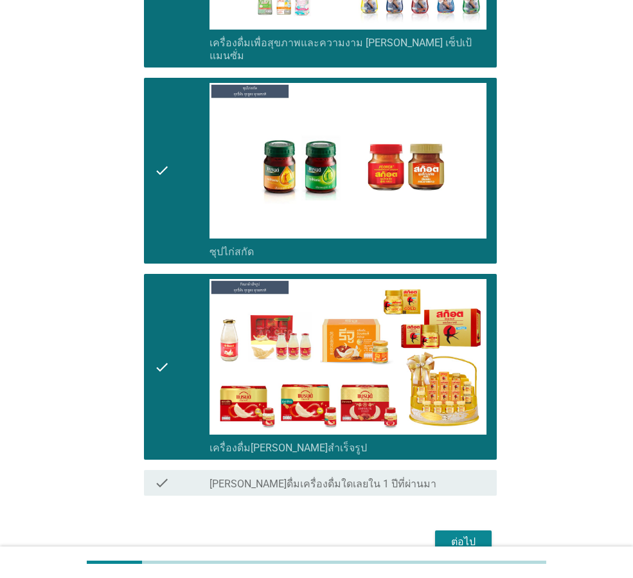
scroll to position [3897, 0]
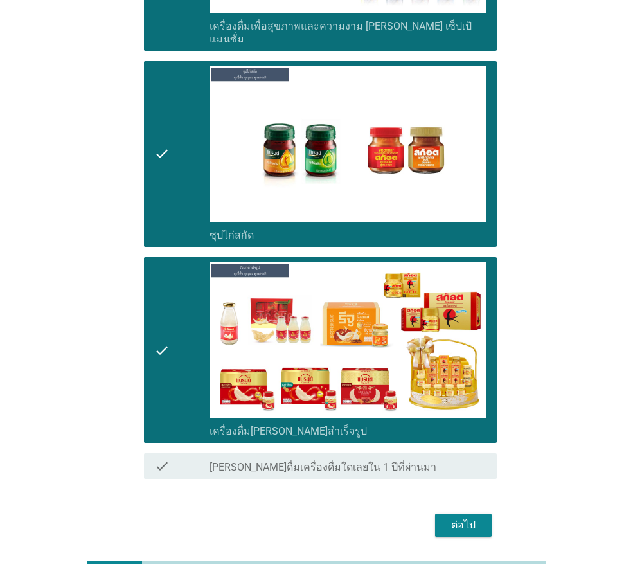
click at [471, 517] on div "ต่อไป" at bounding box center [463, 524] width 36 height 15
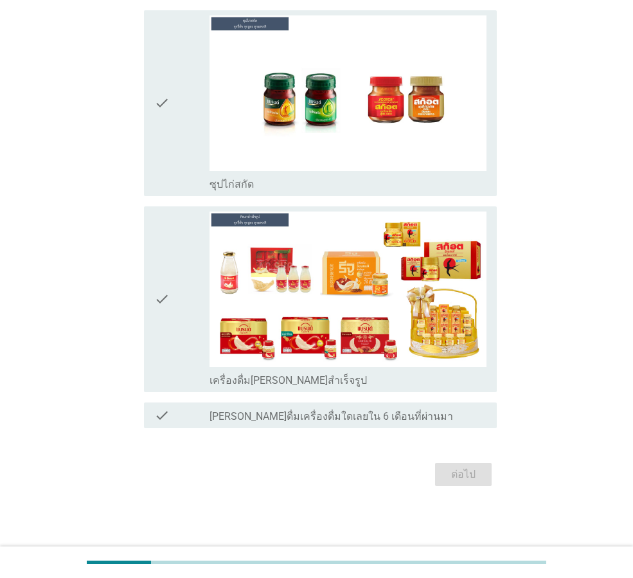
scroll to position [0, 0]
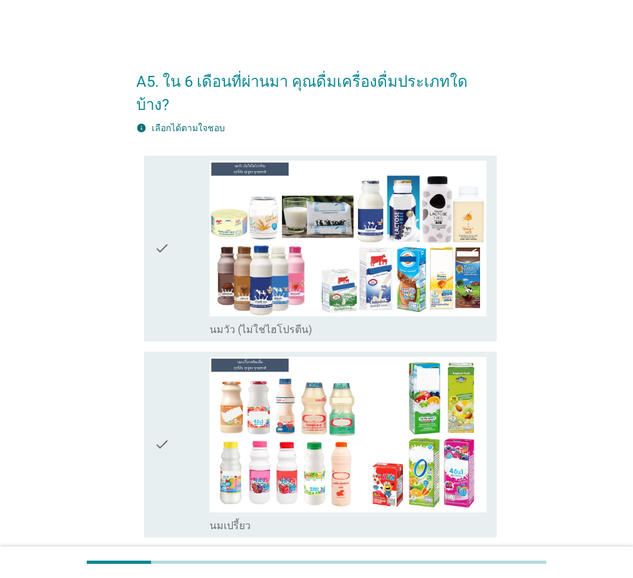
click at [190, 266] on div "check" at bounding box center [181, 248] width 55 height 175
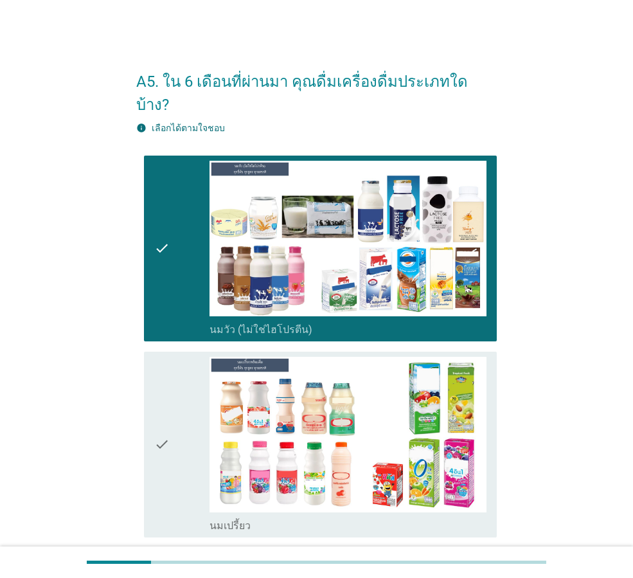
click at [197, 409] on div "check" at bounding box center [181, 444] width 55 height 175
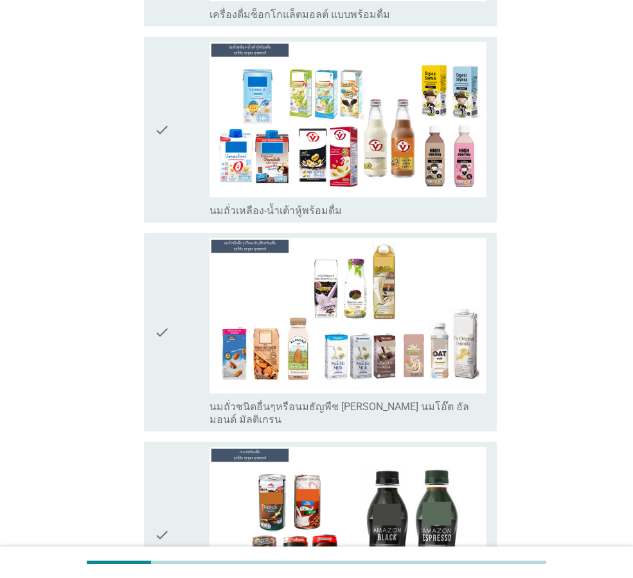
click at [179, 336] on div "check" at bounding box center [181, 332] width 55 height 188
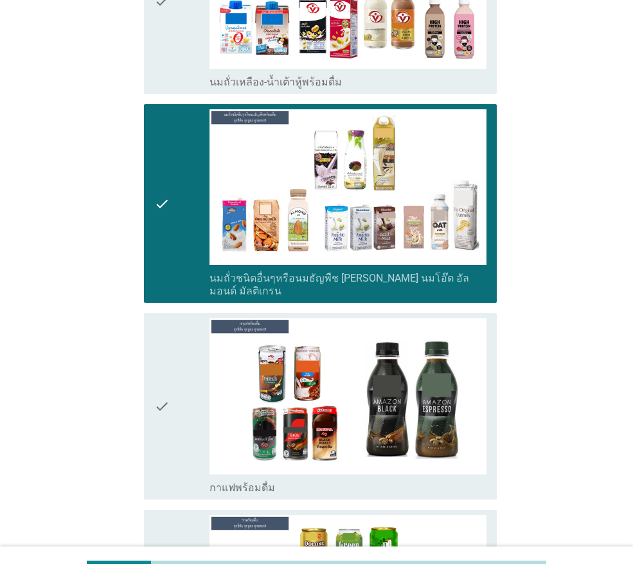
click at [177, 333] on div "check" at bounding box center [181, 405] width 55 height 175
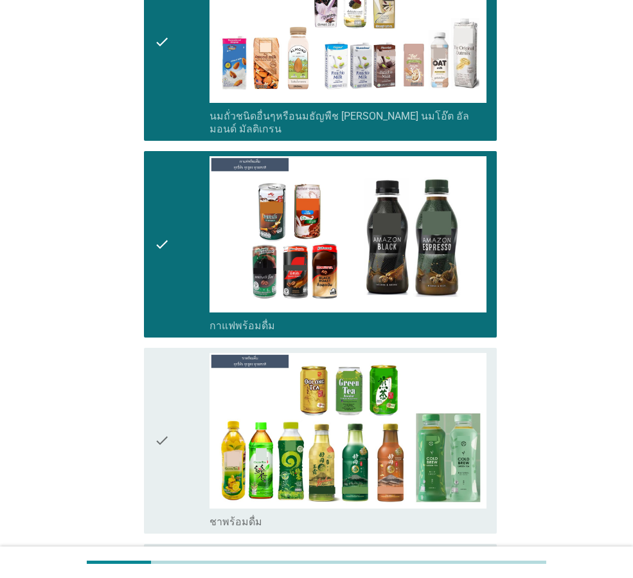
scroll to position [1028, 0]
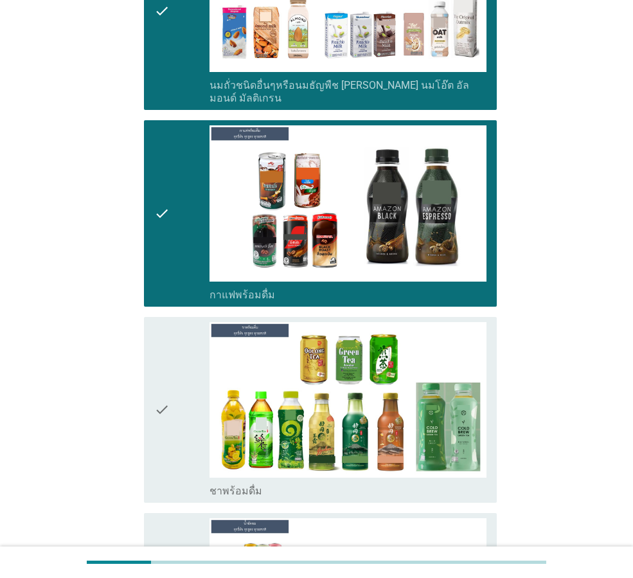
click at [166, 389] on icon "check" at bounding box center [161, 409] width 15 height 175
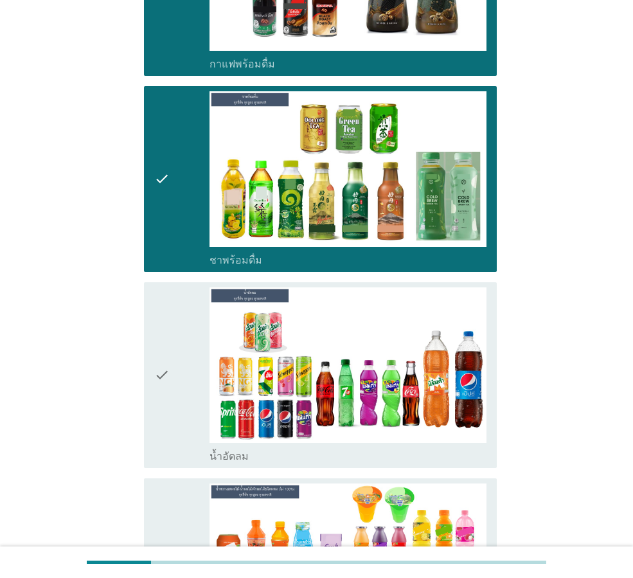
scroll to position [1285, 0]
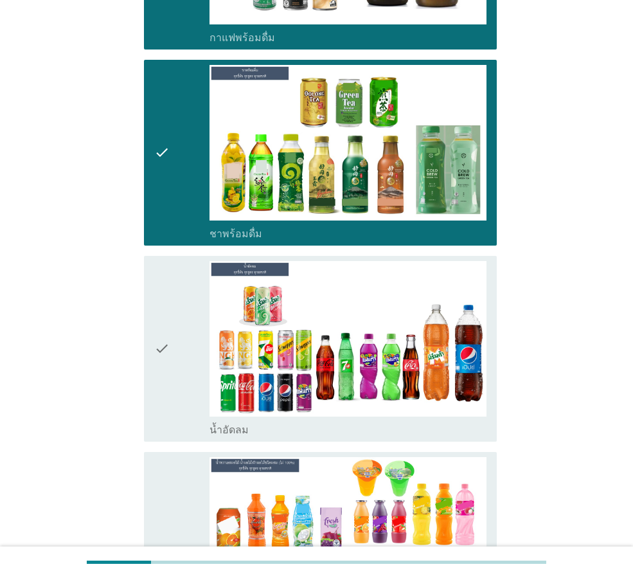
click at [175, 347] on div "check" at bounding box center [181, 348] width 55 height 175
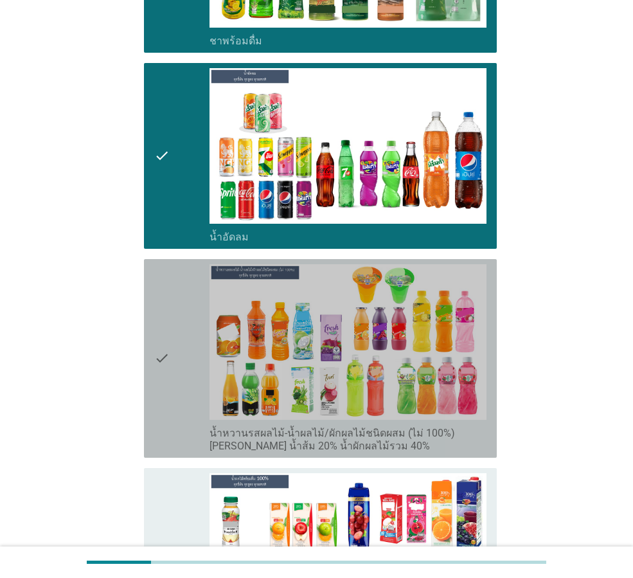
click at [175, 344] on div "check" at bounding box center [181, 358] width 55 height 188
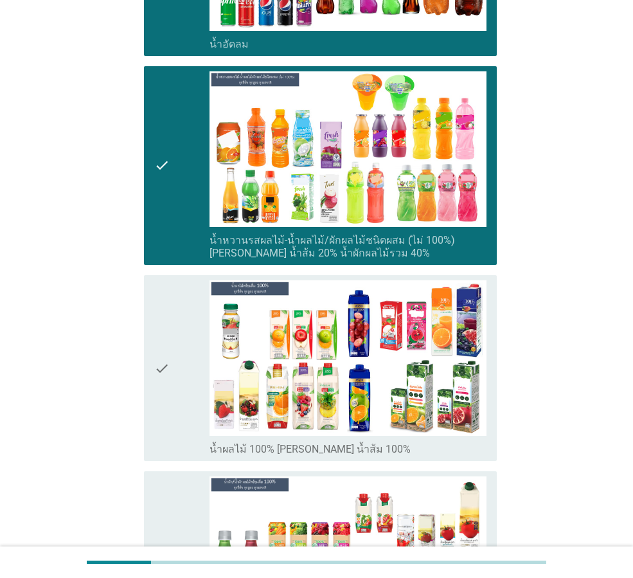
click at [175, 344] on div "check" at bounding box center [181, 367] width 55 height 175
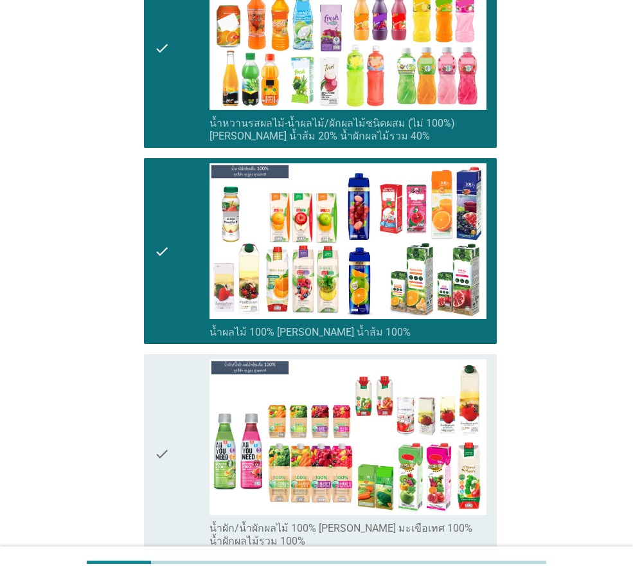
scroll to position [1799, 0]
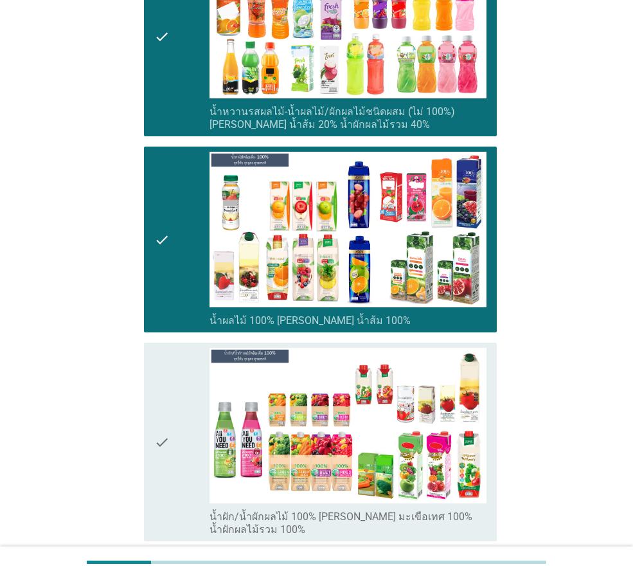
click at [177, 391] on div "check" at bounding box center [181, 442] width 55 height 188
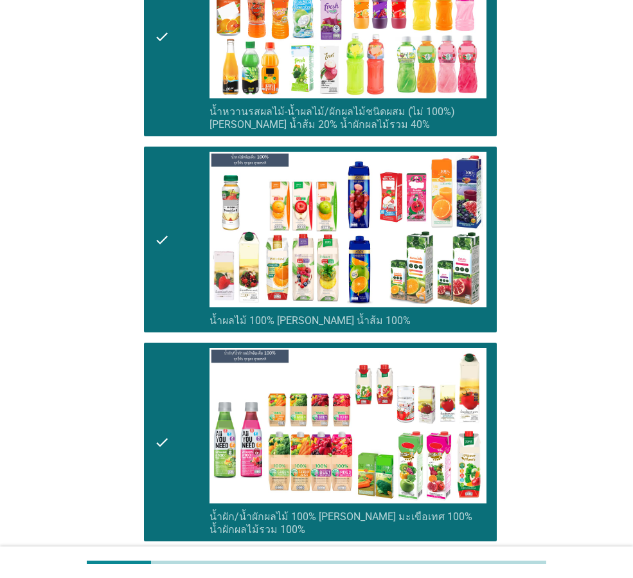
click at [177, 391] on div "check" at bounding box center [181, 442] width 55 height 188
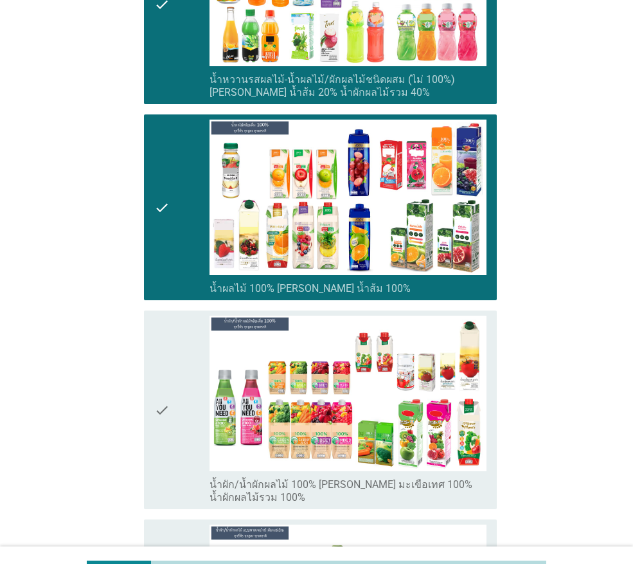
scroll to position [2056, 0]
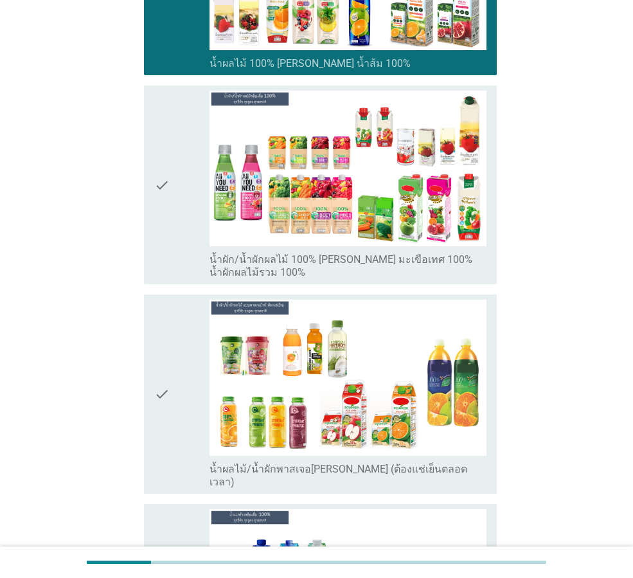
click at [186, 142] on div "check" at bounding box center [181, 185] width 55 height 188
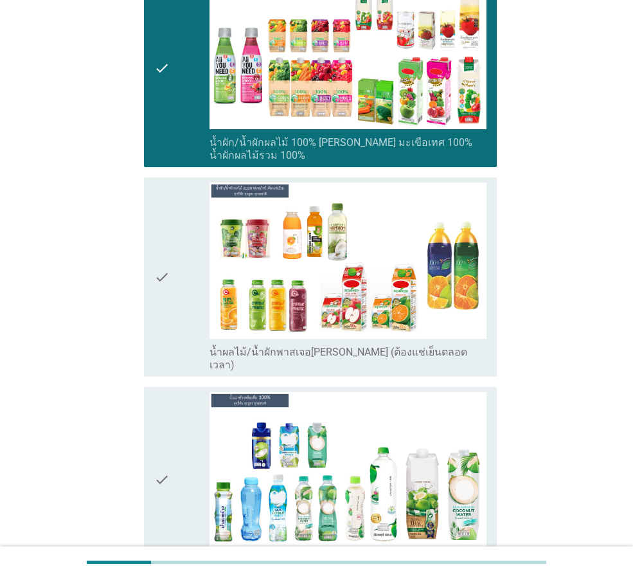
scroll to position [2184, 0]
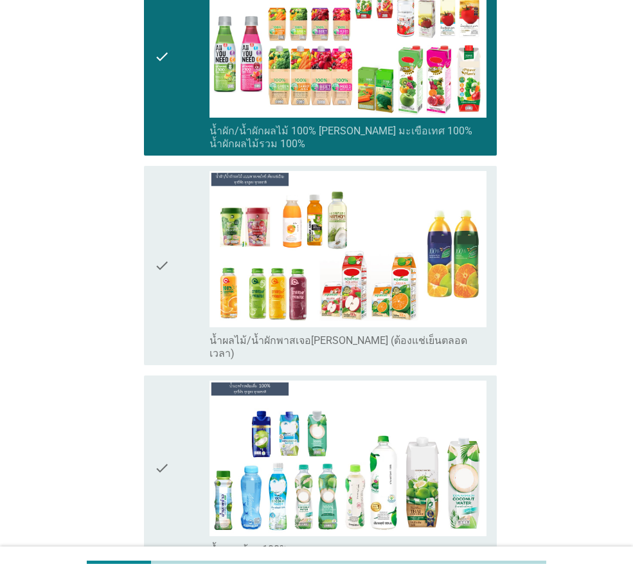
click at [182, 445] on div "check" at bounding box center [181, 467] width 55 height 175
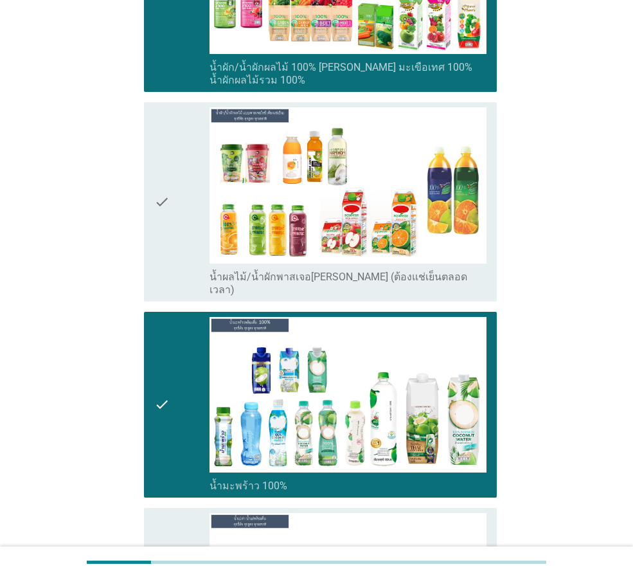
scroll to position [2441, 0]
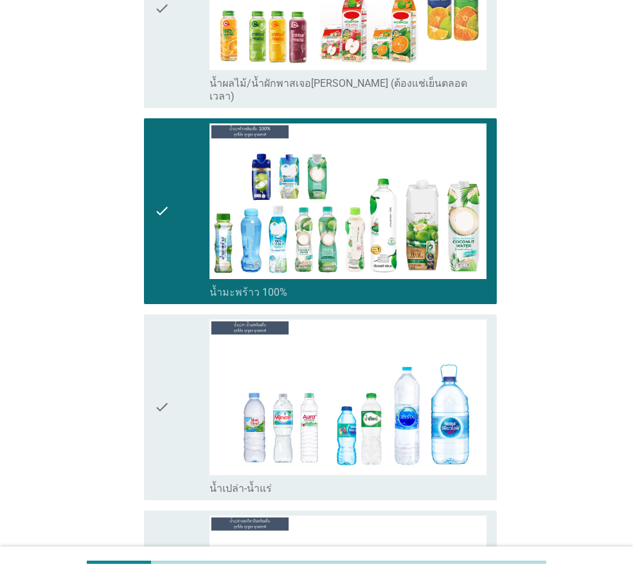
click at [172, 374] on div "check" at bounding box center [181, 406] width 55 height 175
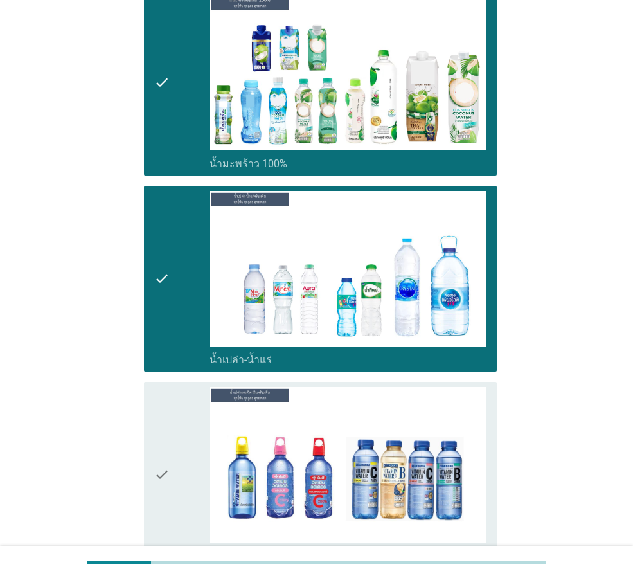
click at [170, 441] on div "check" at bounding box center [181, 474] width 55 height 175
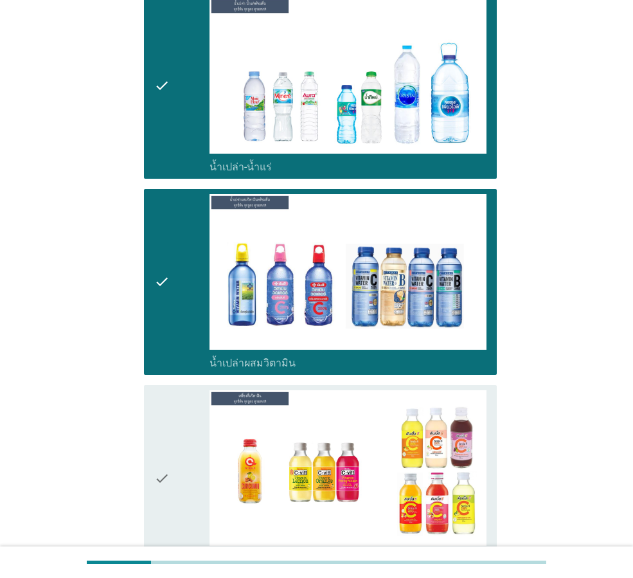
click at [170, 441] on div "check" at bounding box center [181, 477] width 55 height 175
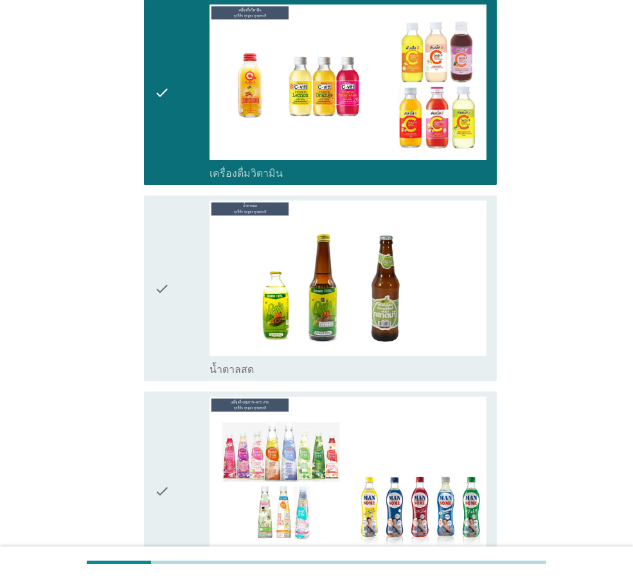
click at [177, 420] on div "check" at bounding box center [181, 490] width 55 height 188
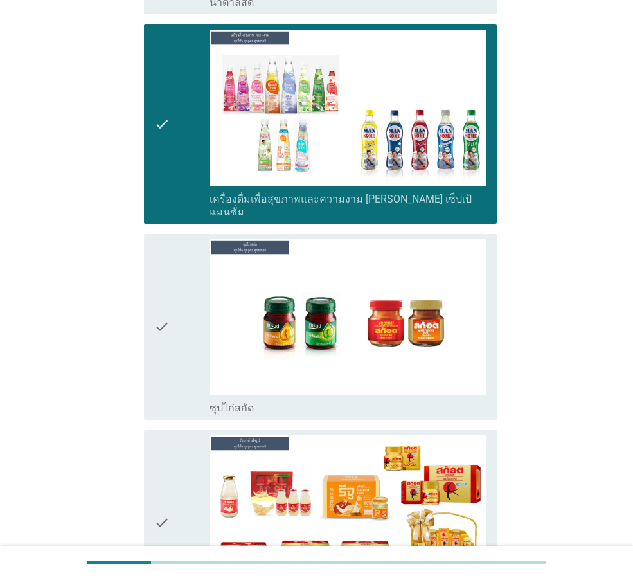
scroll to position [3534, 0]
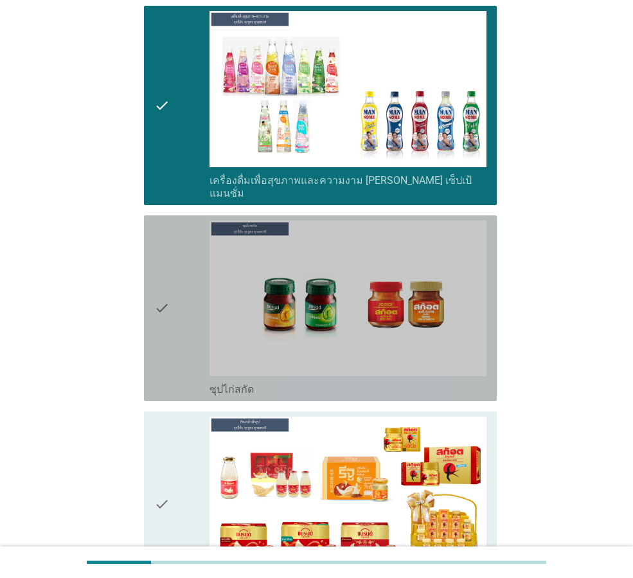
click at [195, 283] on div "check" at bounding box center [181, 307] width 55 height 175
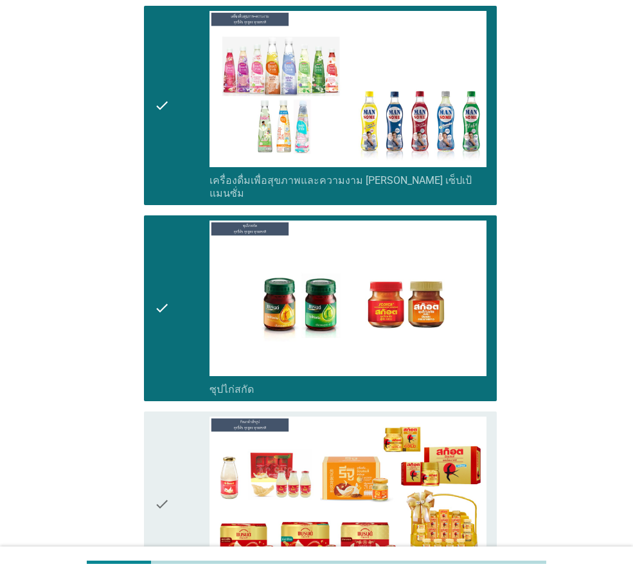
click at [195, 427] on div "check" at bounding box center [181, 503] width 55 height 175
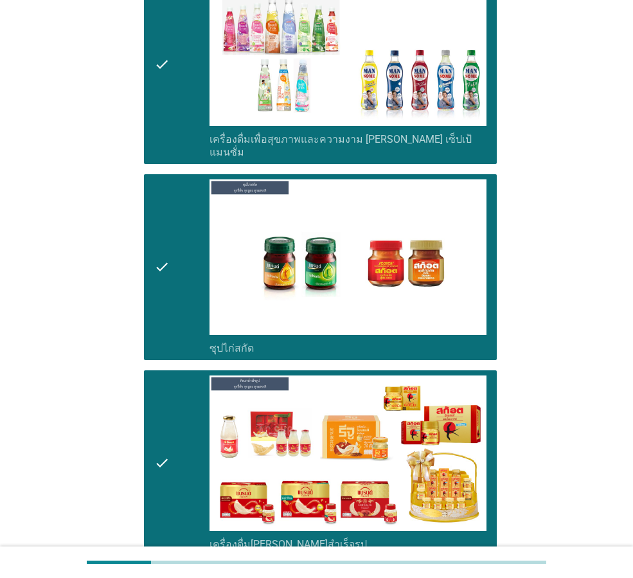
scroll to position [3677, 0]
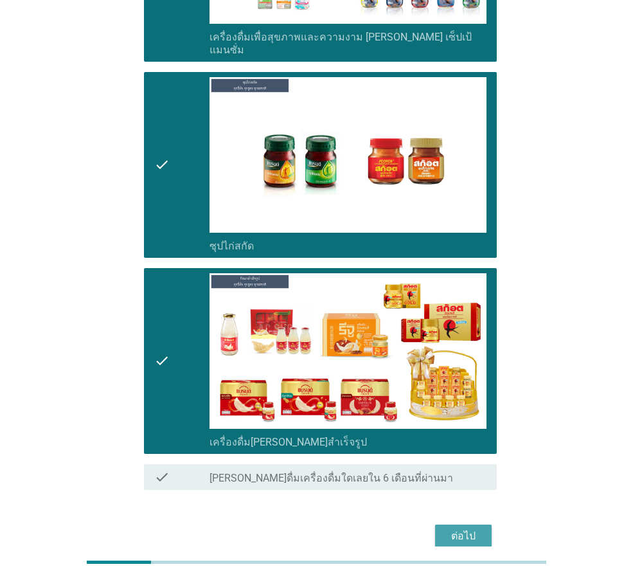
click at [469, 528] on div "ต่อไป" at bounding box center [463, 535] width 36 height 15
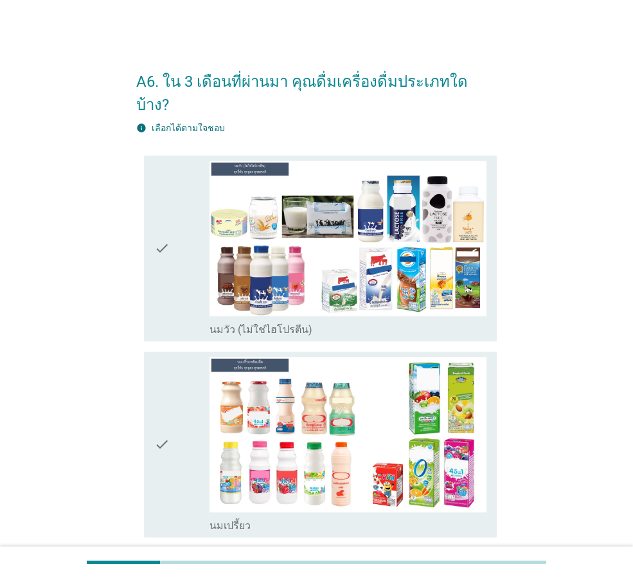
click at [163, 430] on icon "check" at bounding box center [161, 444] width 15 height 175
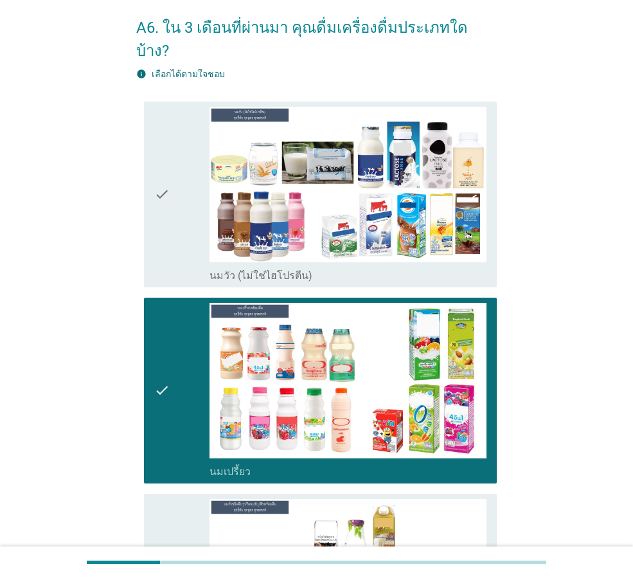
scroll to position [257, 0]
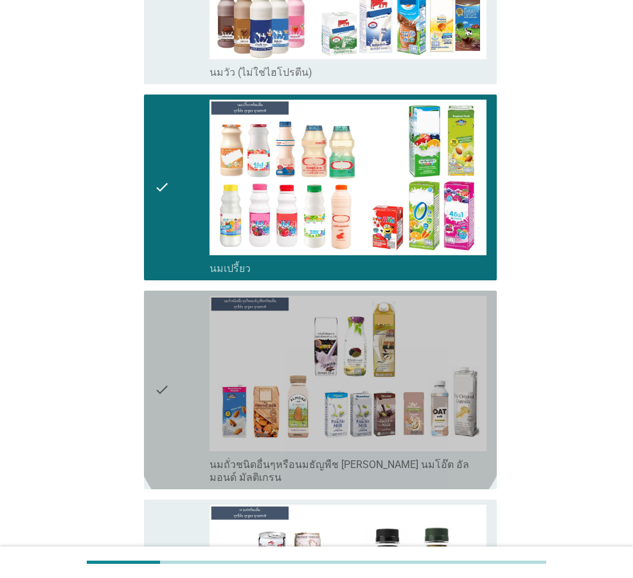
click at [168, 368] on icon "check" at bounding box center [161, 390] width 15 height 188
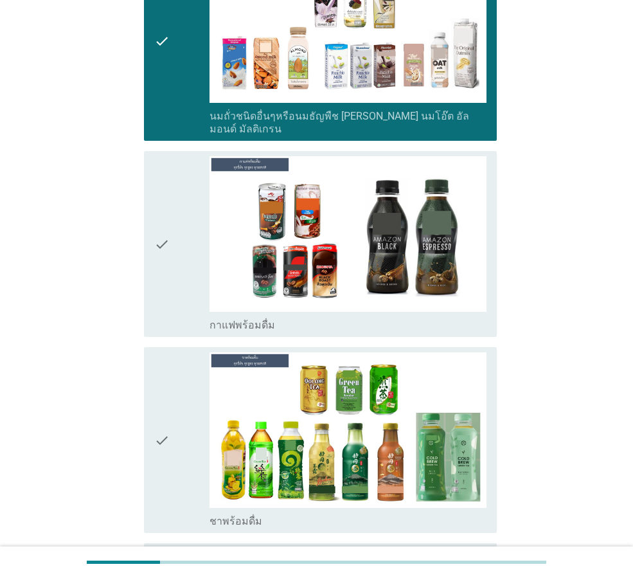
scroll to position [642, 0]
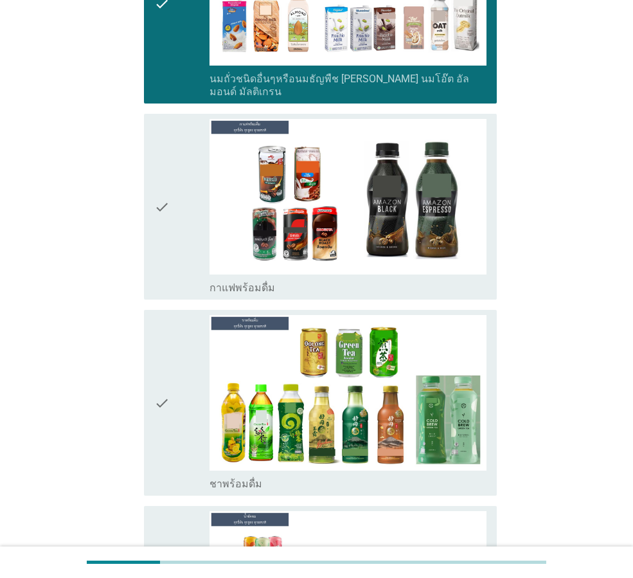
click at [175, 229] on div "check" at bounding box center [181, 206] width 55 height 175
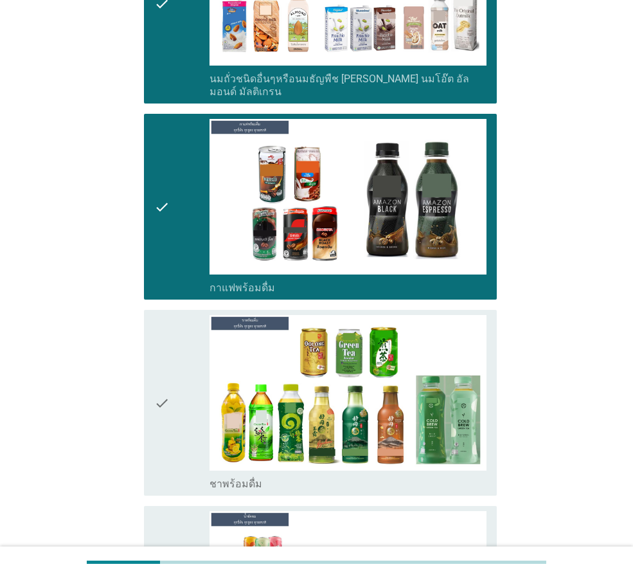
click at [179, 350] on div "check" at bounding box center [181, 402] width 55 height 175
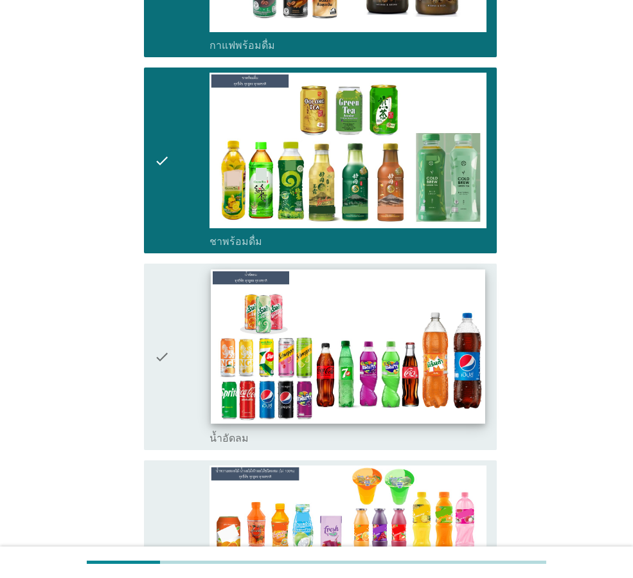
scroll to position [1028, 0]
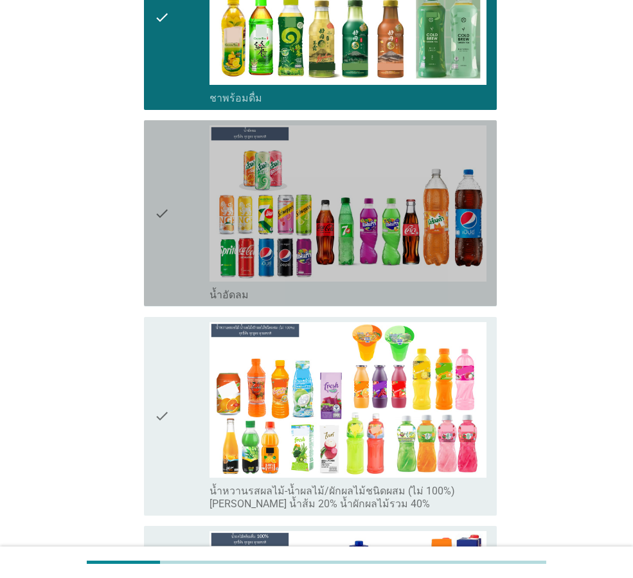
click at [172, 202] on div "check" at bounding box center [181, 212] width 55 height 175
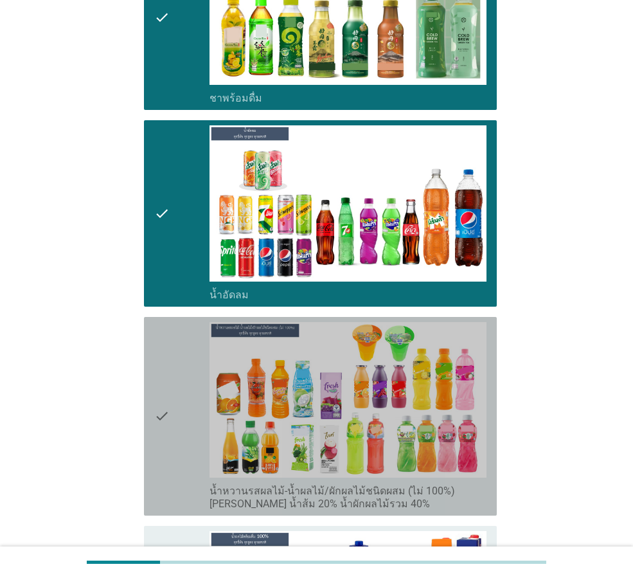
click at [182, 347] on div "check" at bounding box center [181, 416] width 55 height 188
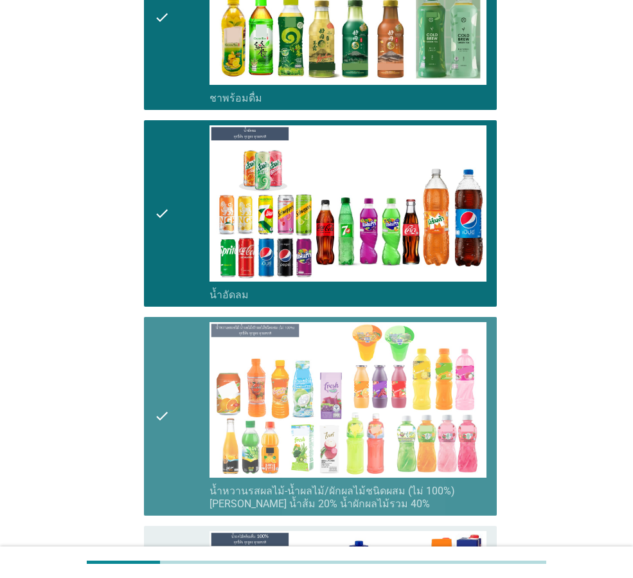
click at [186, 345] on div "check" at bounding box center [181, 416] width 55 height 188
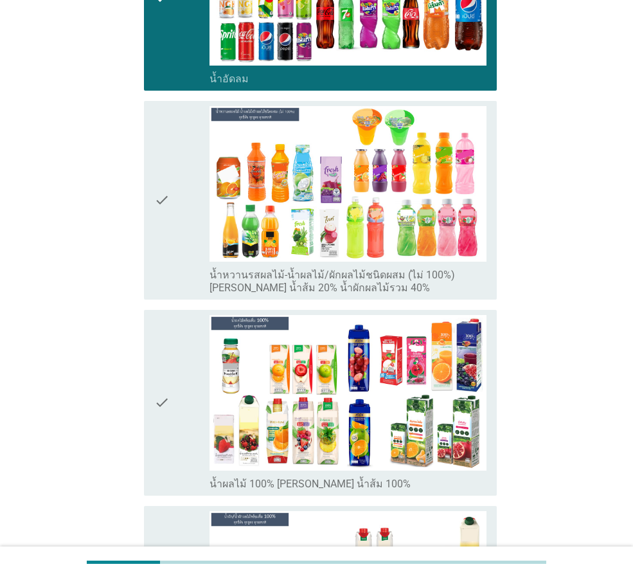
scroll to position [1285, 0]
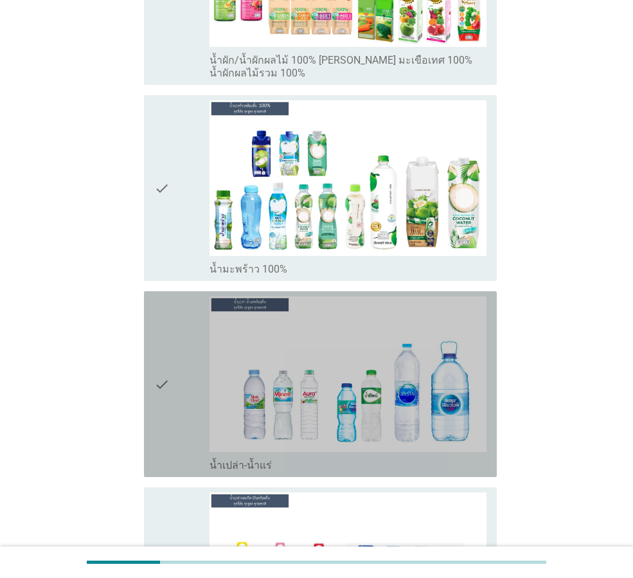
click at [167, 354] on icon "check" at bounding box center [161, 383] width 15 height 175
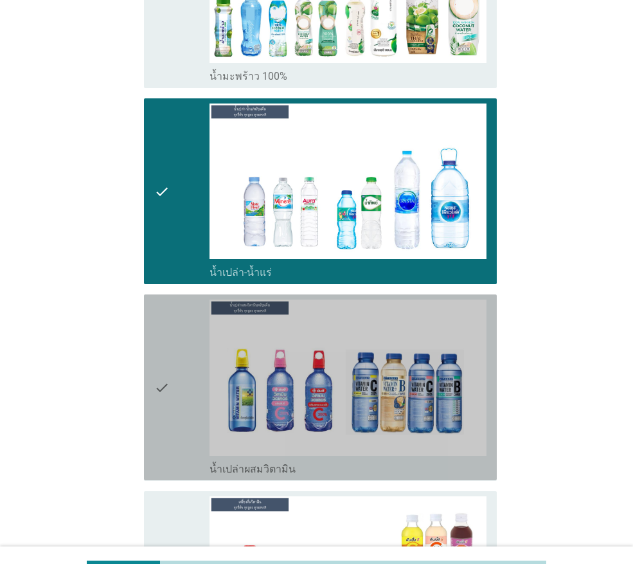
click at [167, 354] on icon "check" at bounding box center [161, 386] width 15 height 175
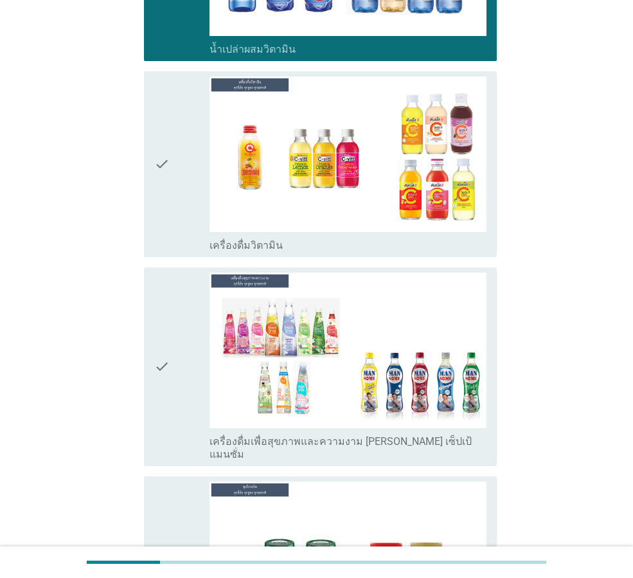
scroll to position [2506, 0]
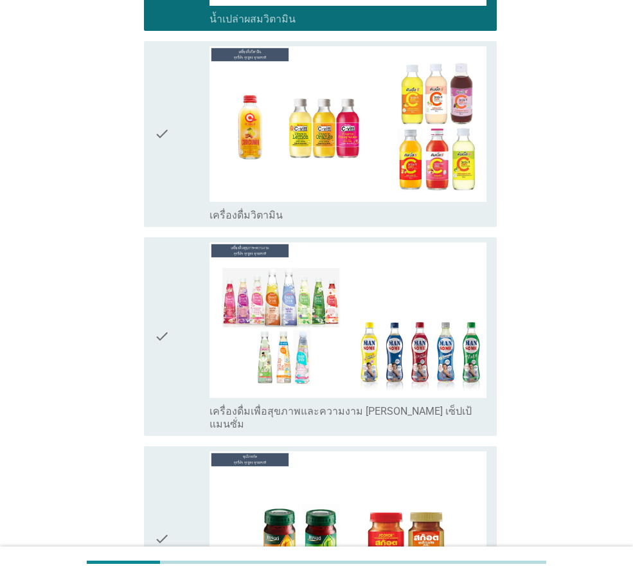
click at [178, 319] on div "check" at bounding box center [181, 336] width 55 height 188
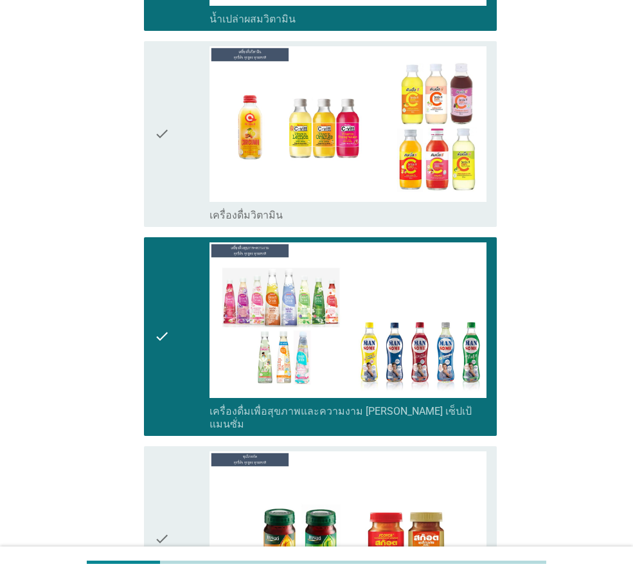
click at [177, 451] on div "check" at bounding box center [181, 538] width 55 height 175
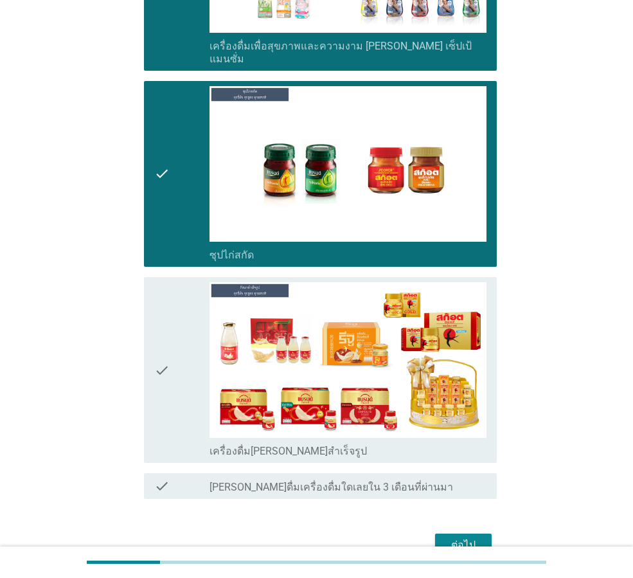
scroll to position [2891, 0]
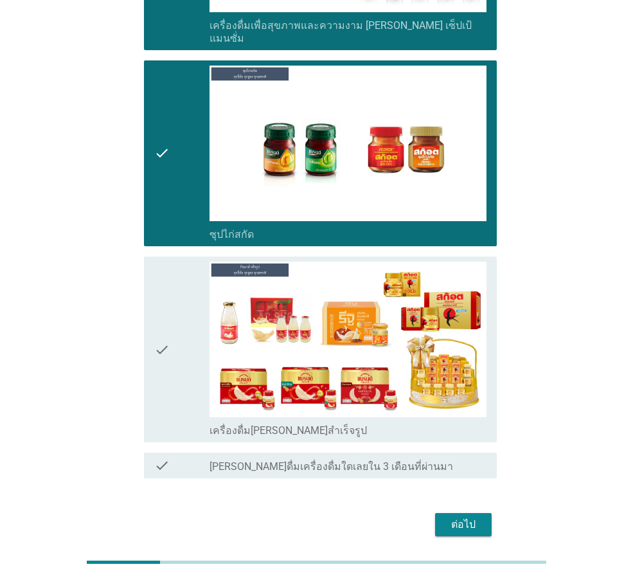
click at [488, 513] on button "ต่อไป" at bounding box center [463, 524] width 57 height 23
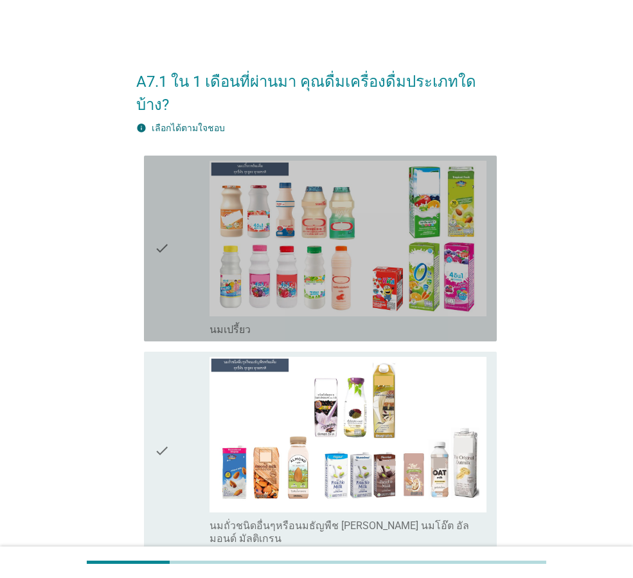
drag, startPoint x: 177, startPoint y: 253, endPoint x: 168, endPoint y: 339, distance: 85.9
click at [177, 254] on div "check" at bounding box center [181, 248] width 55 height 175
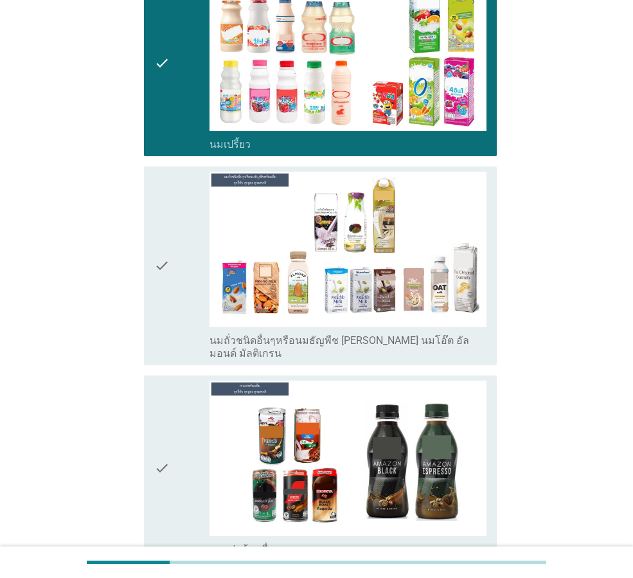
scroll to position [193, 0]
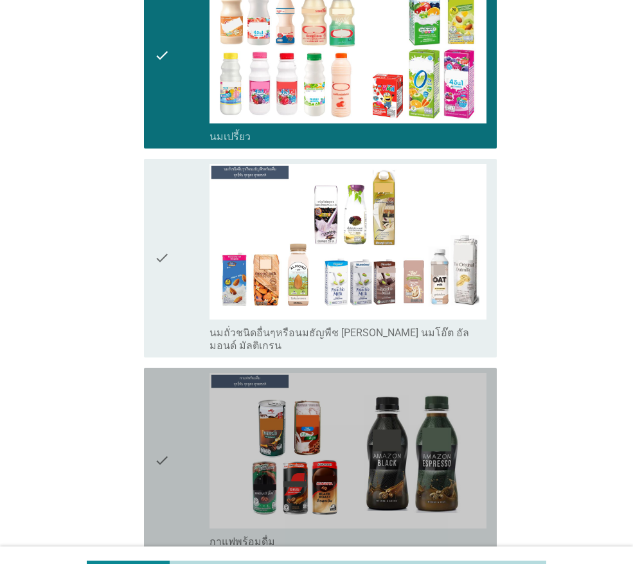
click at [170, 434] on icon "check" at bounding box center [161, 460] width 15 height 175
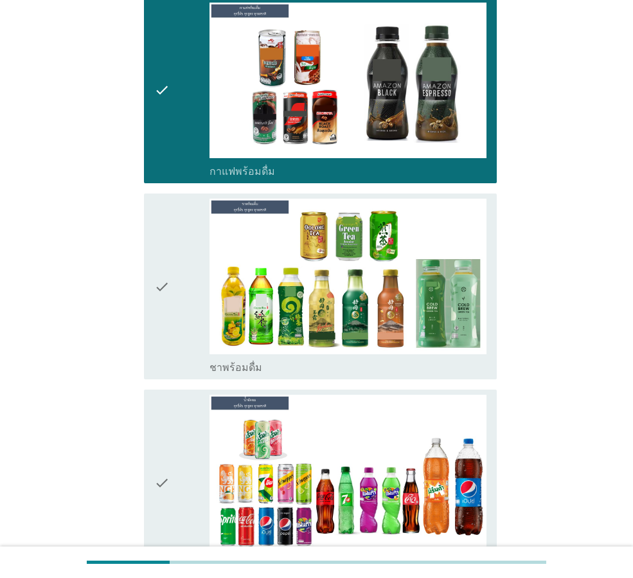
scroll to position [578, 0]
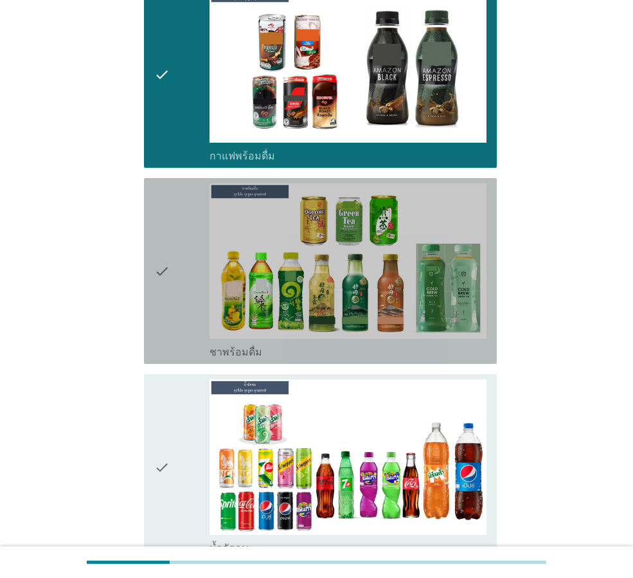
click at [158, 257] on icon "check" at bounding box center [161, 270] width 15 height 175
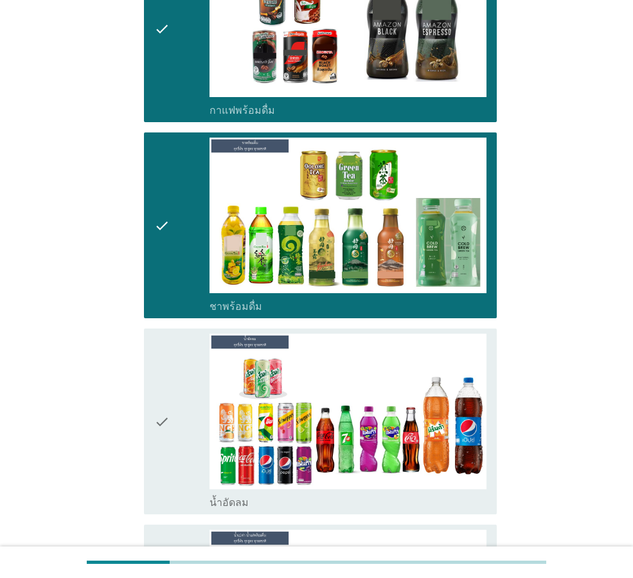
scroll to position [771, 0]
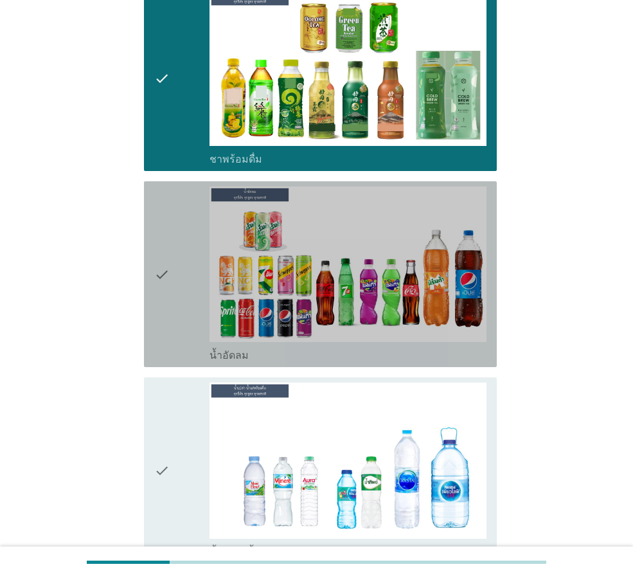
drag, startPoint x: 157, startPoint y: 273, endPoint x: 161, endPoint y: 381, distance: 108.0
click at [157, 273] on icon "check" at bounding box center [161, 273] width 15 height 175
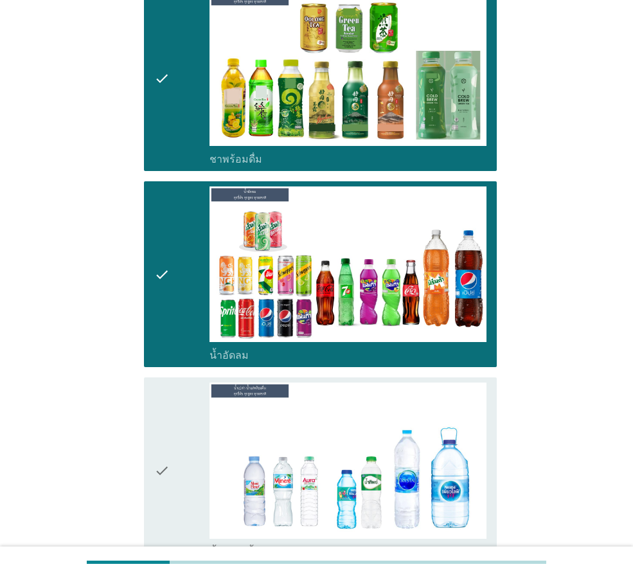
click at [163, 420] on icon "check" at bounding box center [161, 469] width 15 height 175
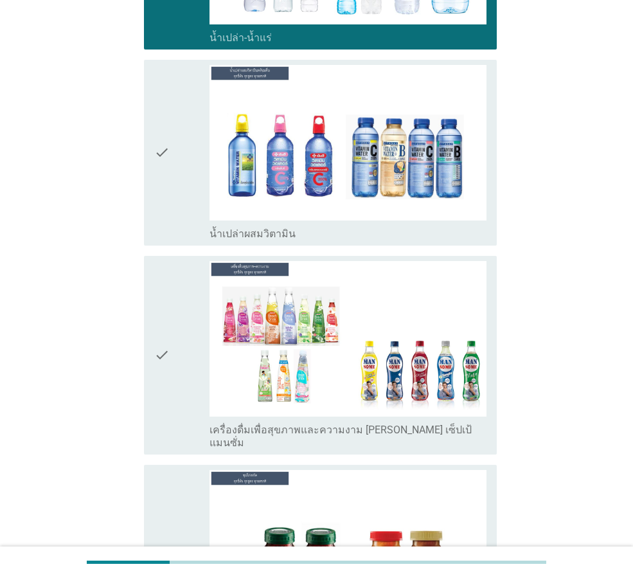
click at [153, 144] on div "check check_box น้ำเปล่าผสมวิตามิน" at bounding box center [320, 153] width 353 height 186
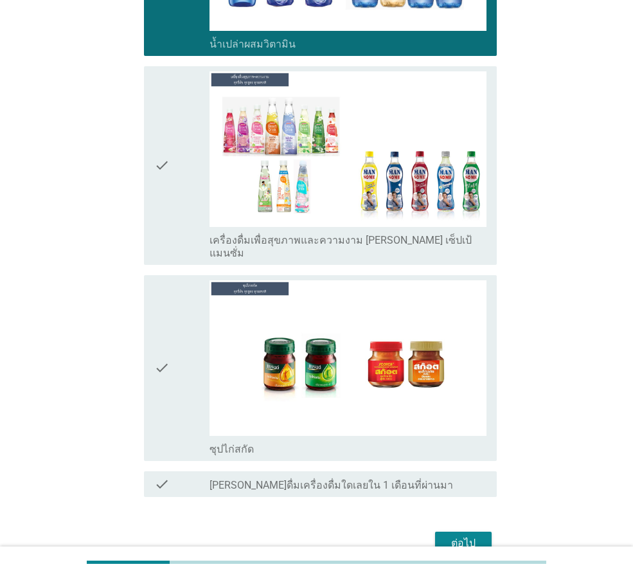
scroll to position [1495, 0]
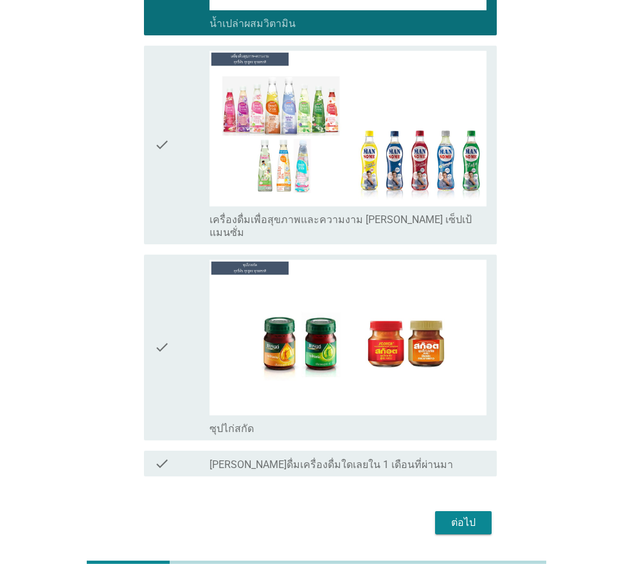
click at [473, 515] on div "ต่อไป" at bounding box center [463, 522] width 36 height 15
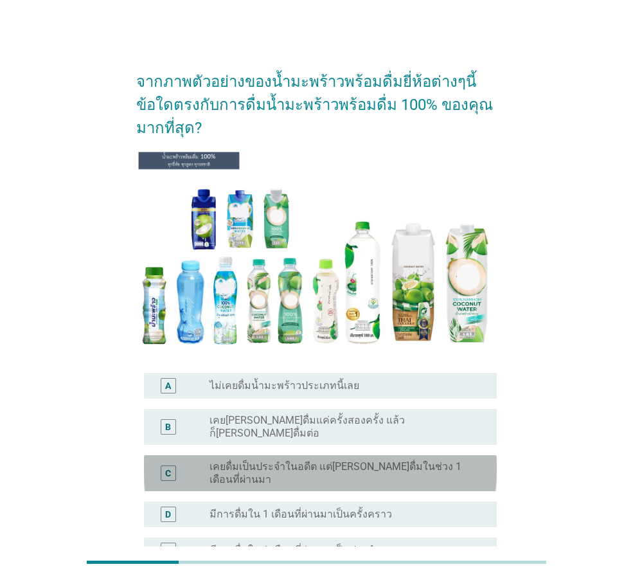
click at [368, 462] on label "เคยดื่มเป็นประจำในอดีต แต่[PERSON_NAME]ดื่มในช่วง 1 เดือนที่ผ่านมา" at bounding box center [342, 473] width 267 height 26
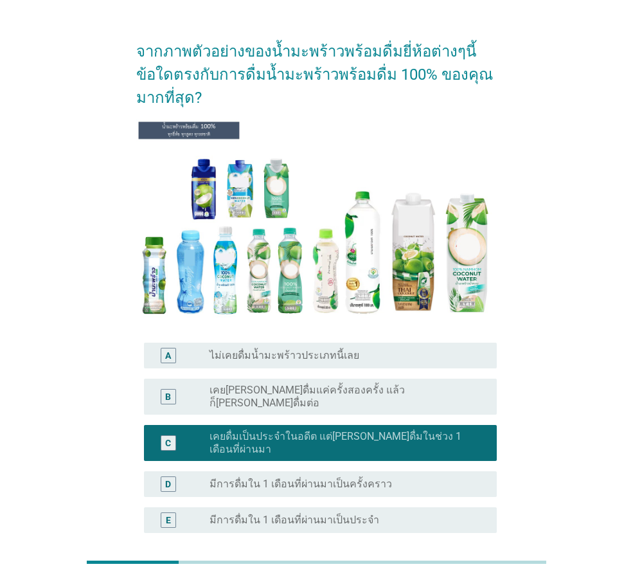
scroll to position [130, 0]
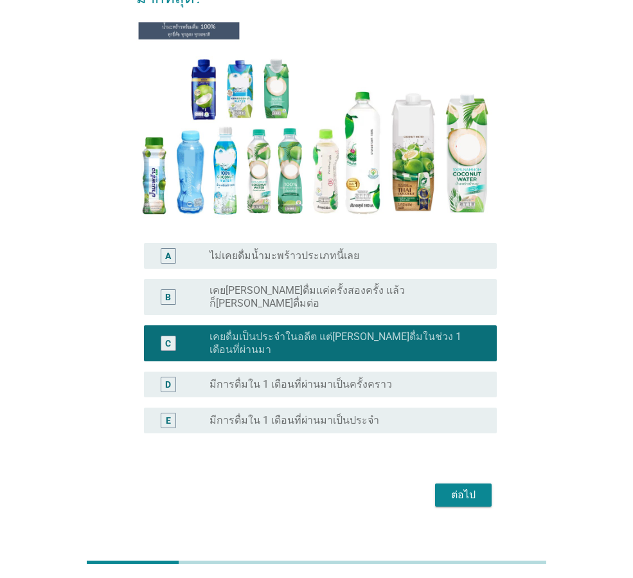
click at [466, 487] on div "ต่อไป" at bounding box center [463, 494] width 36 height 15
